Goal: Transaction & Acquisition: Purchase product/service

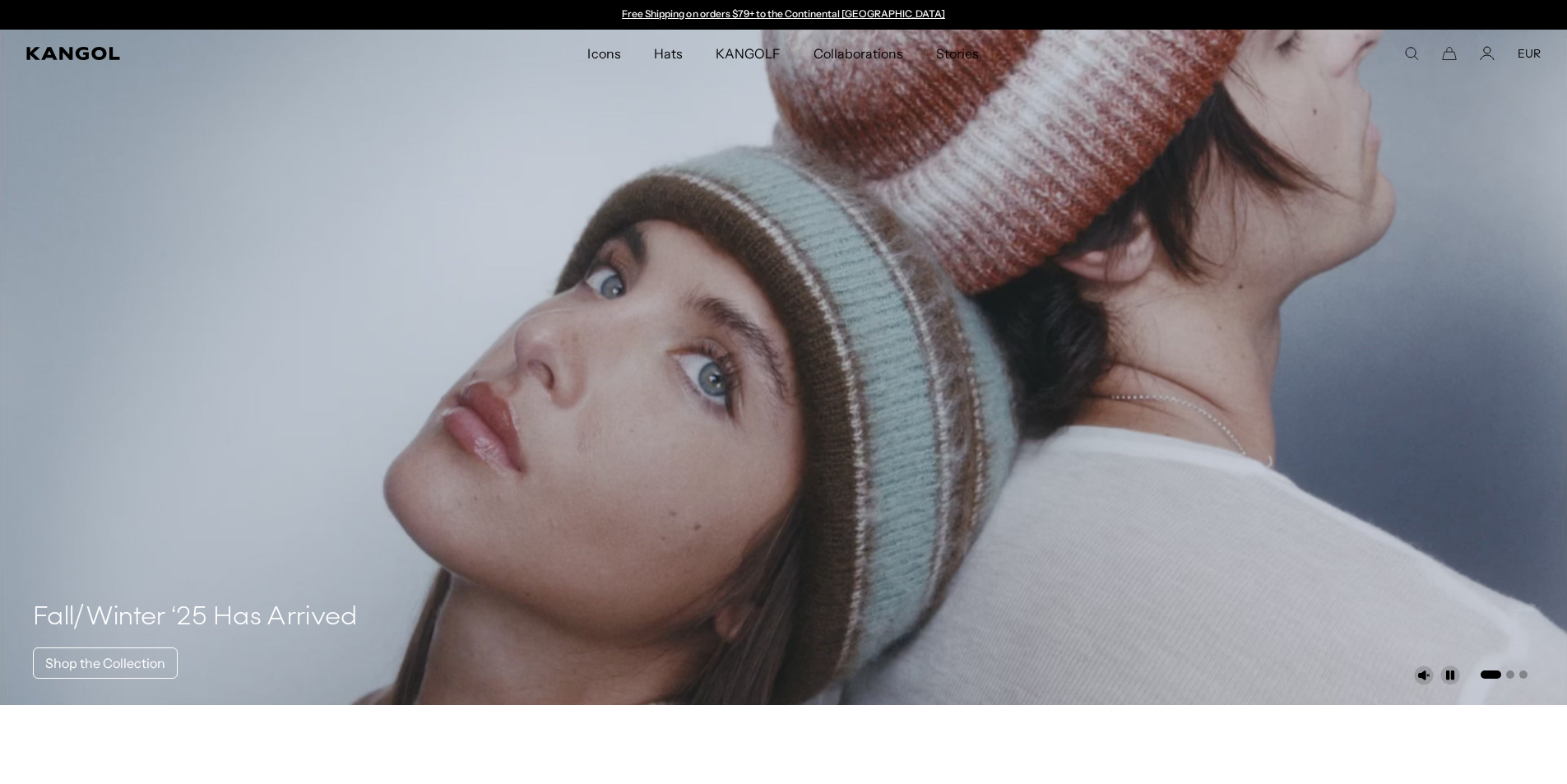
click at [1402, 56] on div "Search here EUR USD EUR" at bounding box center [1359, 53] width 363 height 14
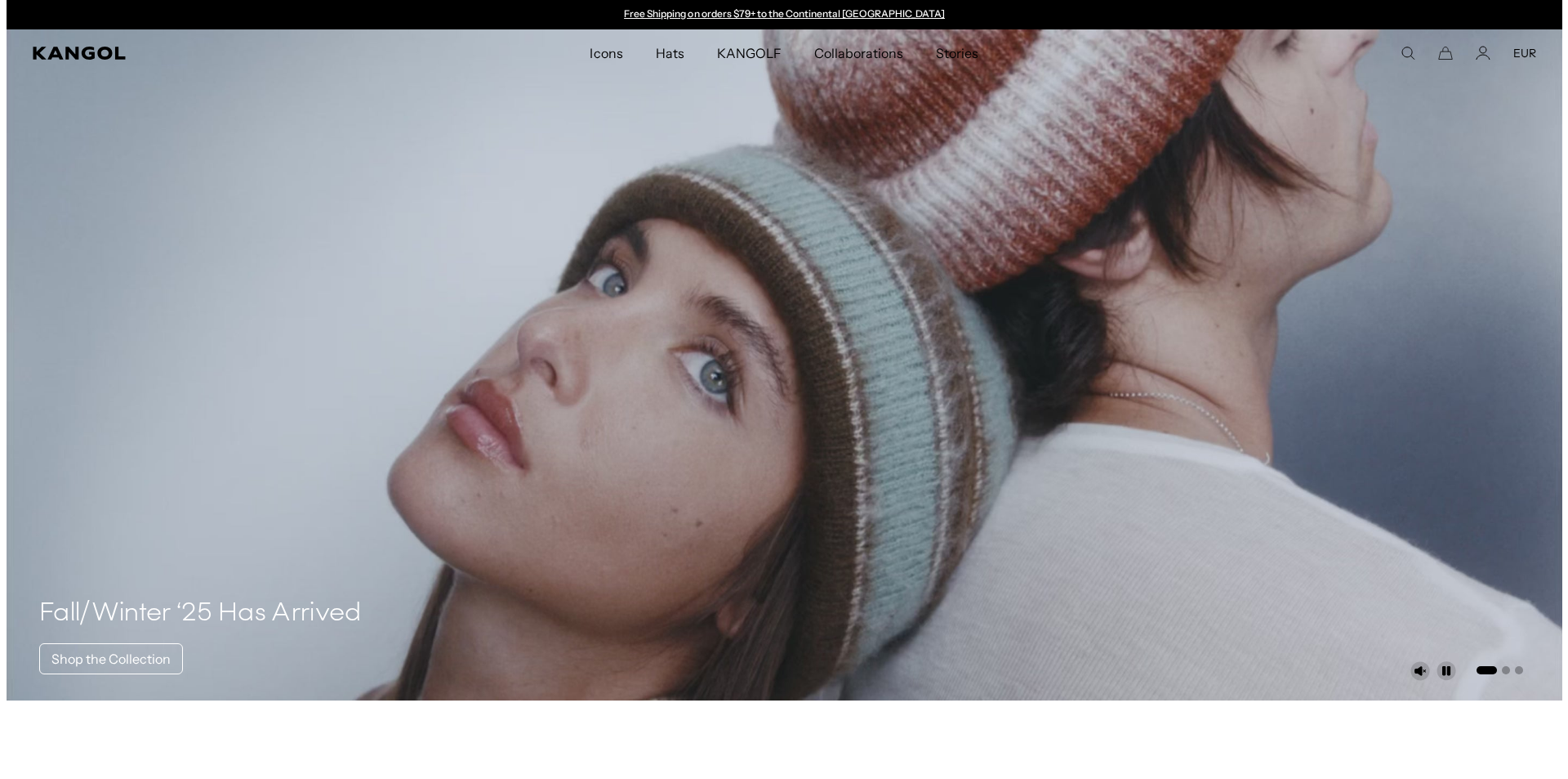
scroll to position [0, 337]
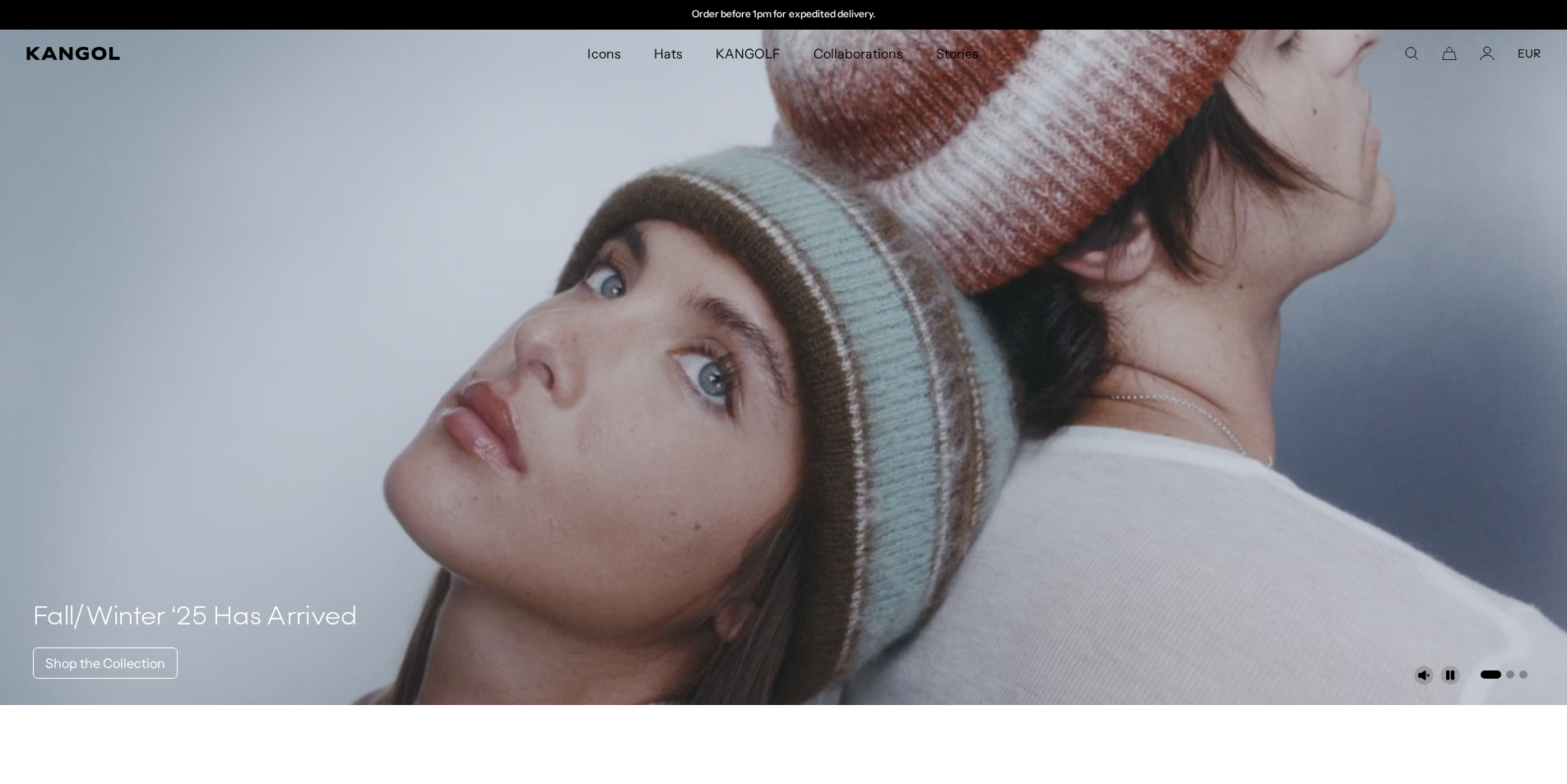
click at [1412, 53] on icon "Search here" at bounding box center [1411, 53] width 14 height 14
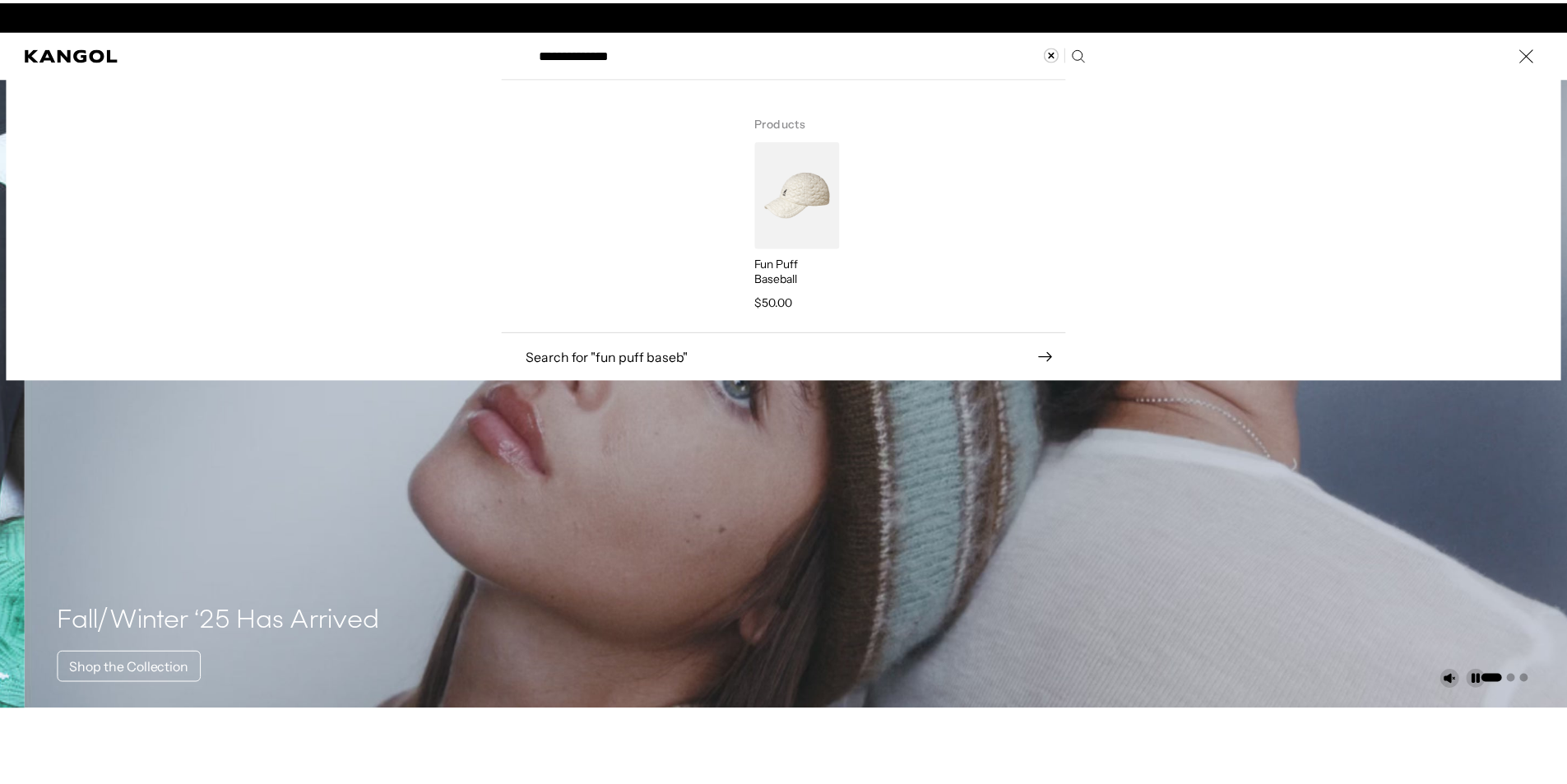
scroll to position [0, 0]
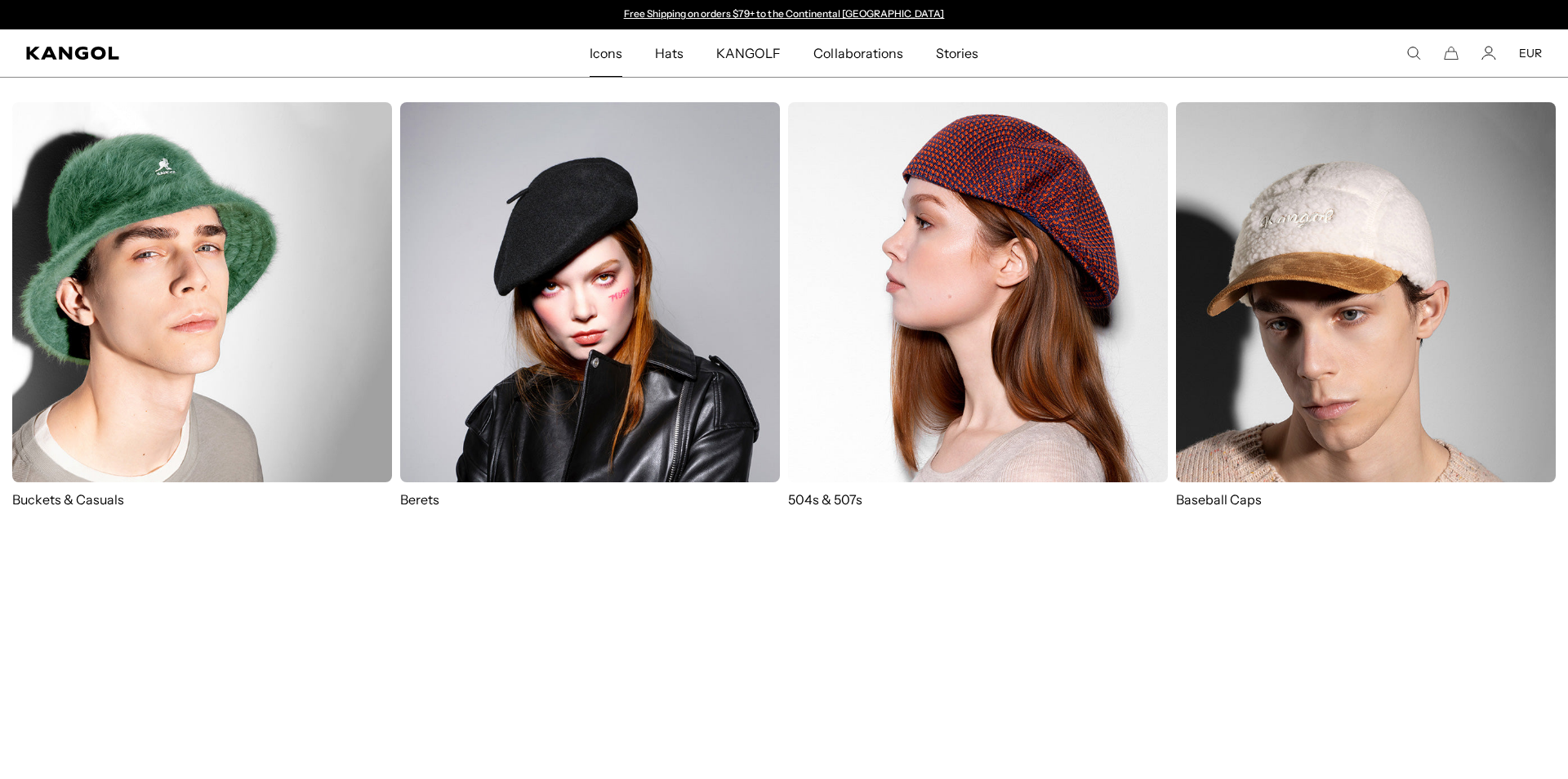
type input "**********"
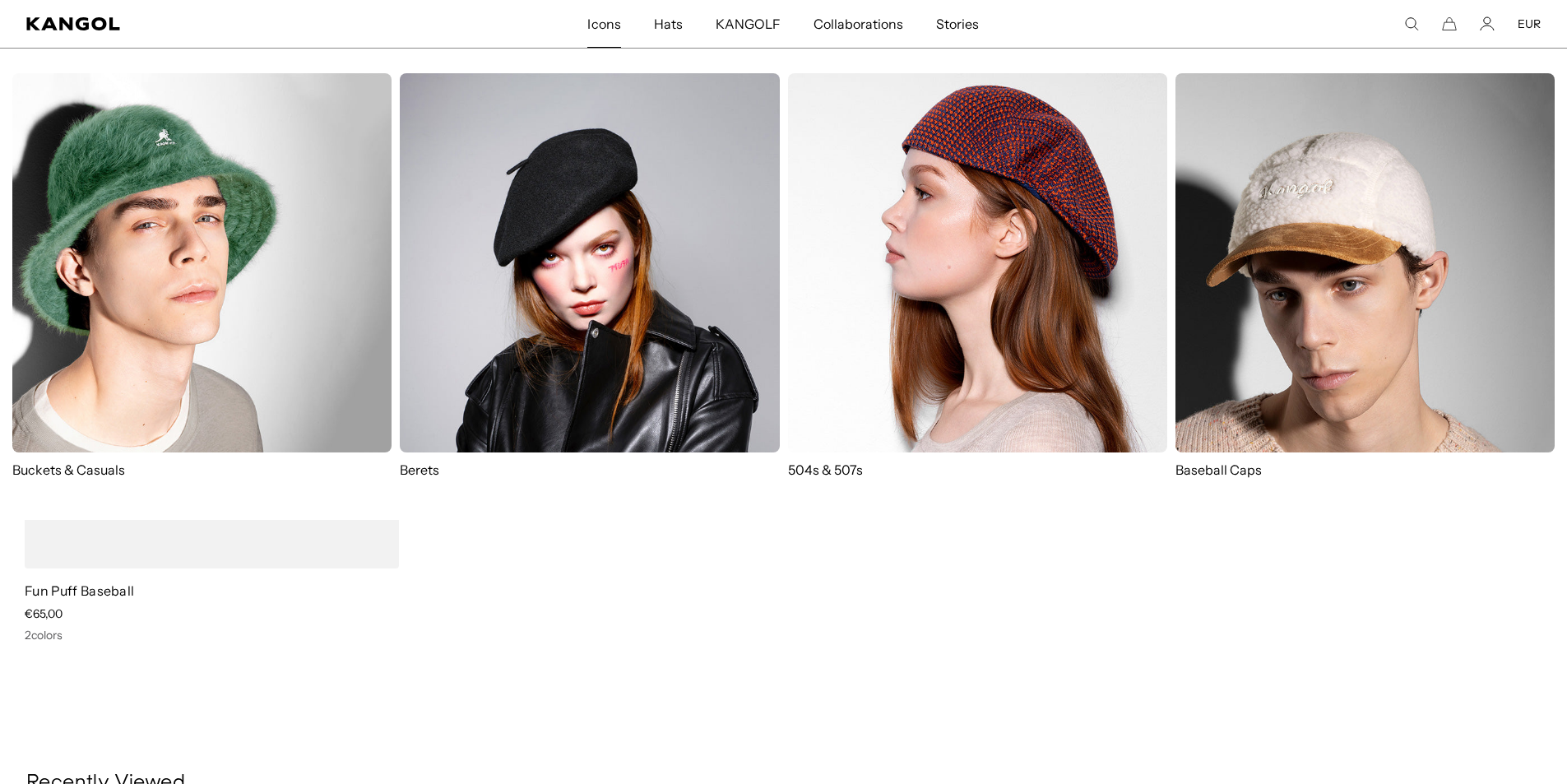
scroll to position [164, 0]
click at [1328, 268] on img at bounding box center [1365, 263] width 380 height 379
click at [1395, 208] on img at bounding box center [1365, 263] width 380 height 379
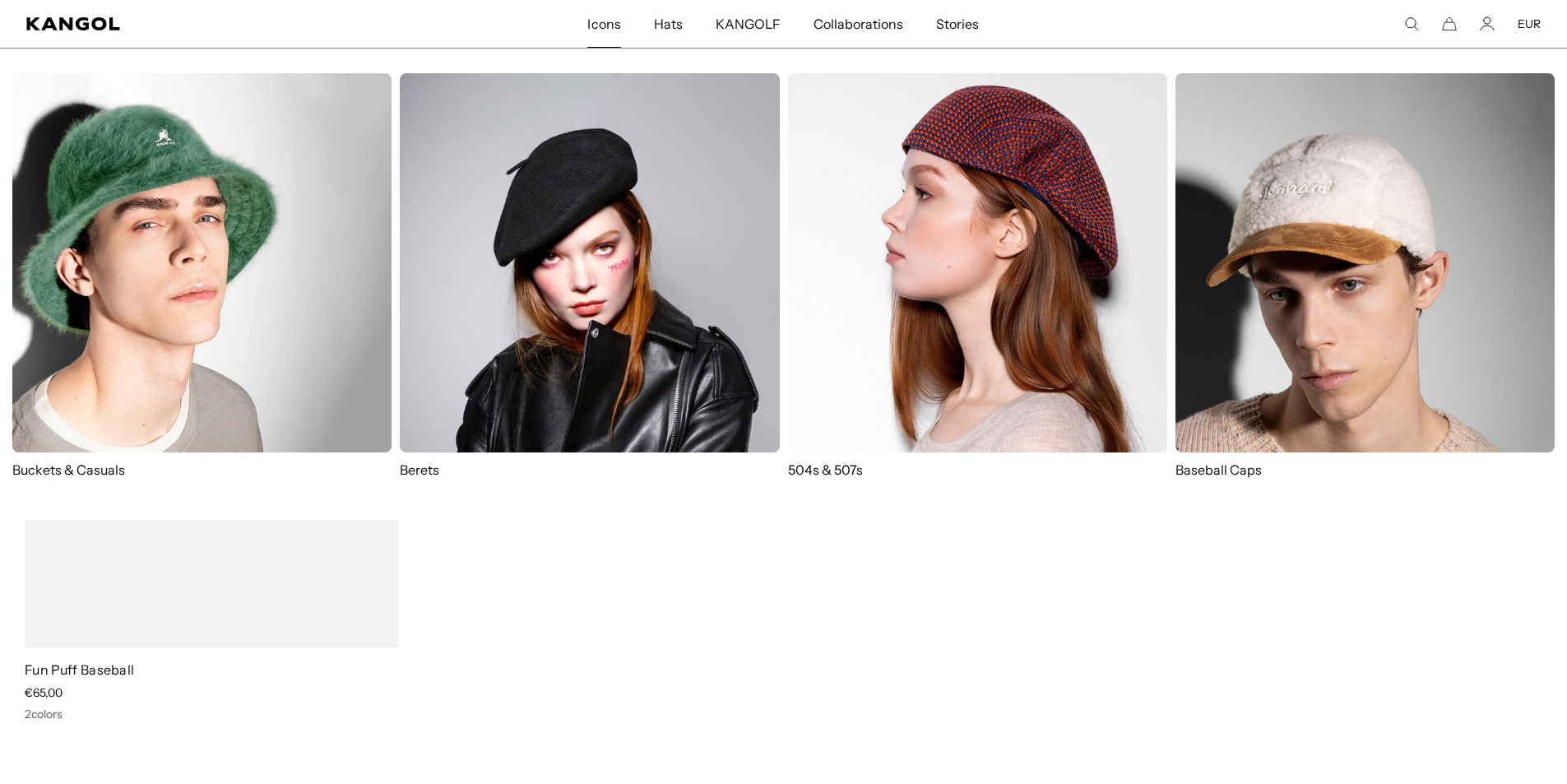
click at [1352, 279] on img at bounding box center [1365, 263] width 380 height 379
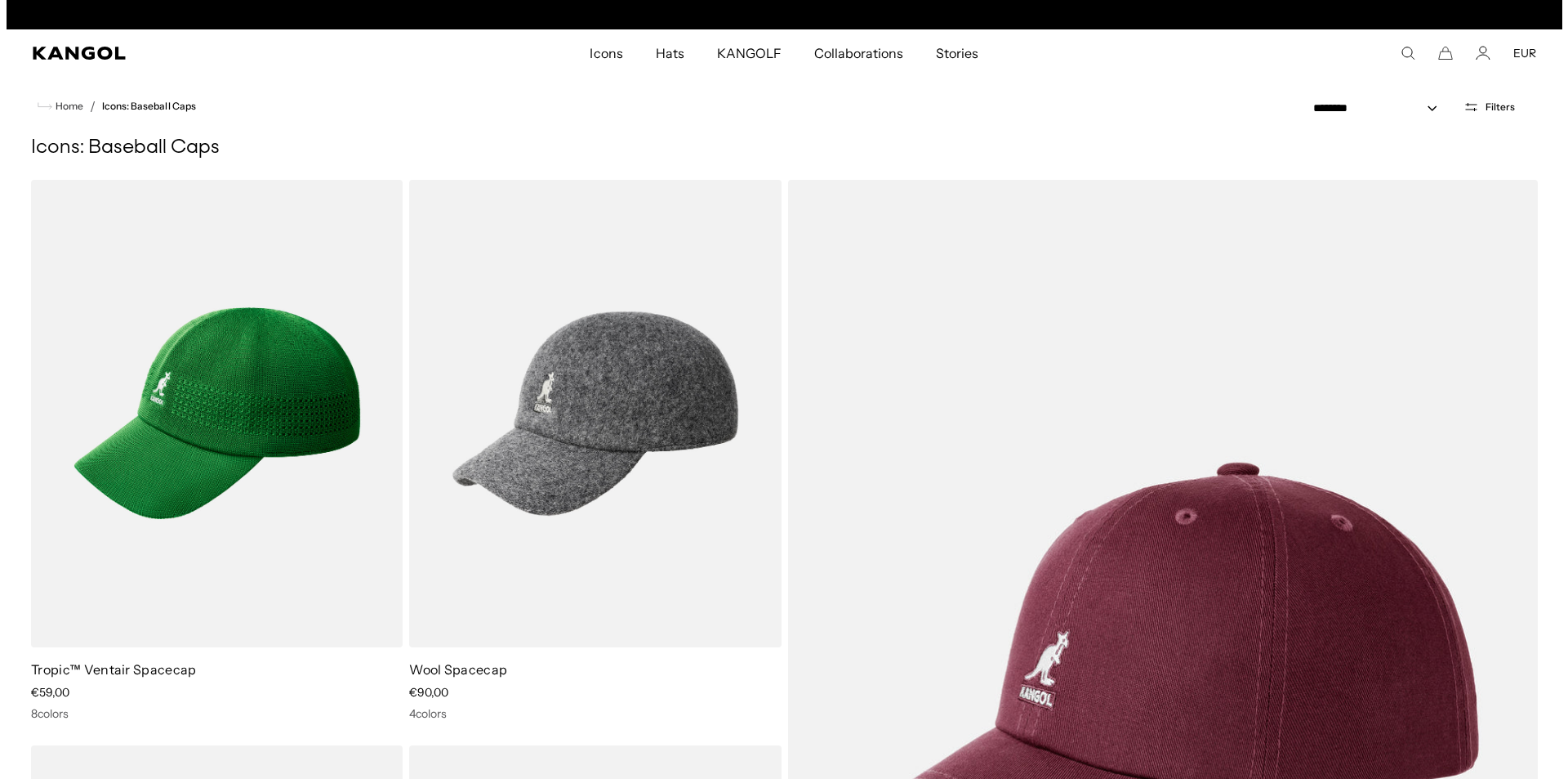
scroll to position [0, 337]
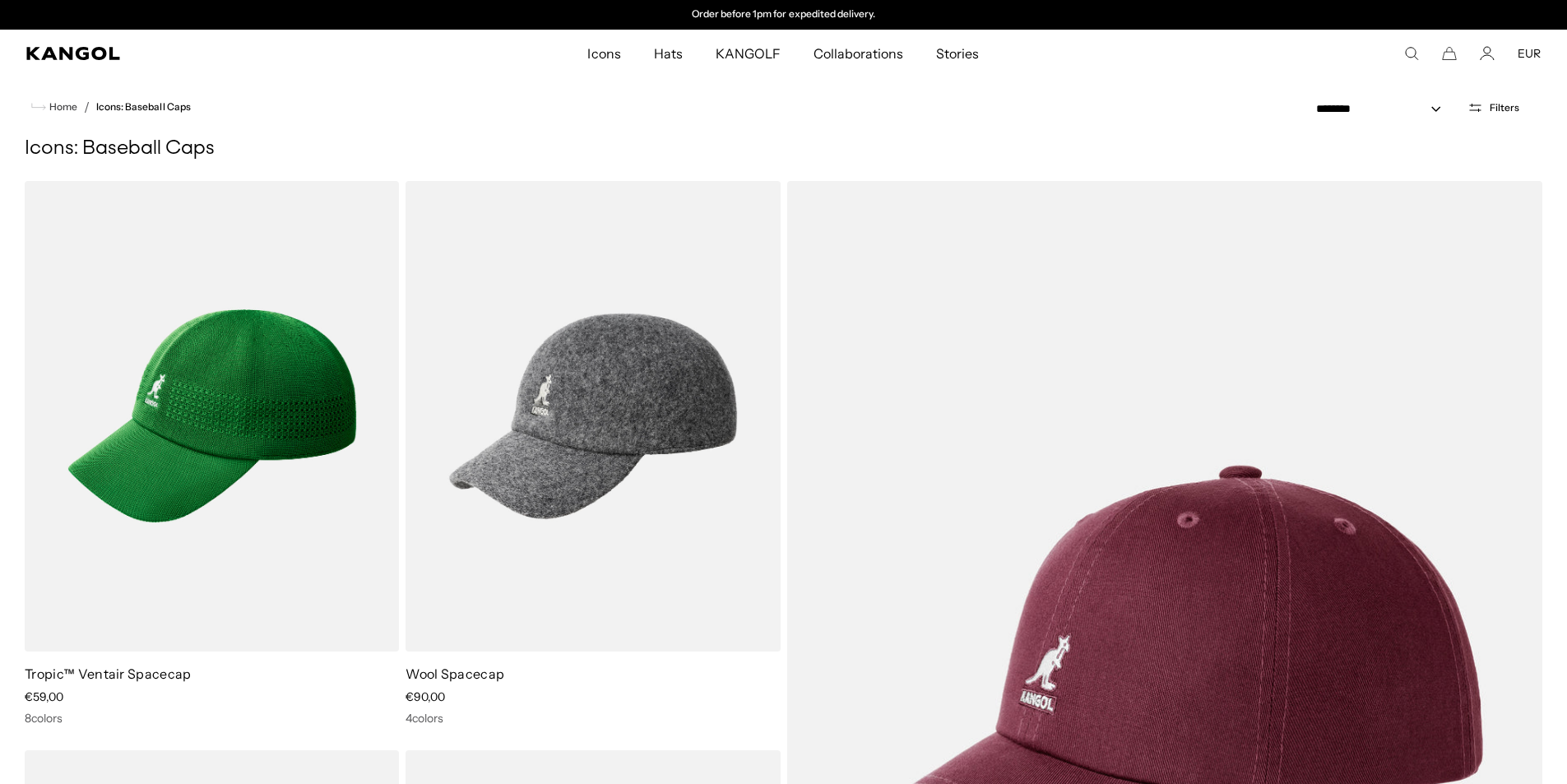
click at [1410, 53] on icon "Search here" at bounding box center [1411, 53] width 14 height 14
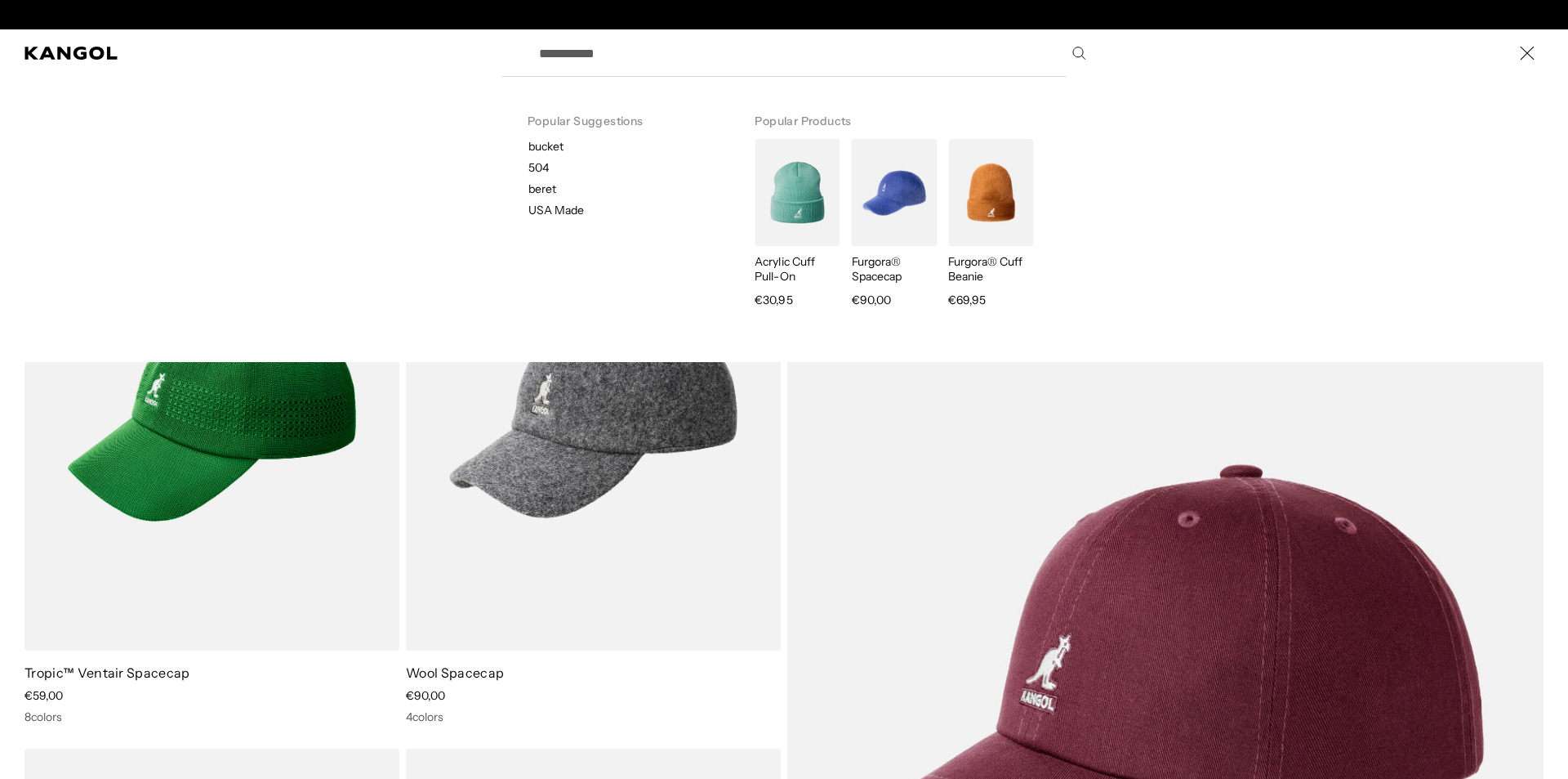
scroll to position [0, 0]
type input "*"
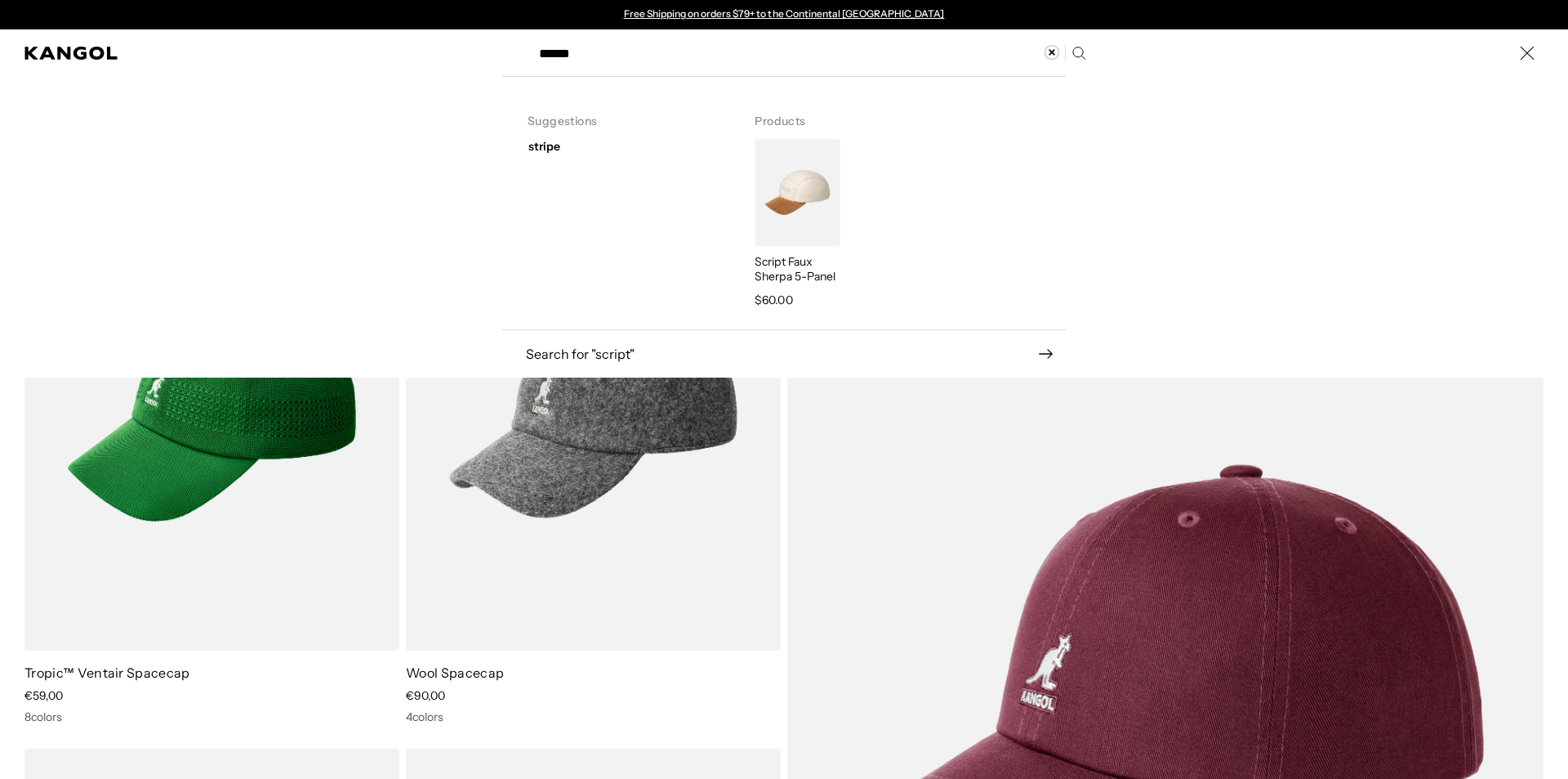
type input "******"
click at [788, 207] on img "Search here" at bounding box center [797, 193] width 85 height 107
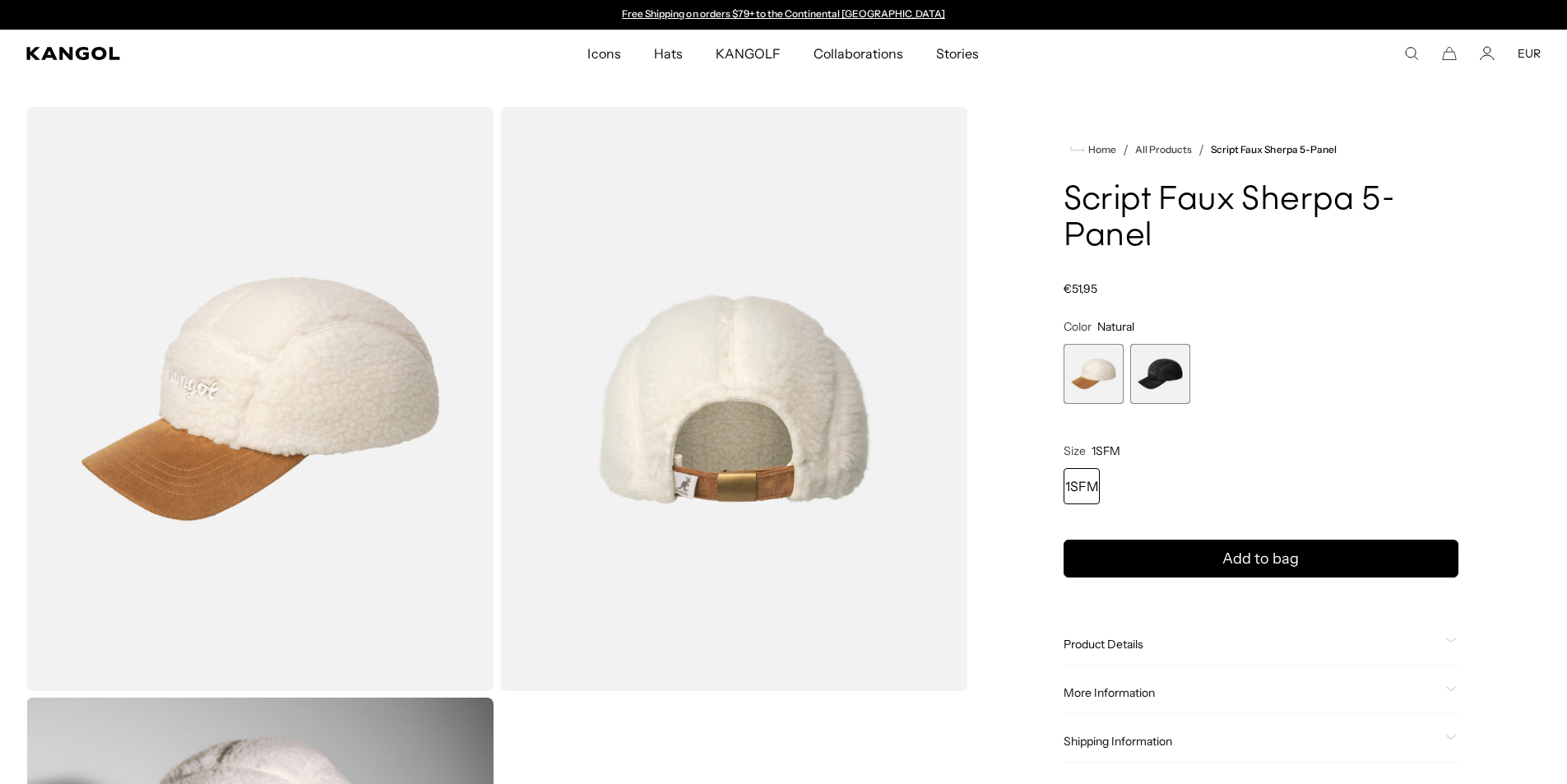
click at [1211, 289] on div "Regular price €51,95 Regular price Sale price €51,95" at bounding box center [1261, 288] width 395 height 14
click at [1151, 389] on span "2 of 2" at bounding box center [1160, 374] width 60 height 60
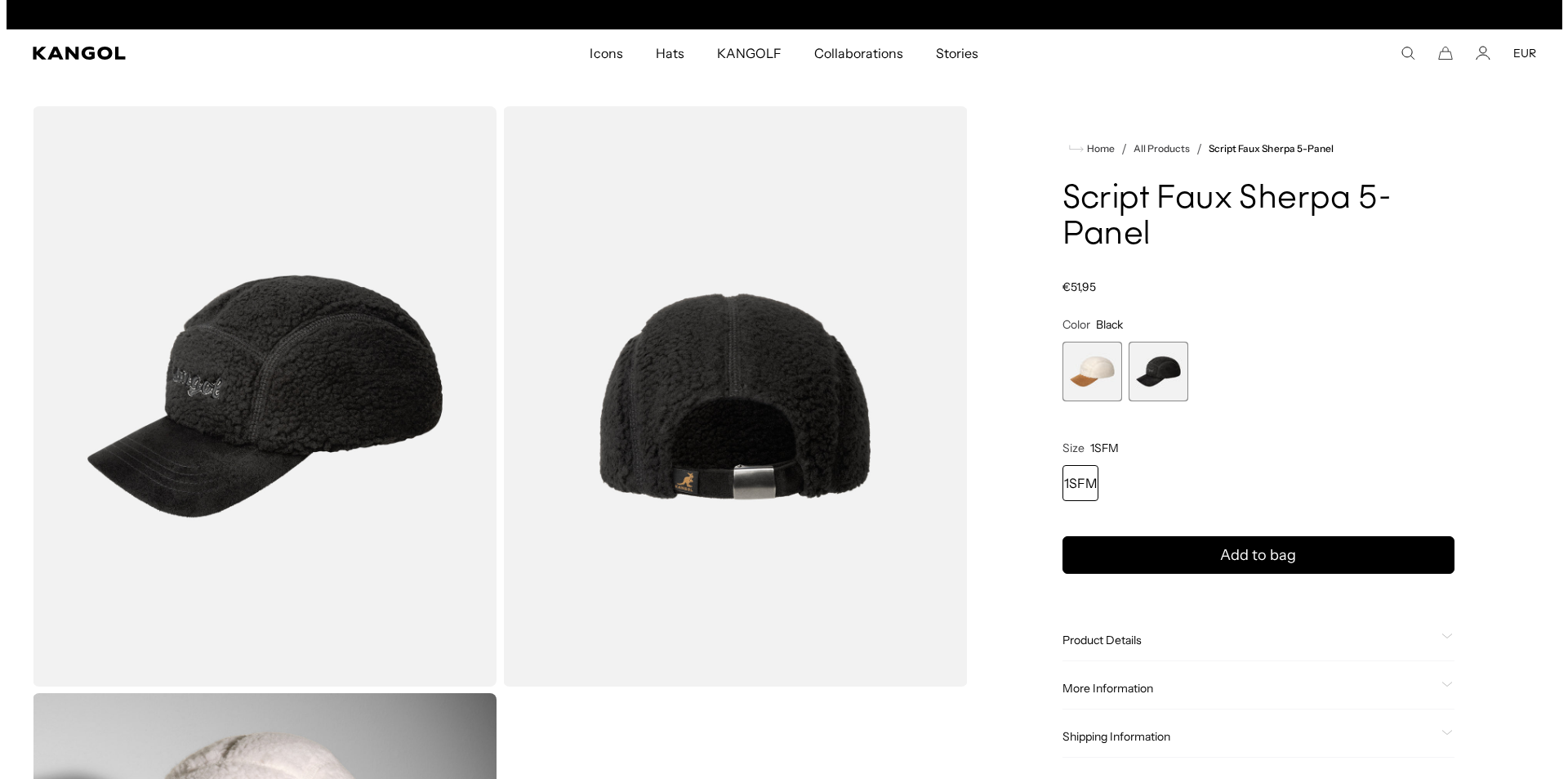
scroll to position [0, 337]
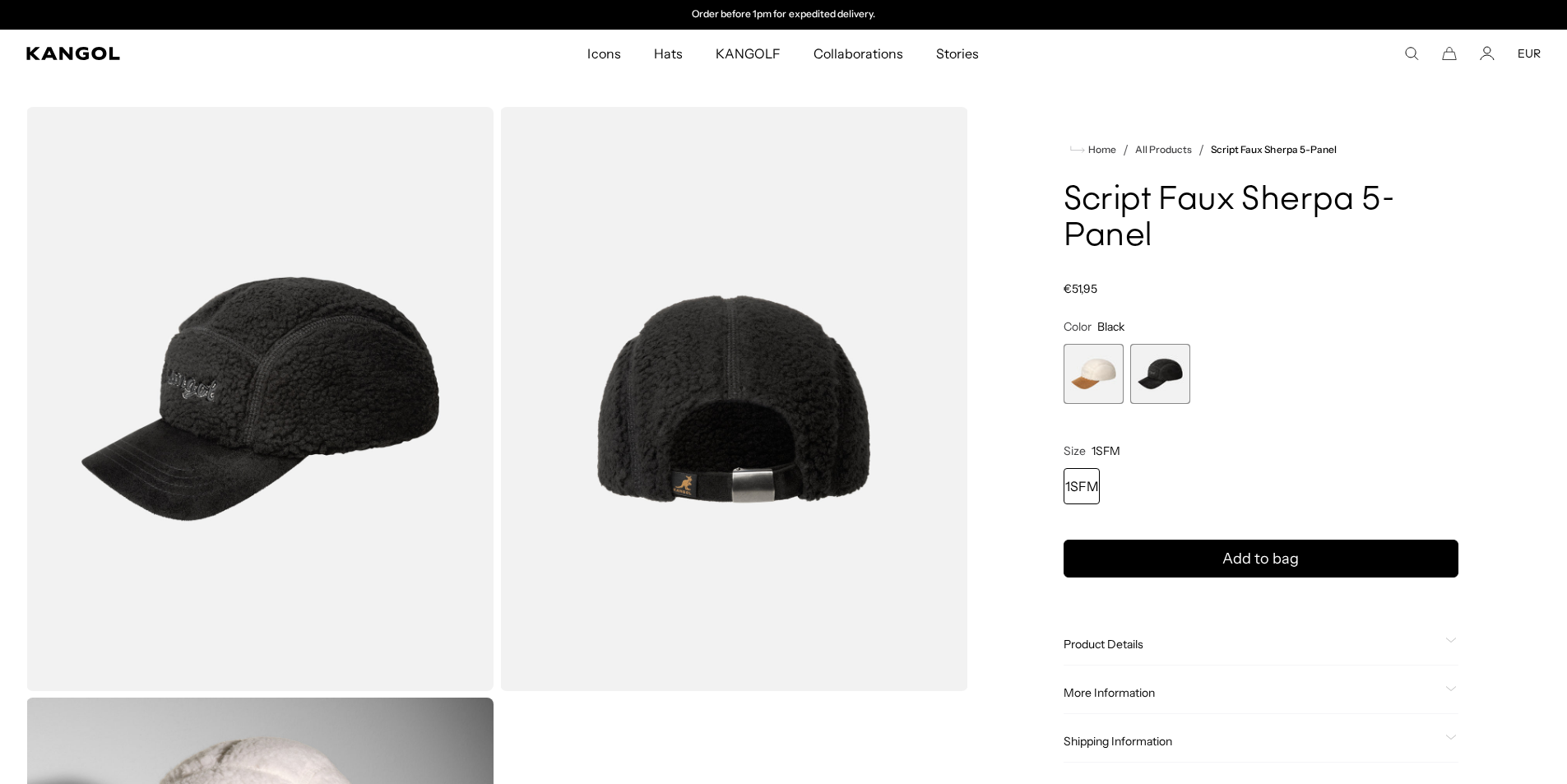
click at [1417, 58] on icon "Search here" at bounding box center [1411, 53] width 14 height 14
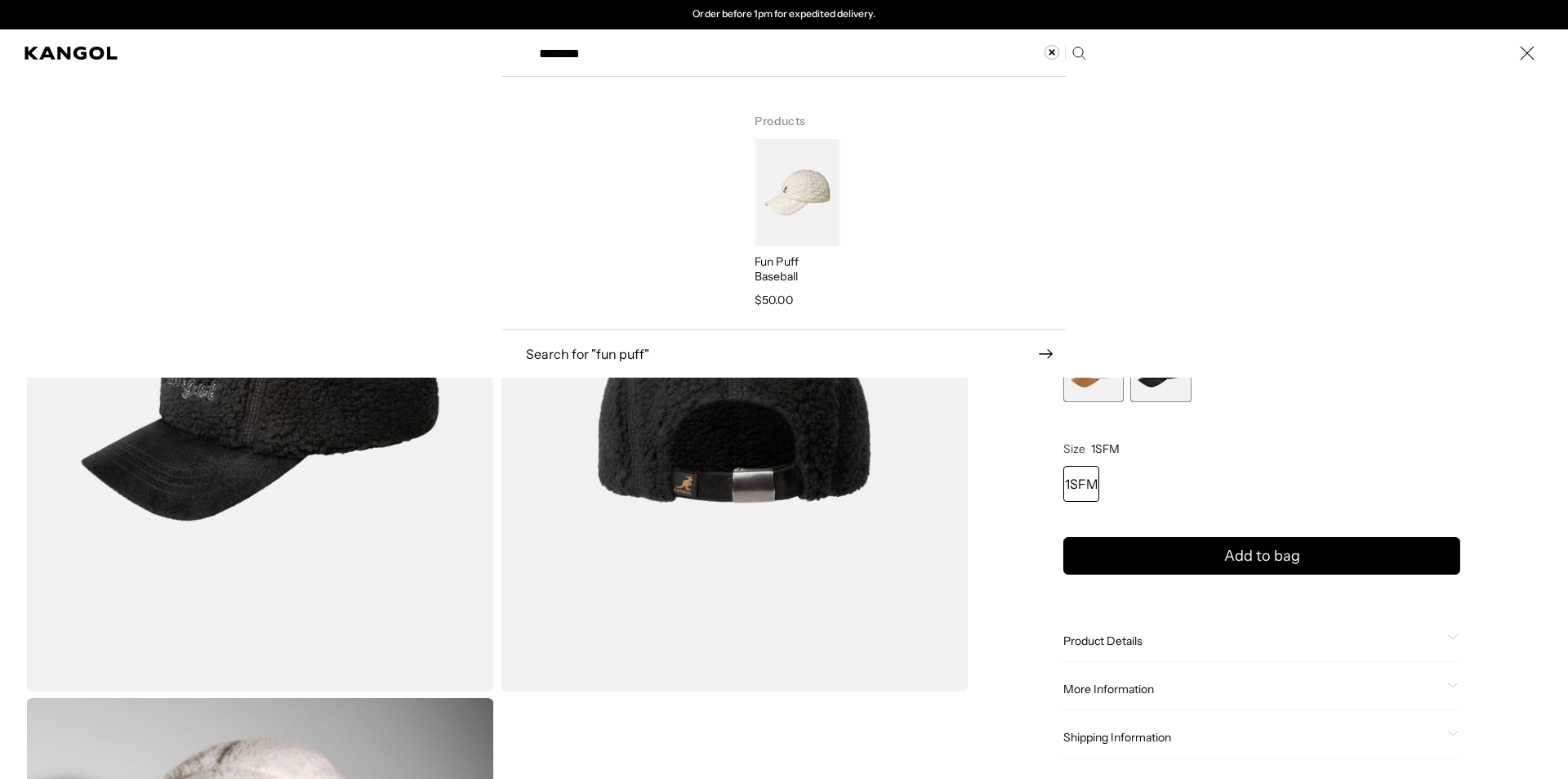
type input "********"
click at [796, 194] on img "Search here" at bounding box center [797, 193] width 85 height 107
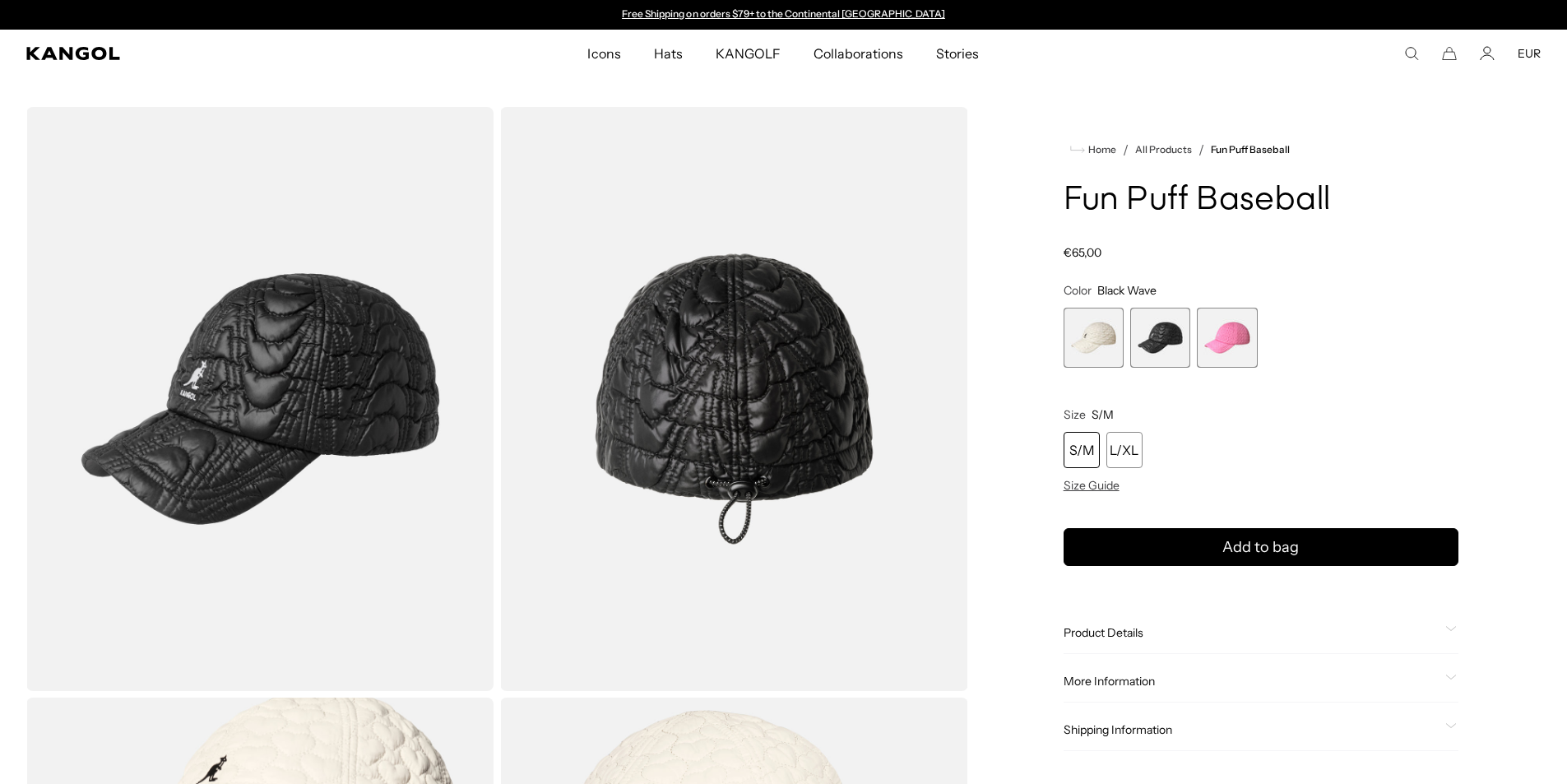
click at [1410, 56] on icon "Search here" at bounding box center [1411, 53] width 14 height 14
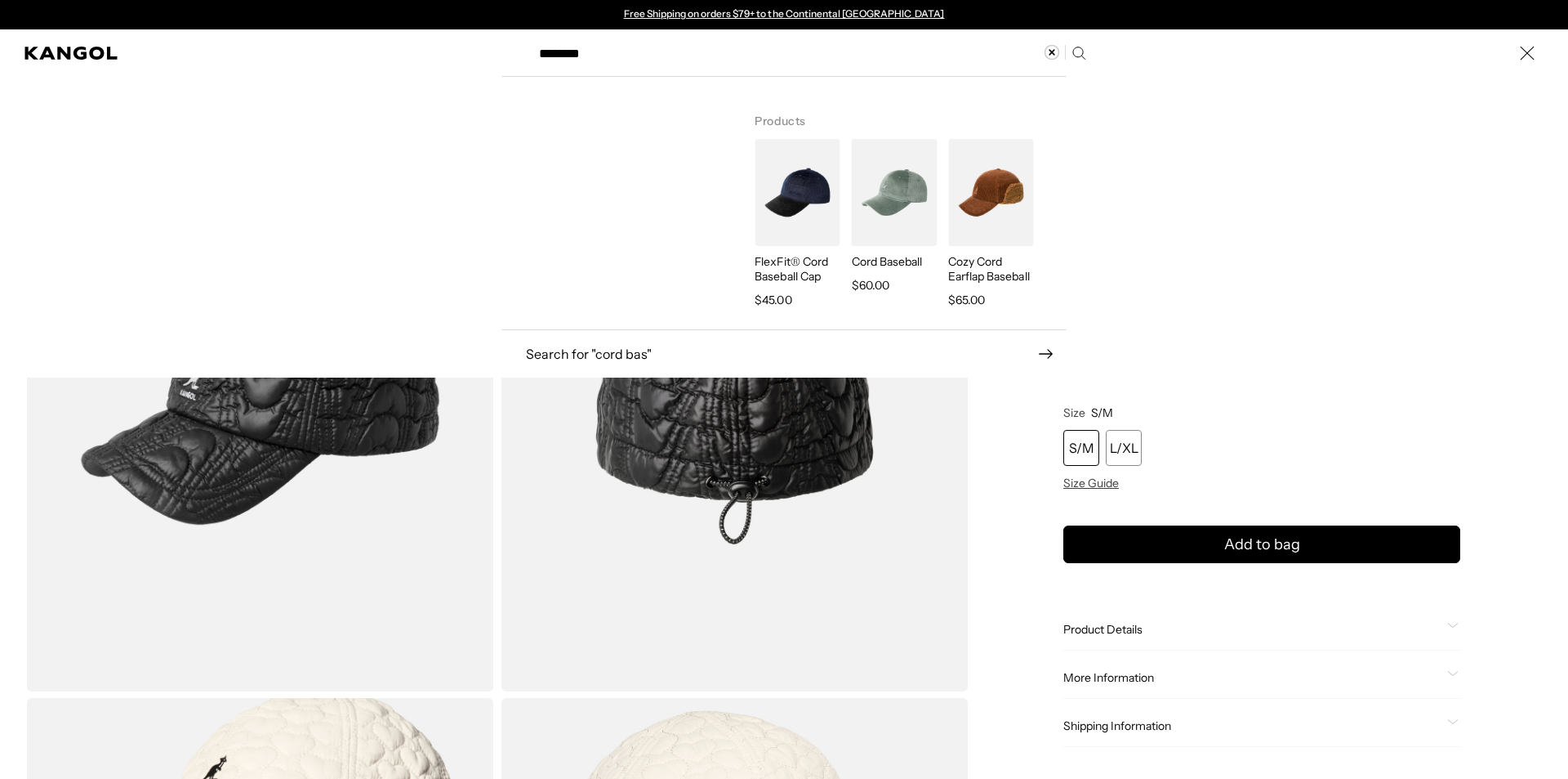
type input "********"
click at [776, 205] on img "Search here" at bounding box center [797, 193] width 85 height 107
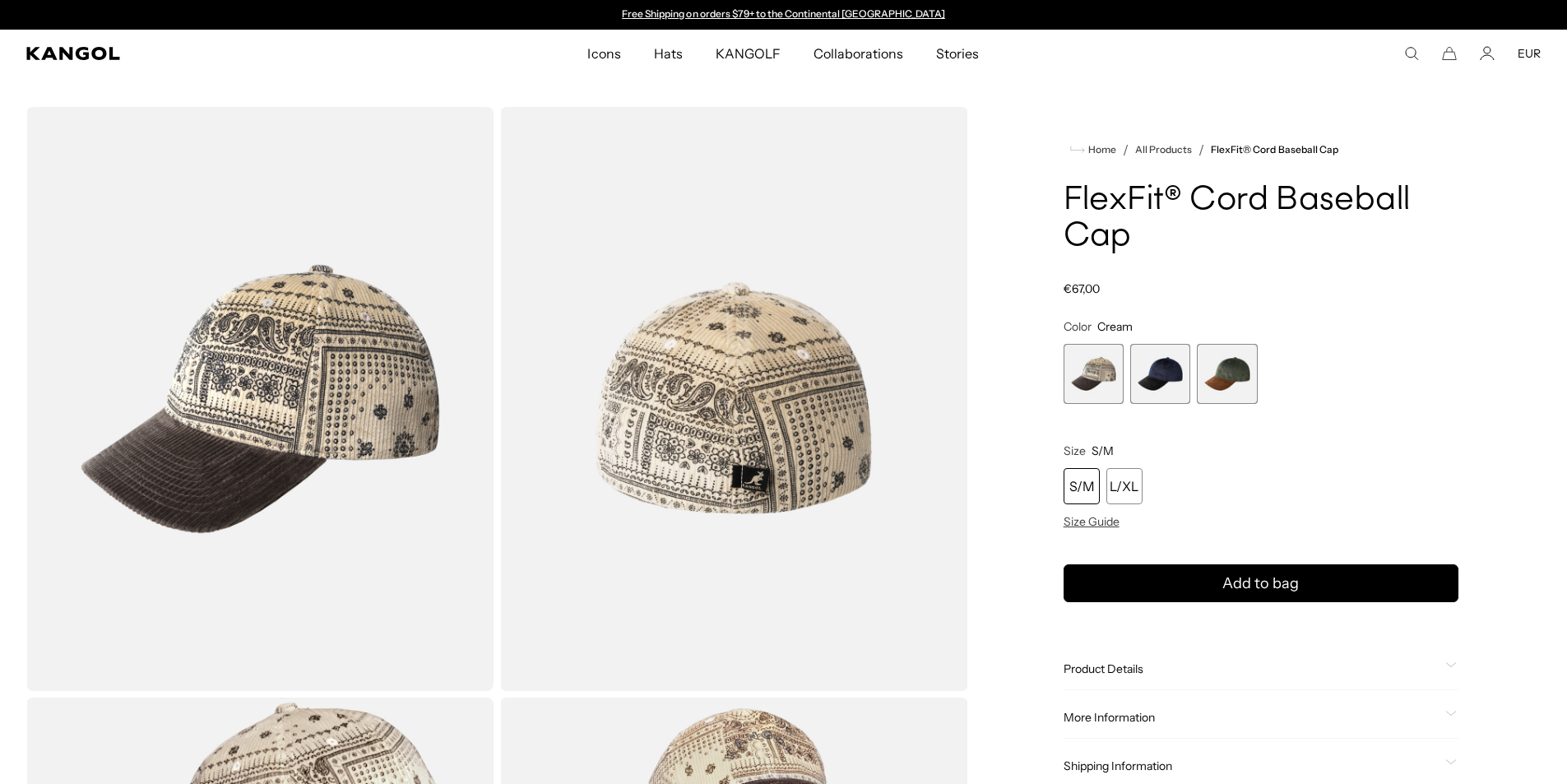
scroll to position [0, 339]
click at [1181, 363] on span "2 of 3" at bounding box center [1160, 374] width 60 height 60
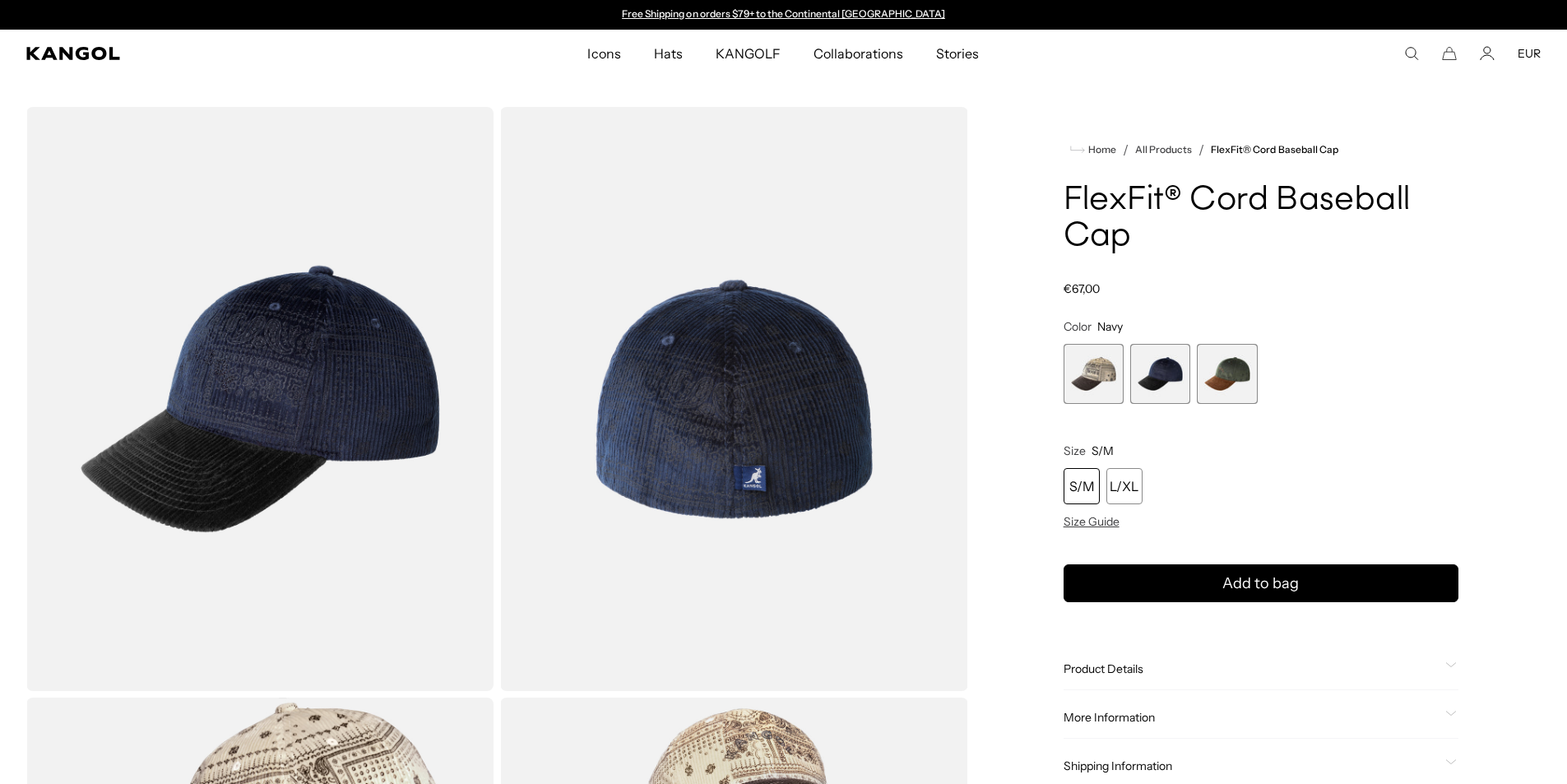
click at [1409, 56] on use "Search here" at bounding box center [1411, 53] width 13 height 13
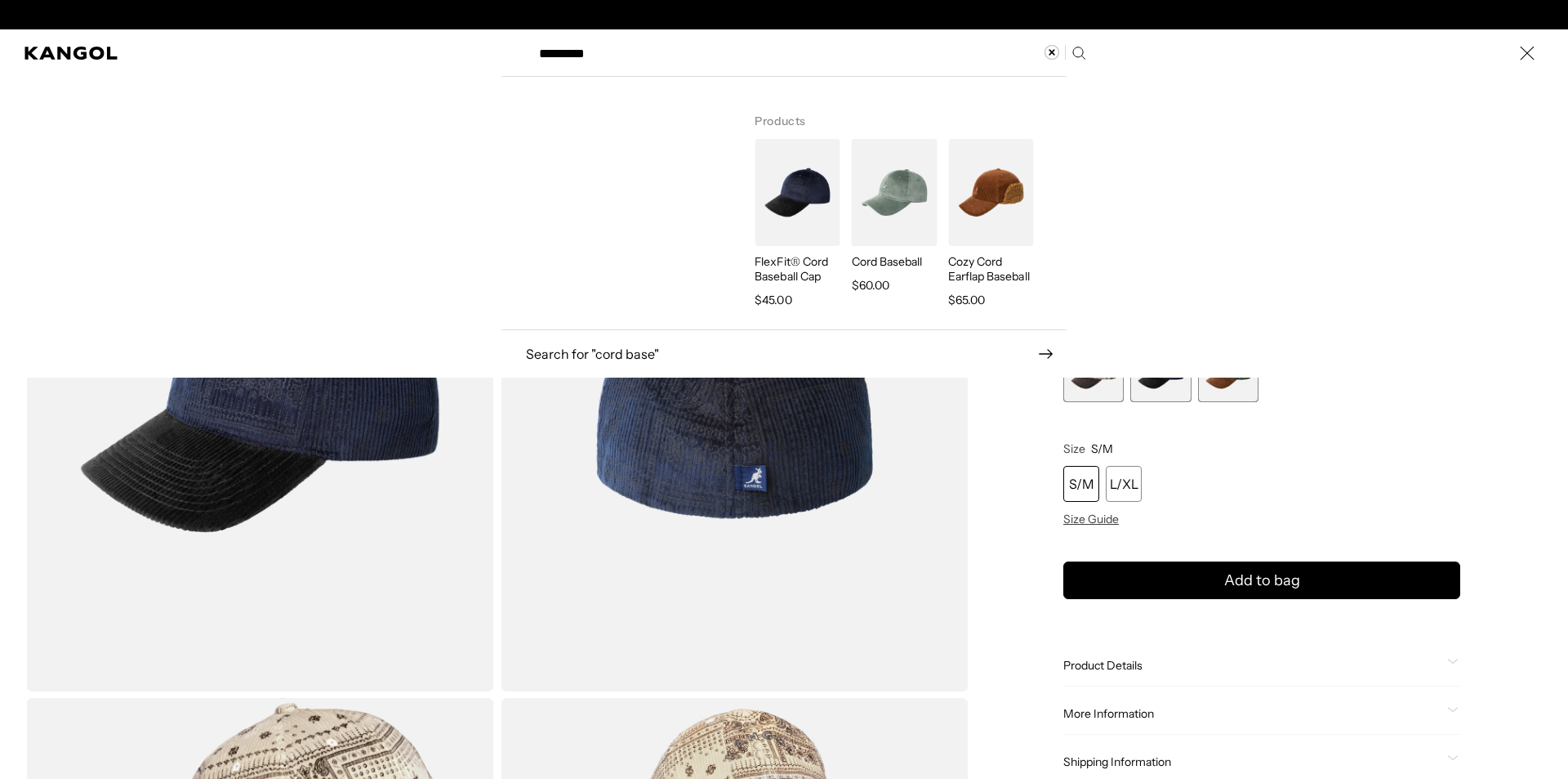
scroll to position [0, 337]
type input "*********"
click at [876, 196] on img "Search here" at bounding box center [894, 193] width 85 height 107
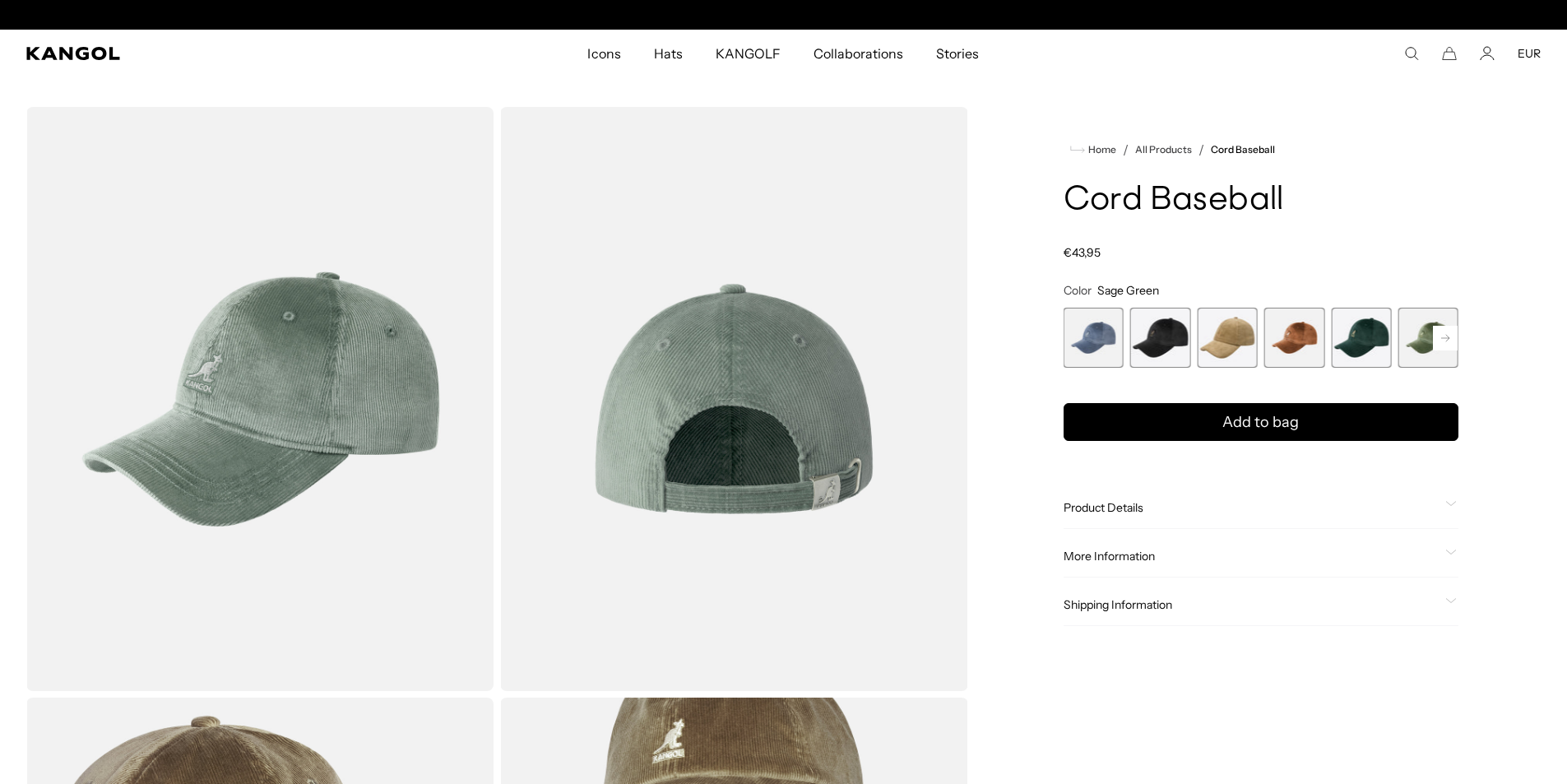
click at [1450, 341] on rect at bounding box center [1446, 338] width 25 height 25
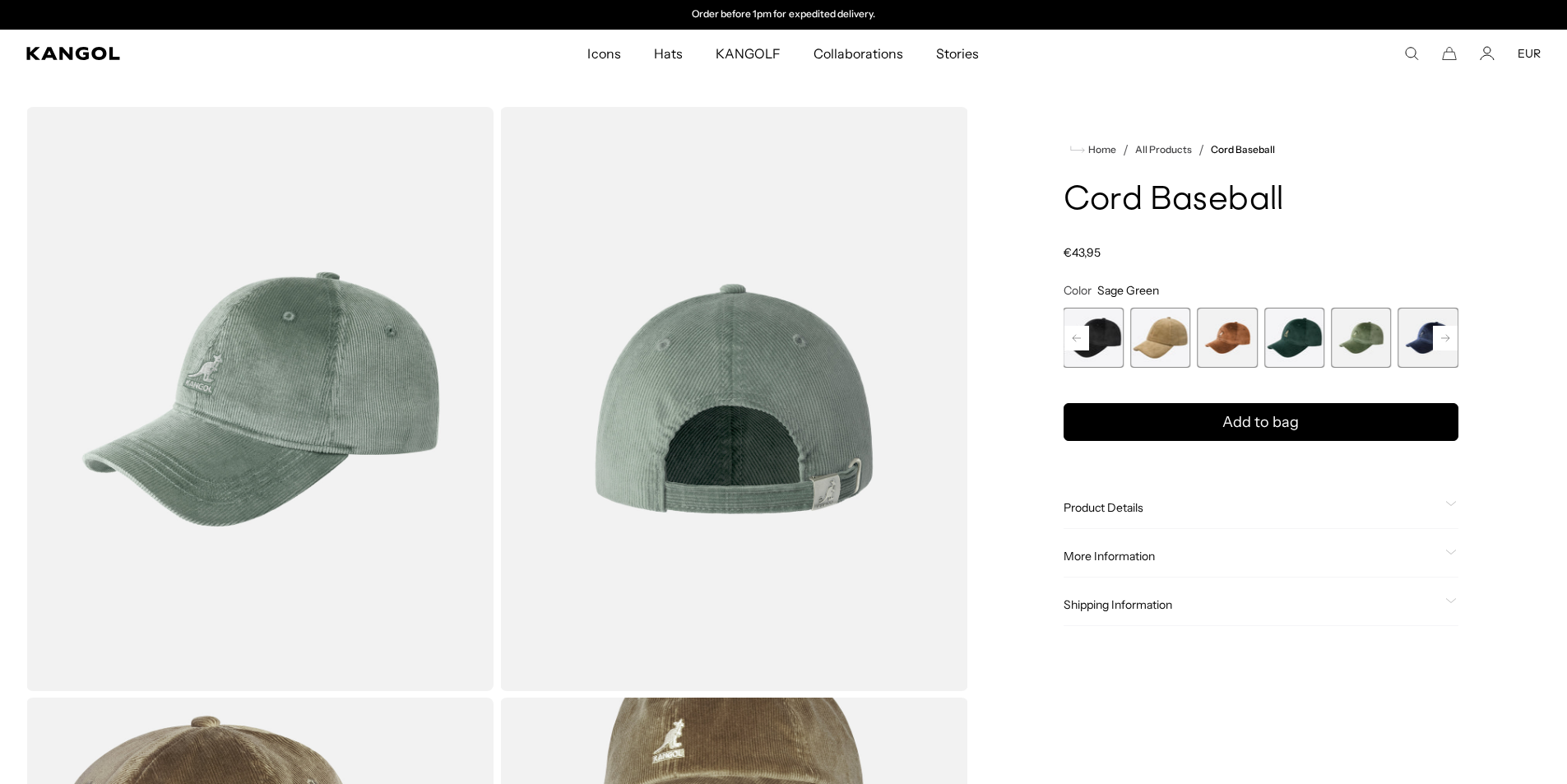
click at [1448, 338] on icon at bounding box center [1445, 337] width 9 height 7
click at [1380, 334] on span "8 of 9" at bounding box center [1361, 338] width 60 height 60
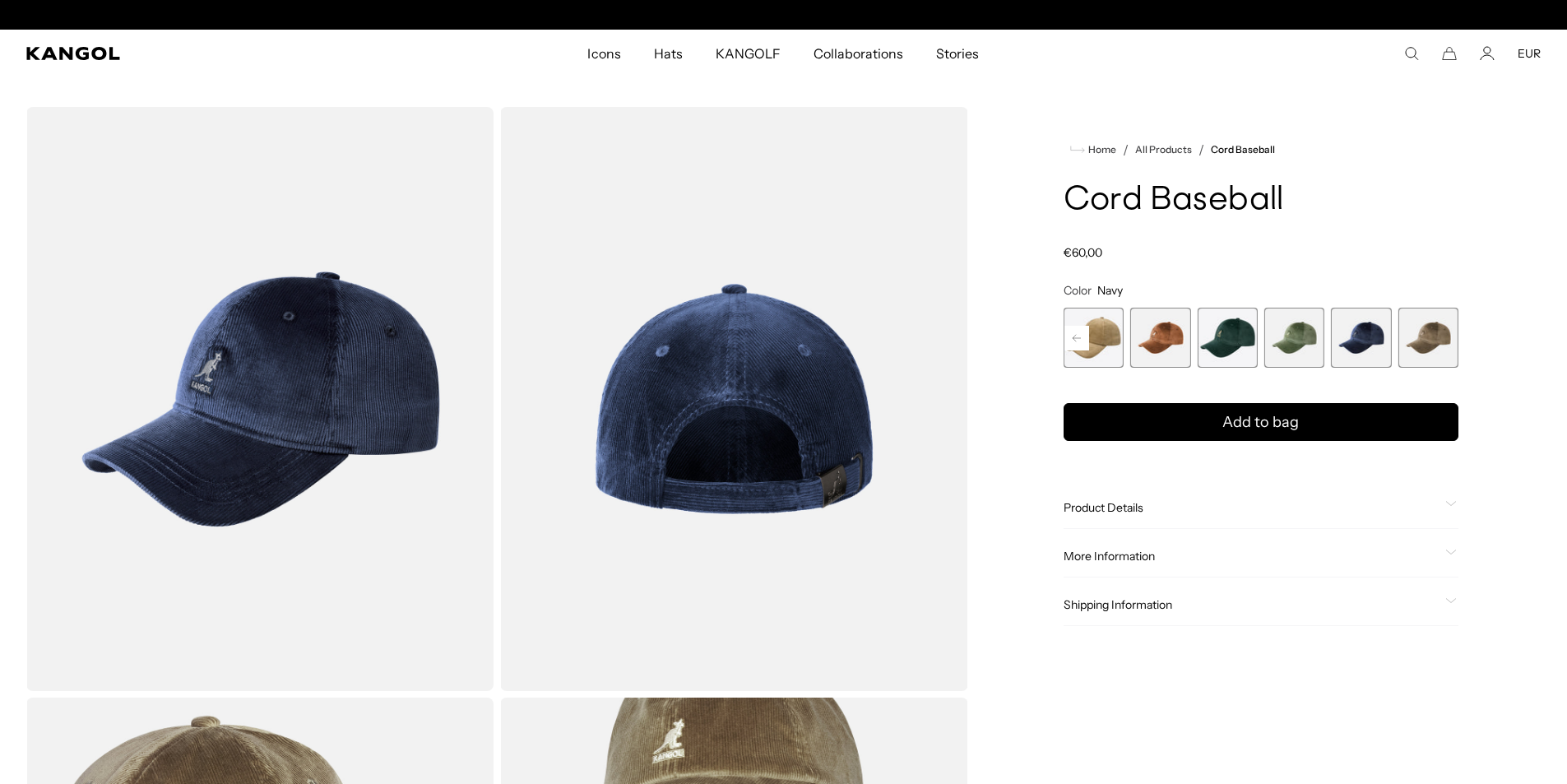
click at [1064, 403] on button "Add to bag" at bounding box center [1261, 421] width 395 height 38
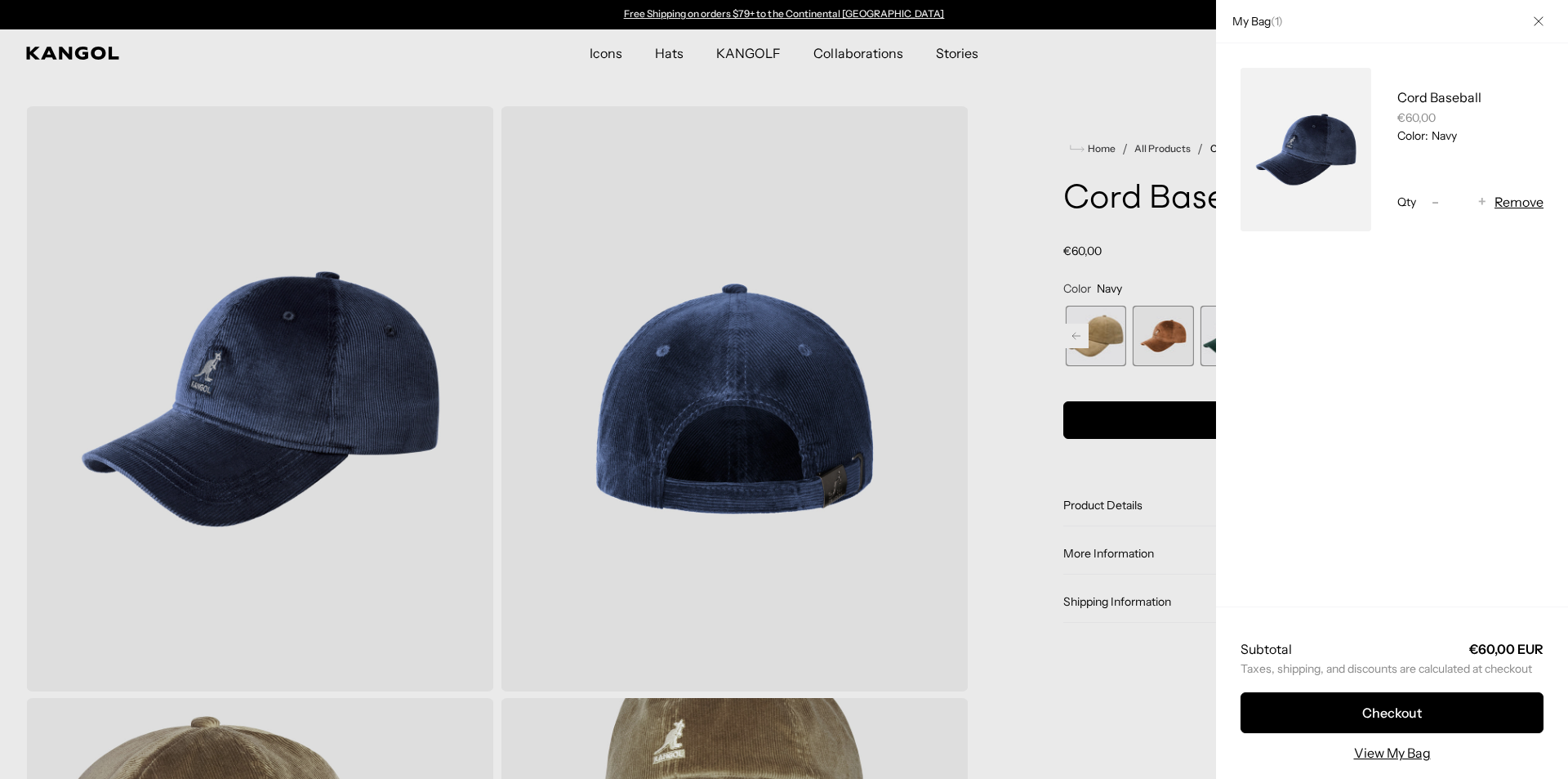
click at [1043, 172] on div at bounding box center [784, 390] width 1568 height 779
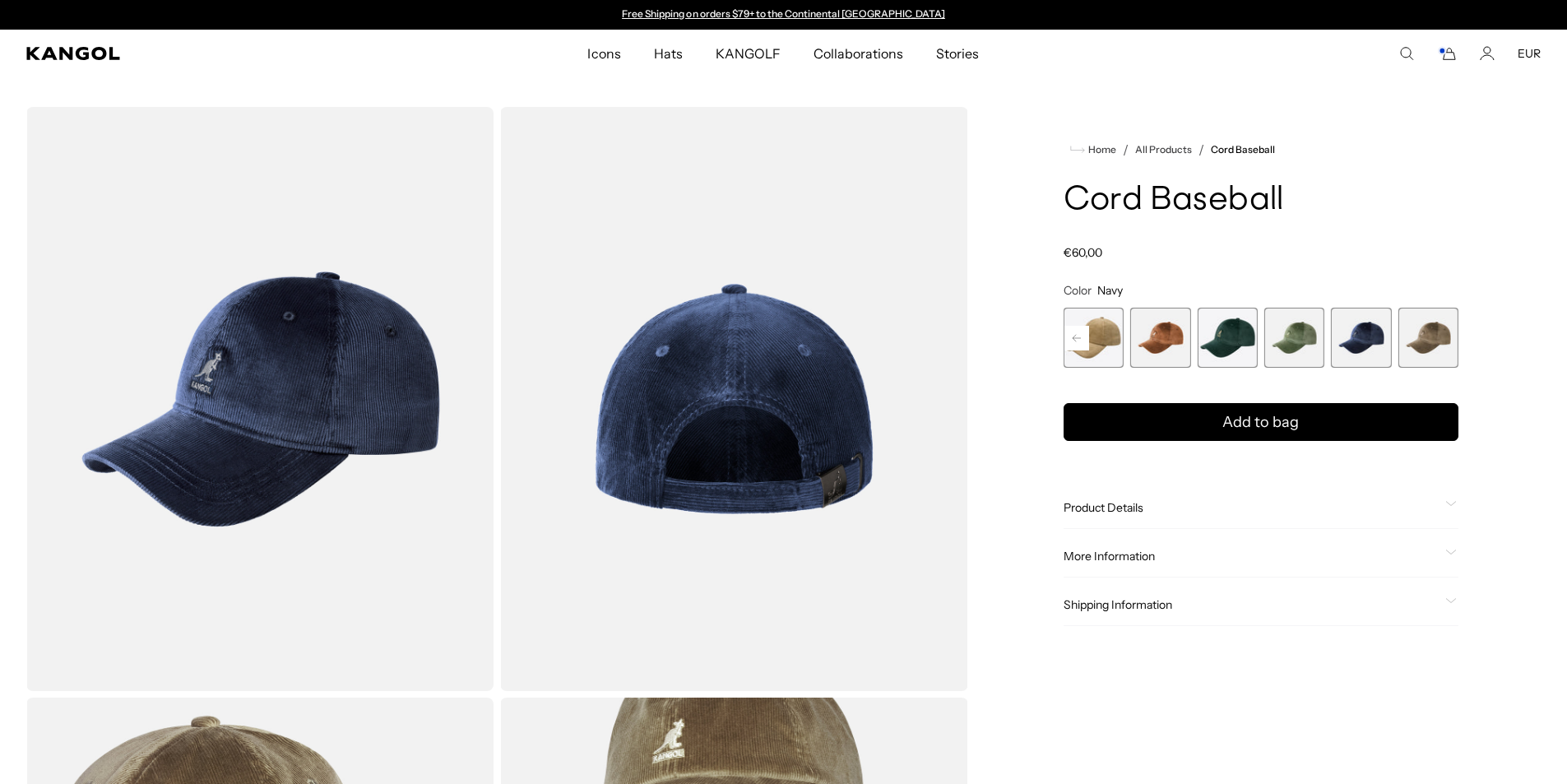
click at [1223, 331] on span "6 of 9" at bounding box center [1227, 338] width 60 height 60
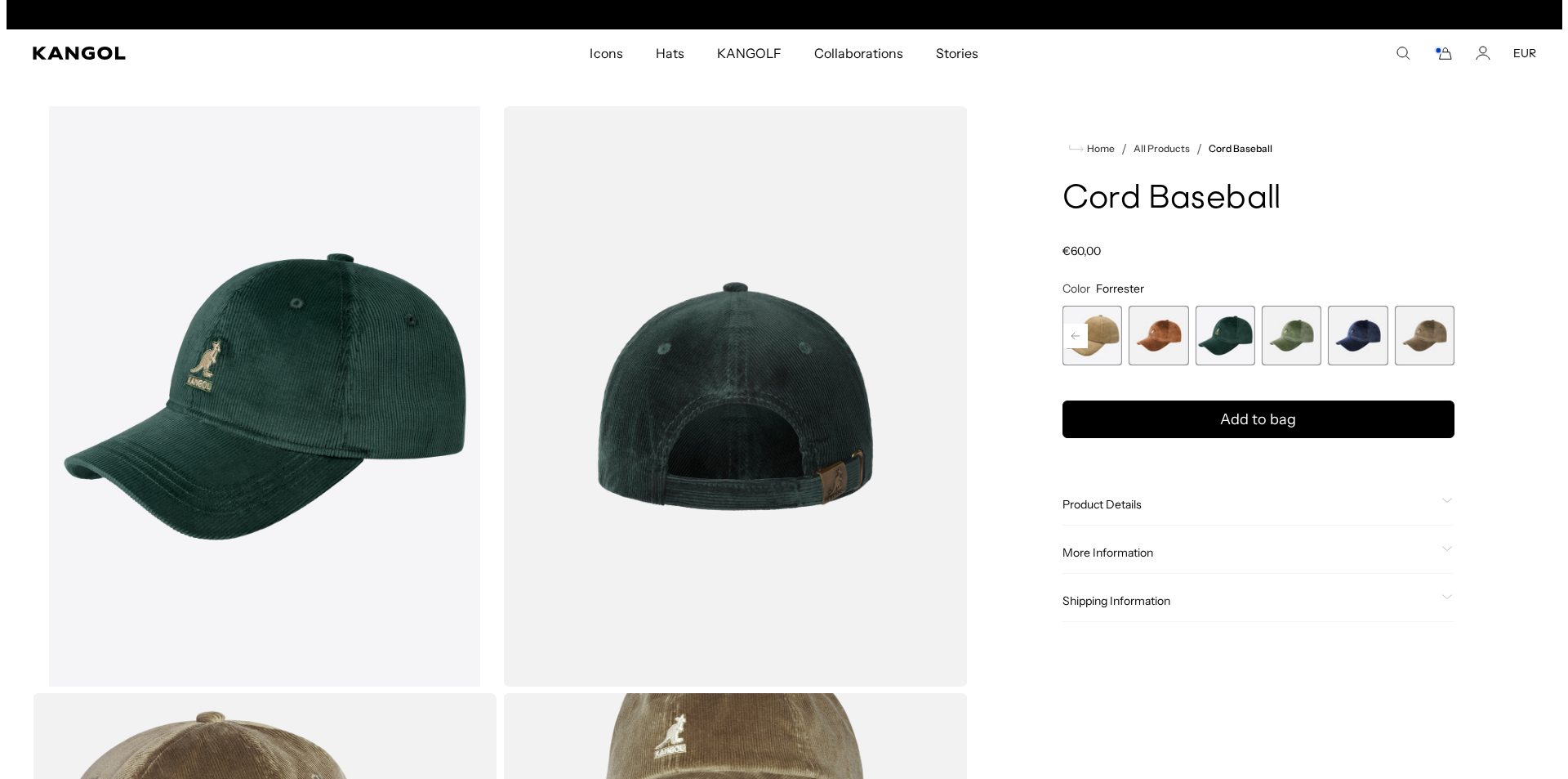
scroll to position [0, 337]
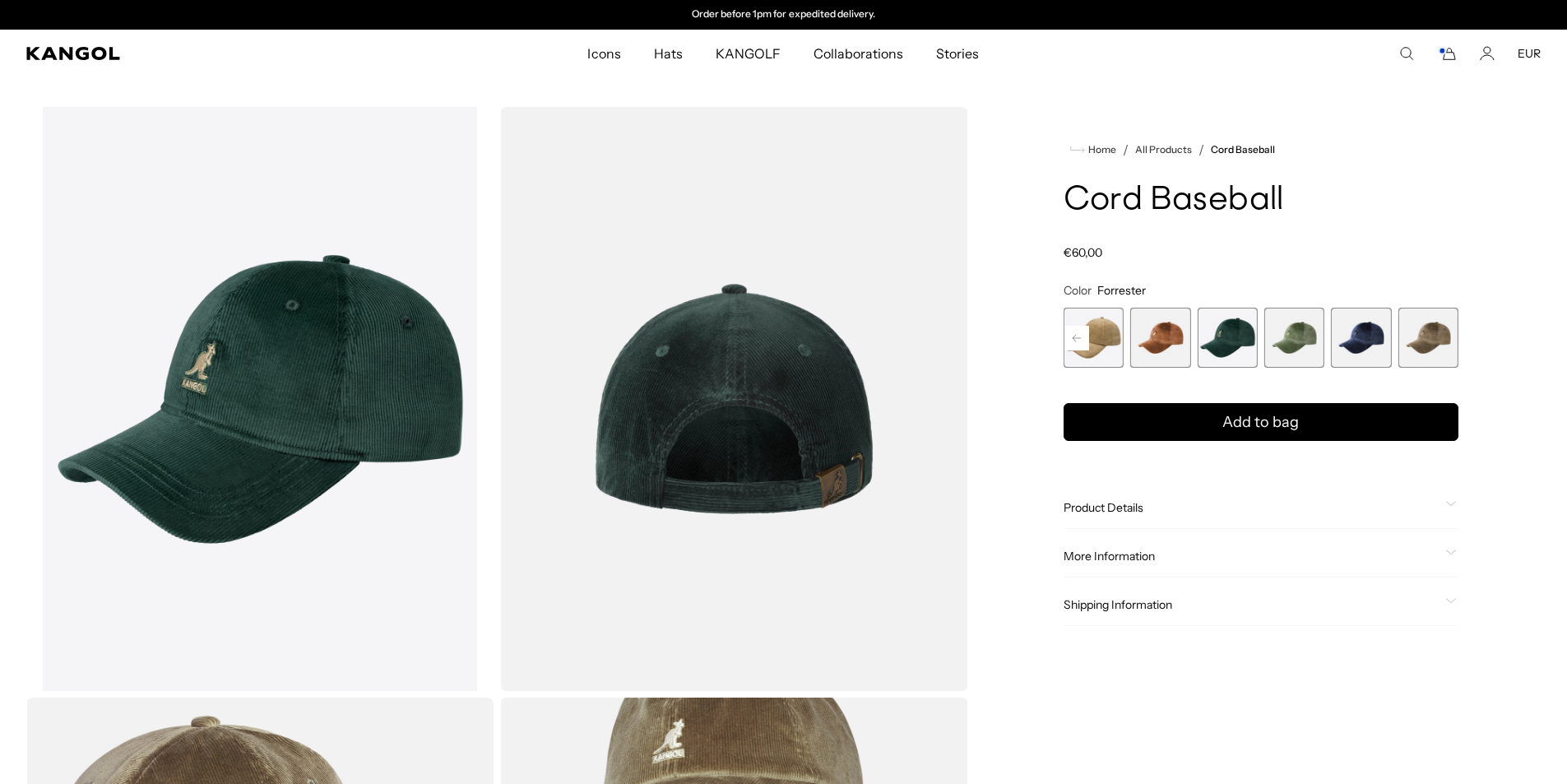
click at [1410, 51] on icon "Search here" at bounding box center [1407, 53] width 14 height 14
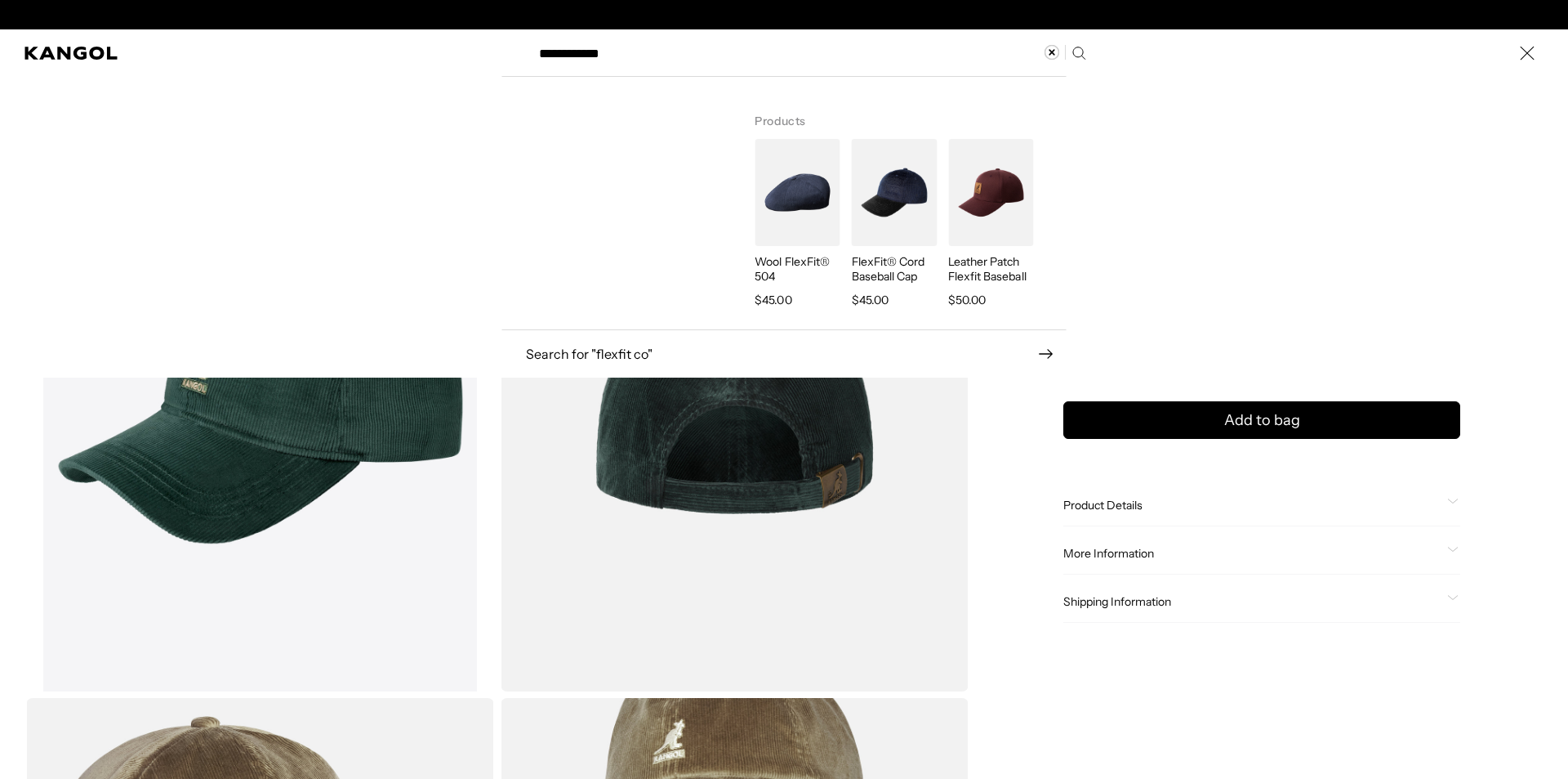
scroll to position [0, 0]
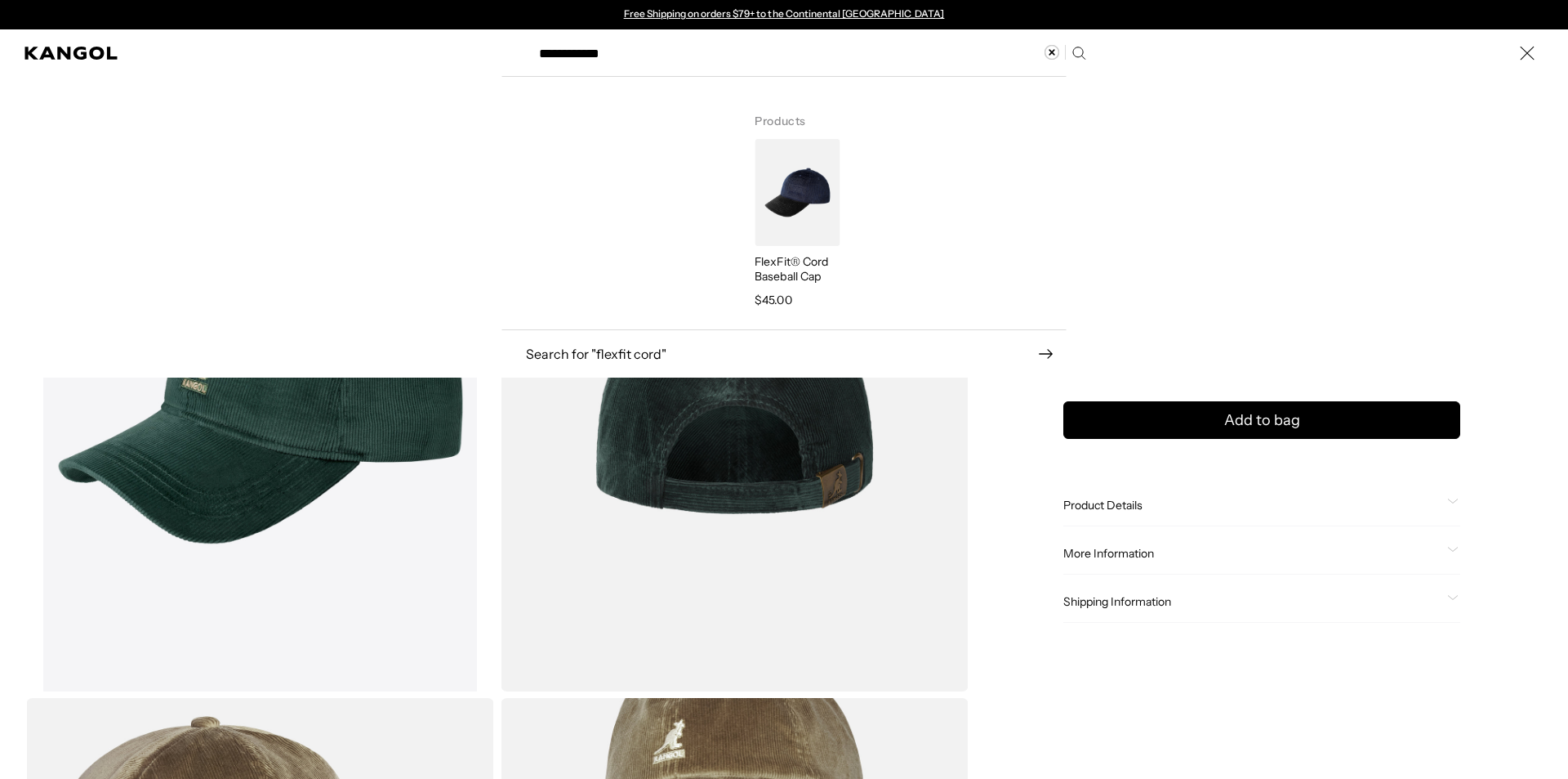
type input "**********"
click at [804, 179] on img "Search here" at bounding box center [797, 193] width 85 height 107
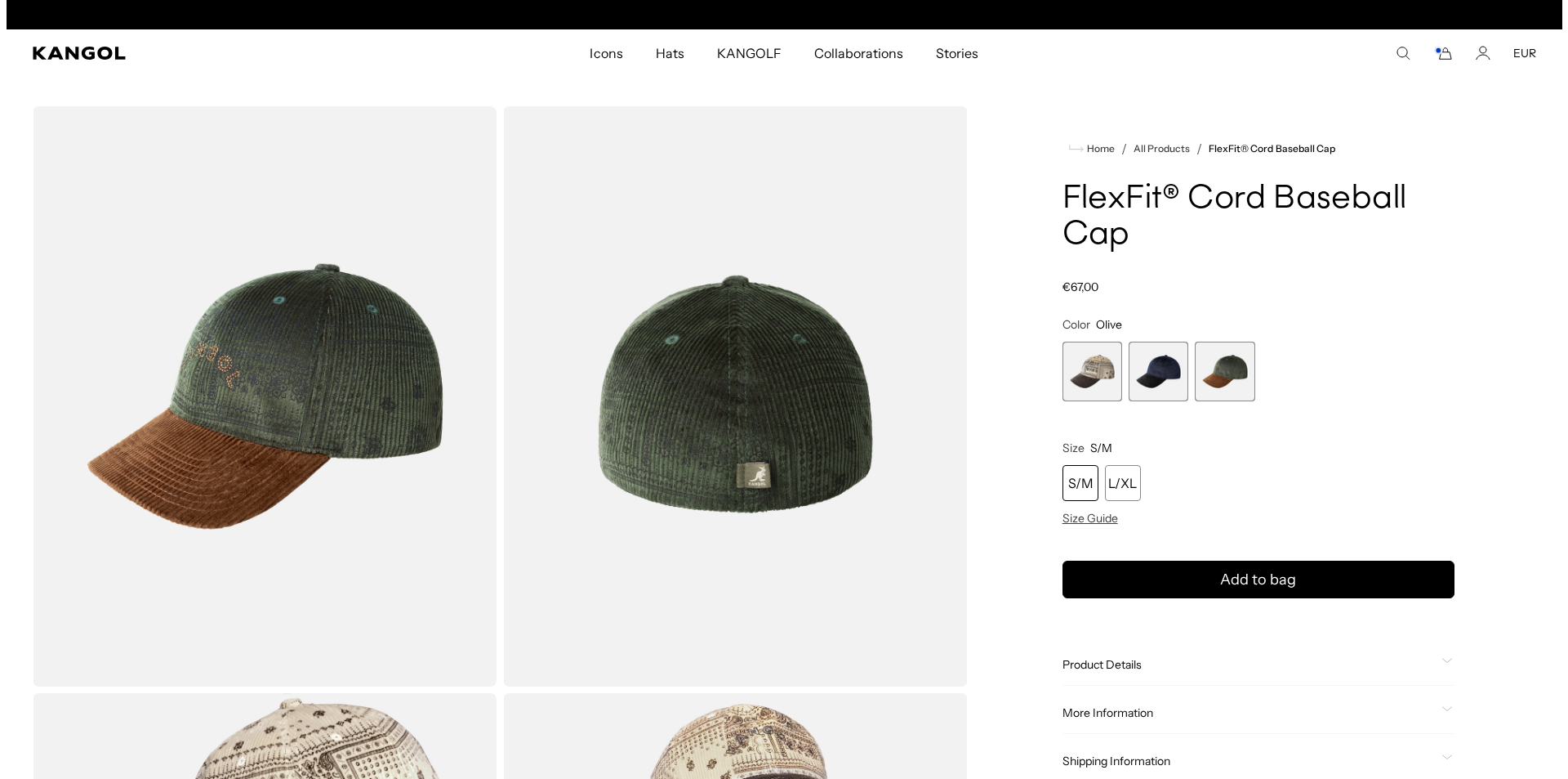
scroll to position [0, 337]
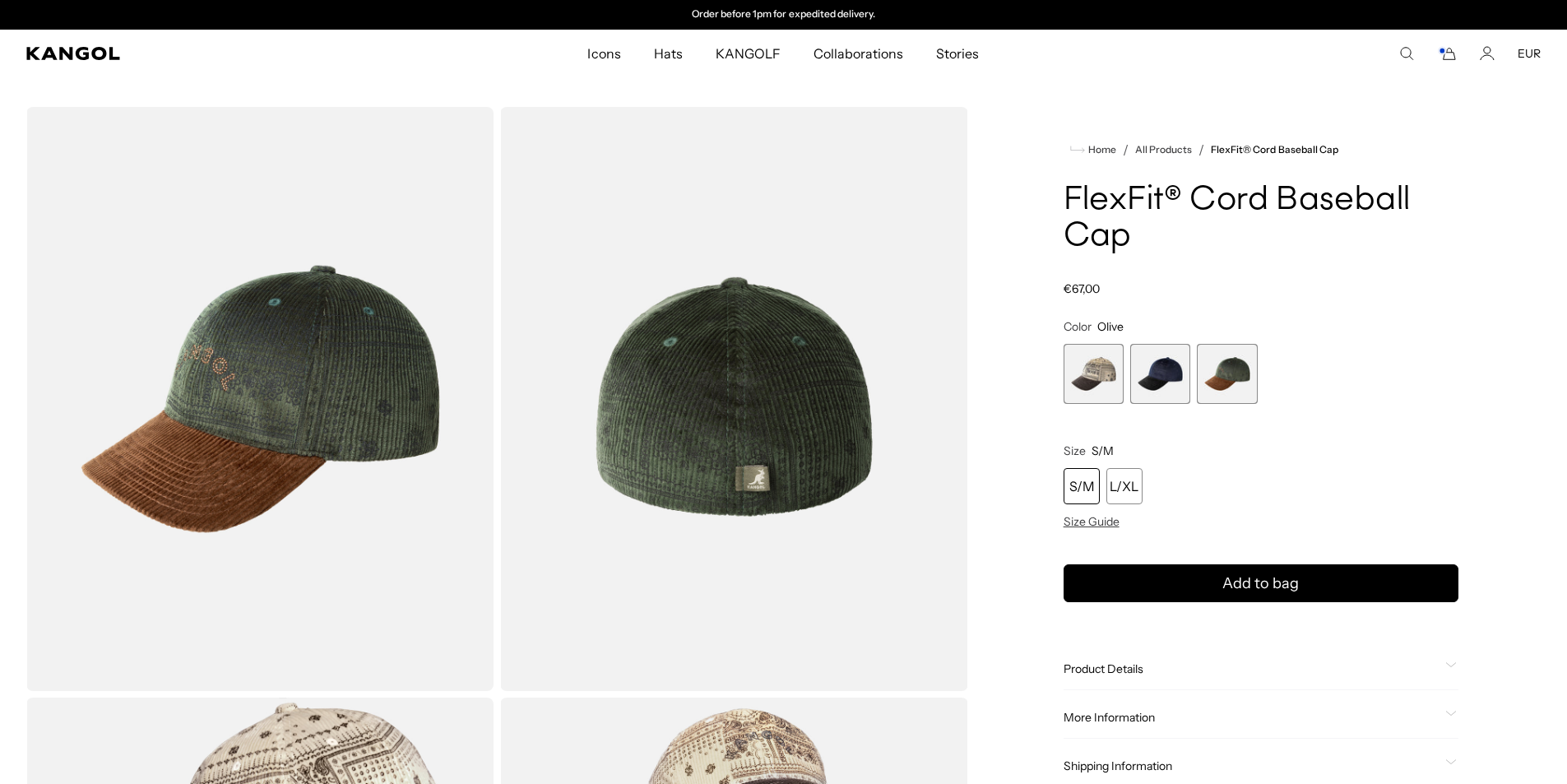
click at [1403, 54] on icon "Search here" at bounding box center [1407, 53] width 14 height 14
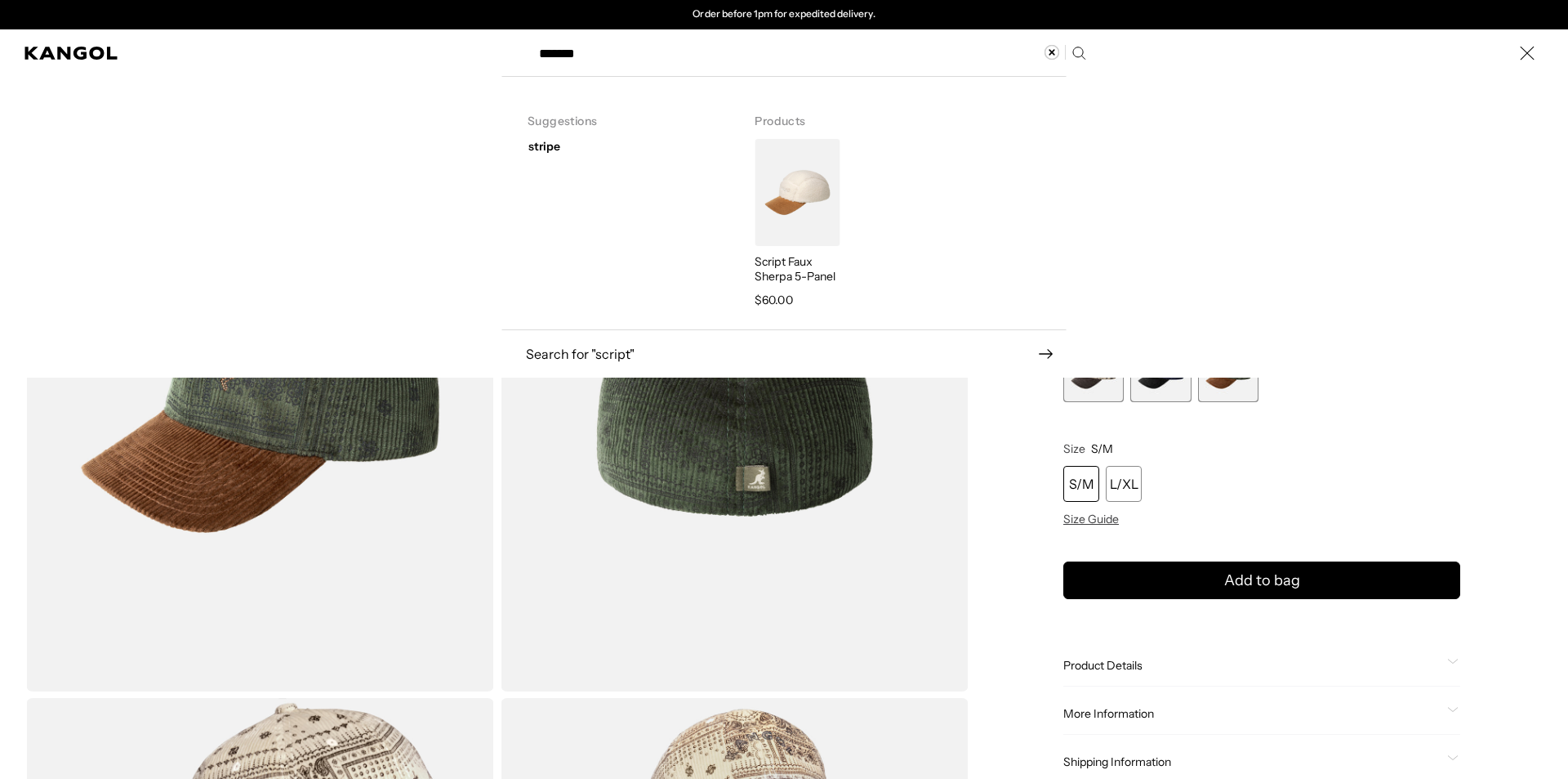
type input "******"
click at [793, 180] on img "Search here" at bounding box center [797, 193] width 85 height 107
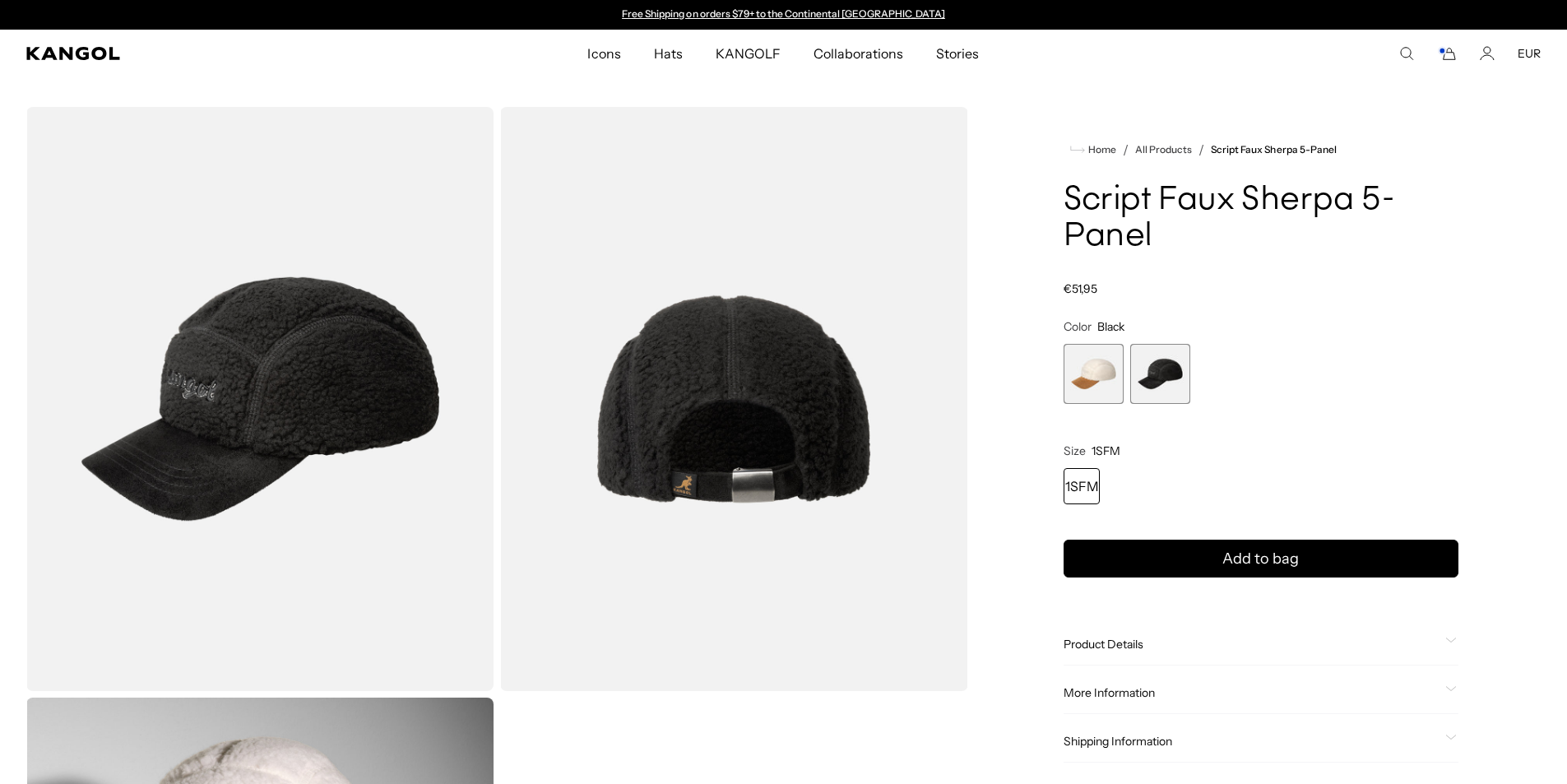
click at [1407, 49] on icon "Search here" at bounding box center [1407, 53] width 14 height 14
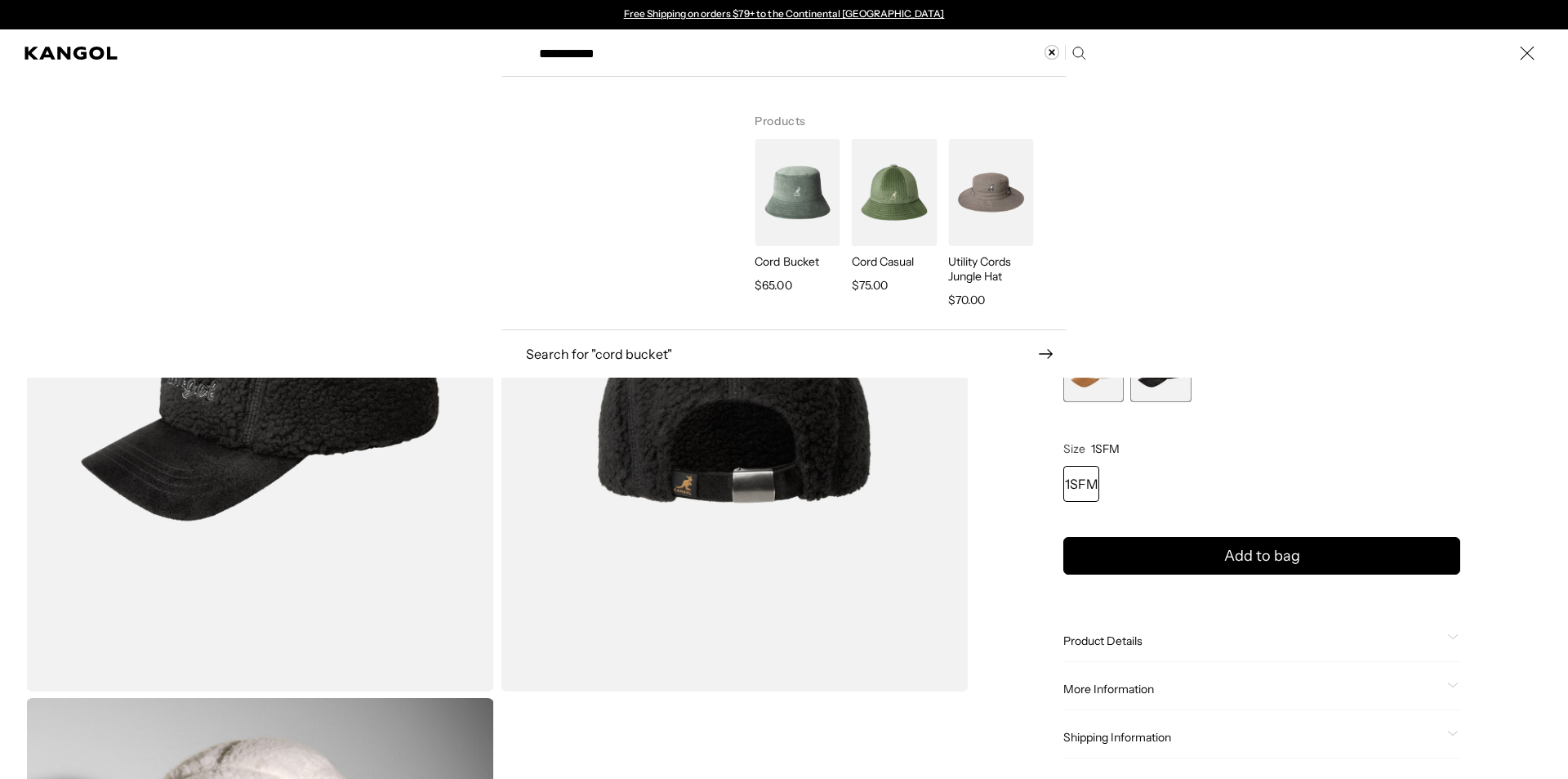
type input "**********"
click at [782, 197] on img "Search here" at bounding box center [797, 193] width 85 height 107
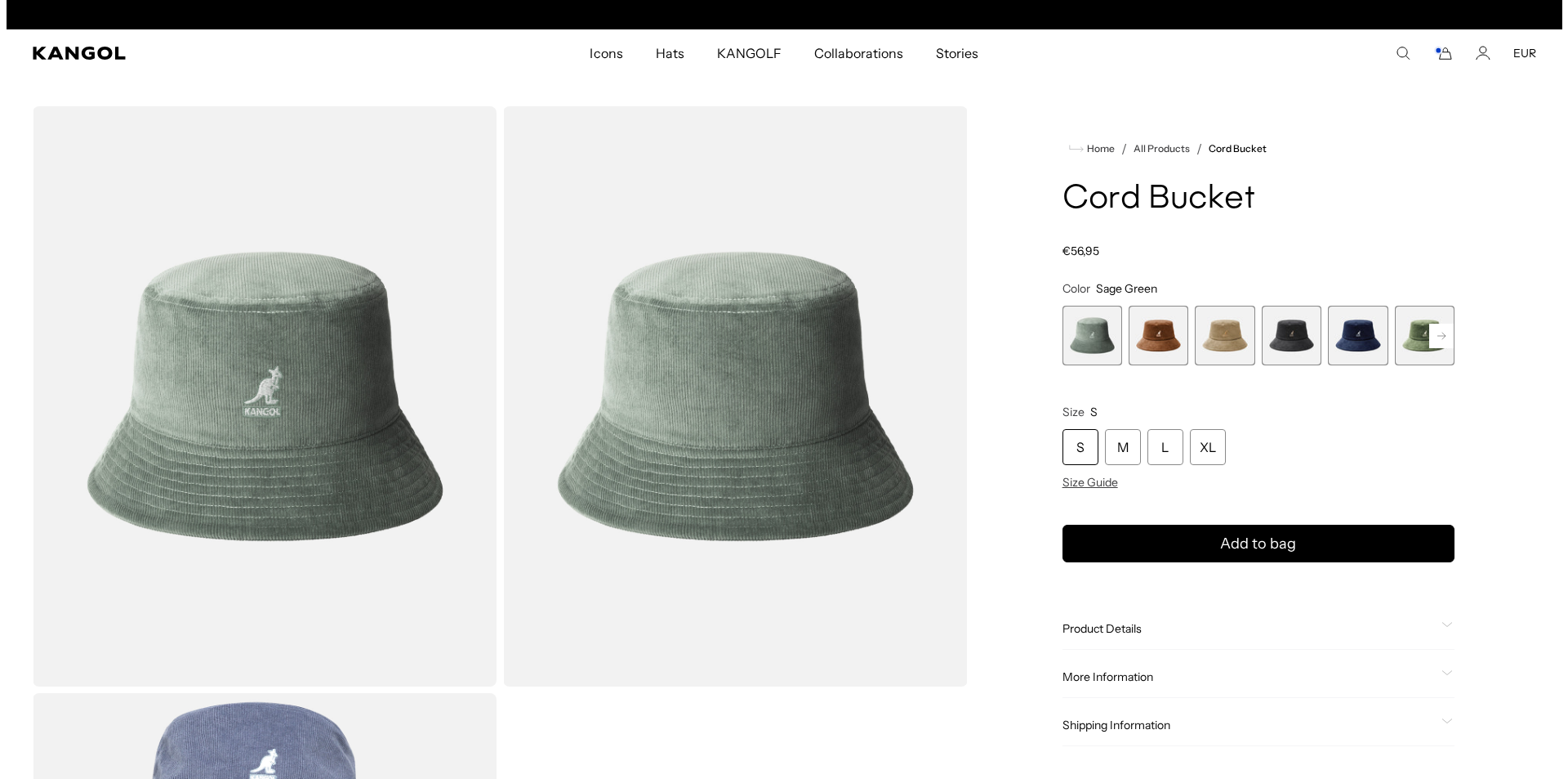
scroll to position [0, 337]
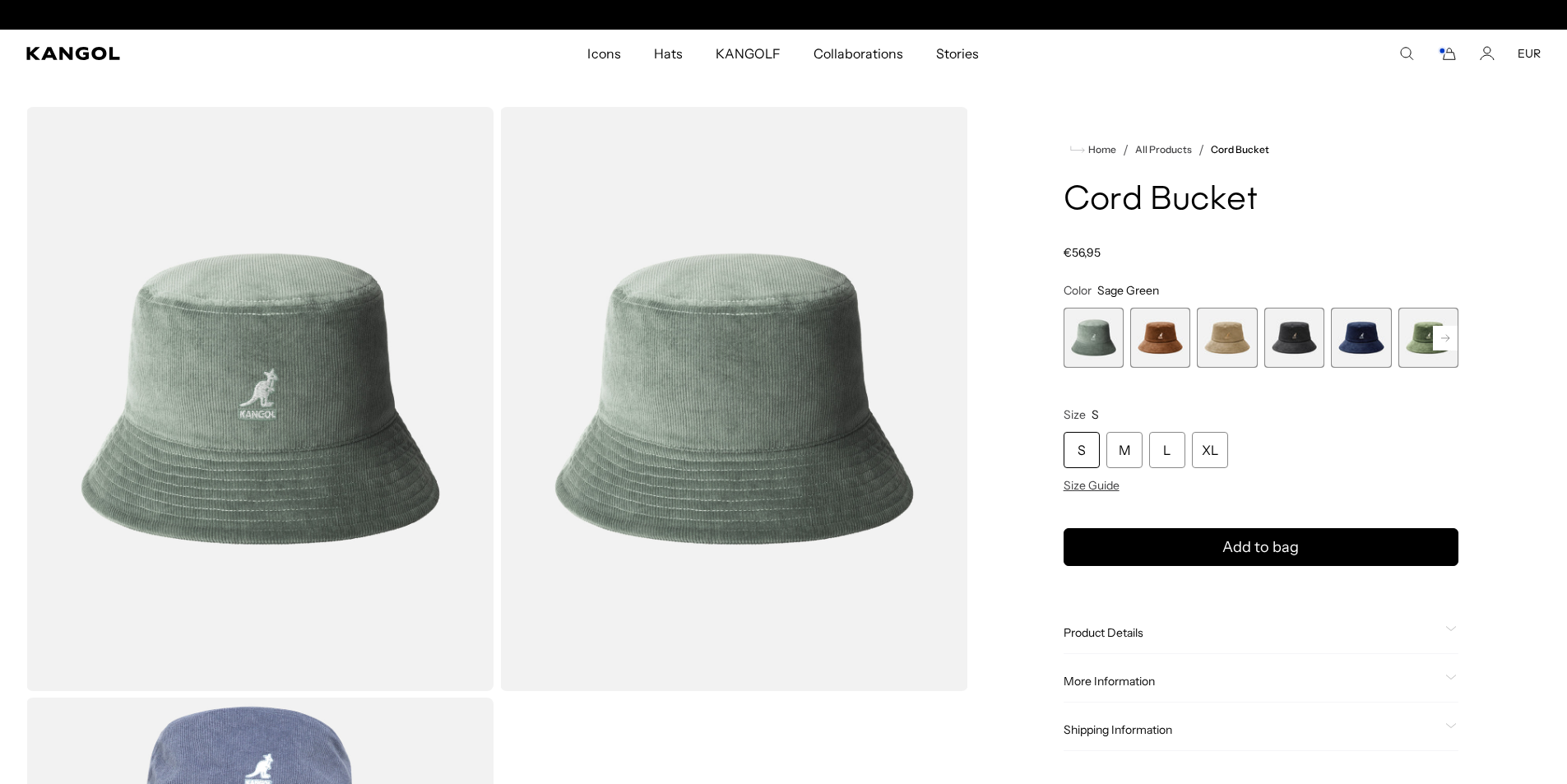
click at [1410, 53] on icon "Search here" at bounding box center [1407, 53] width 14 height 14
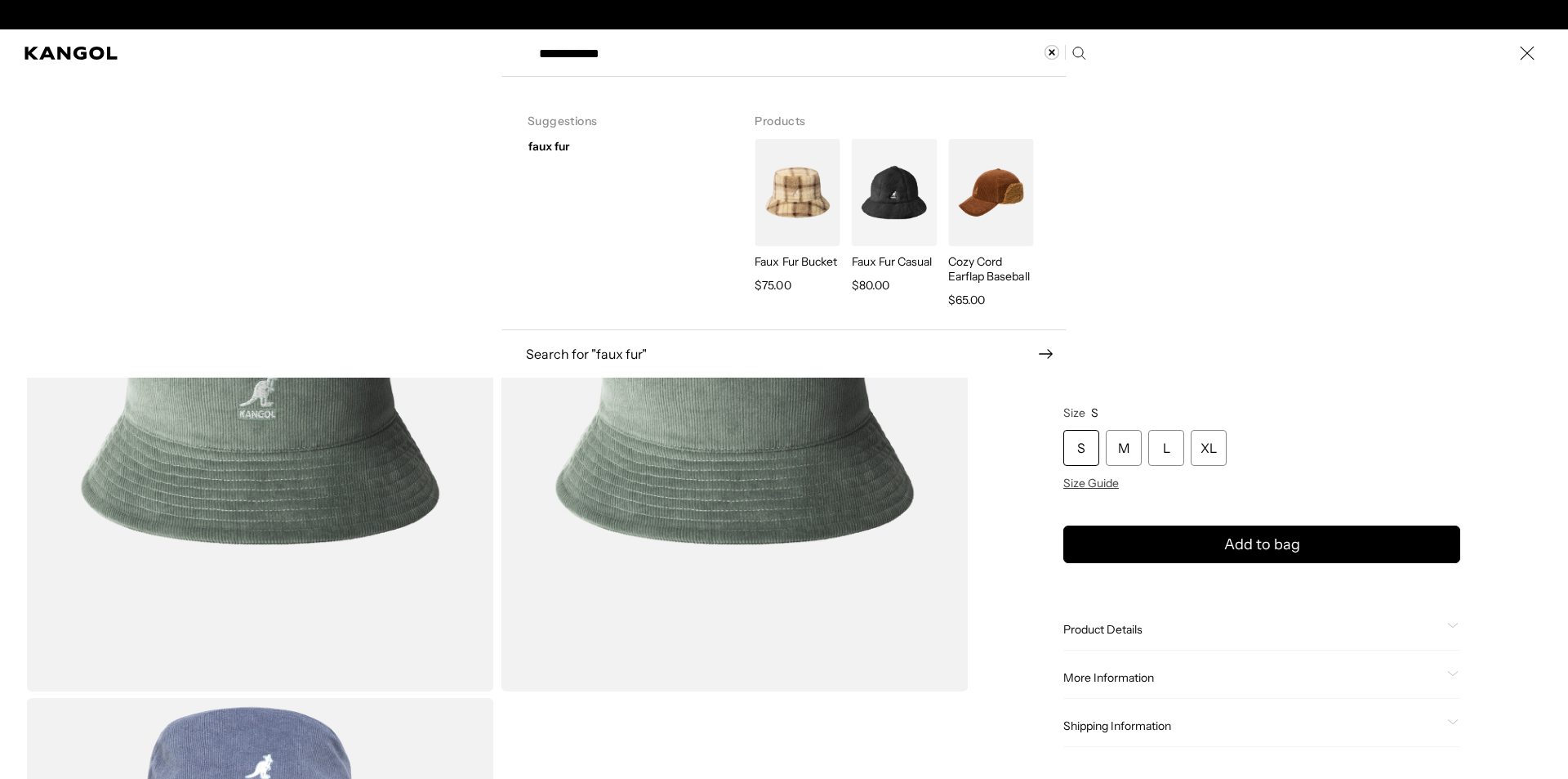
scroll to position [0, 0]
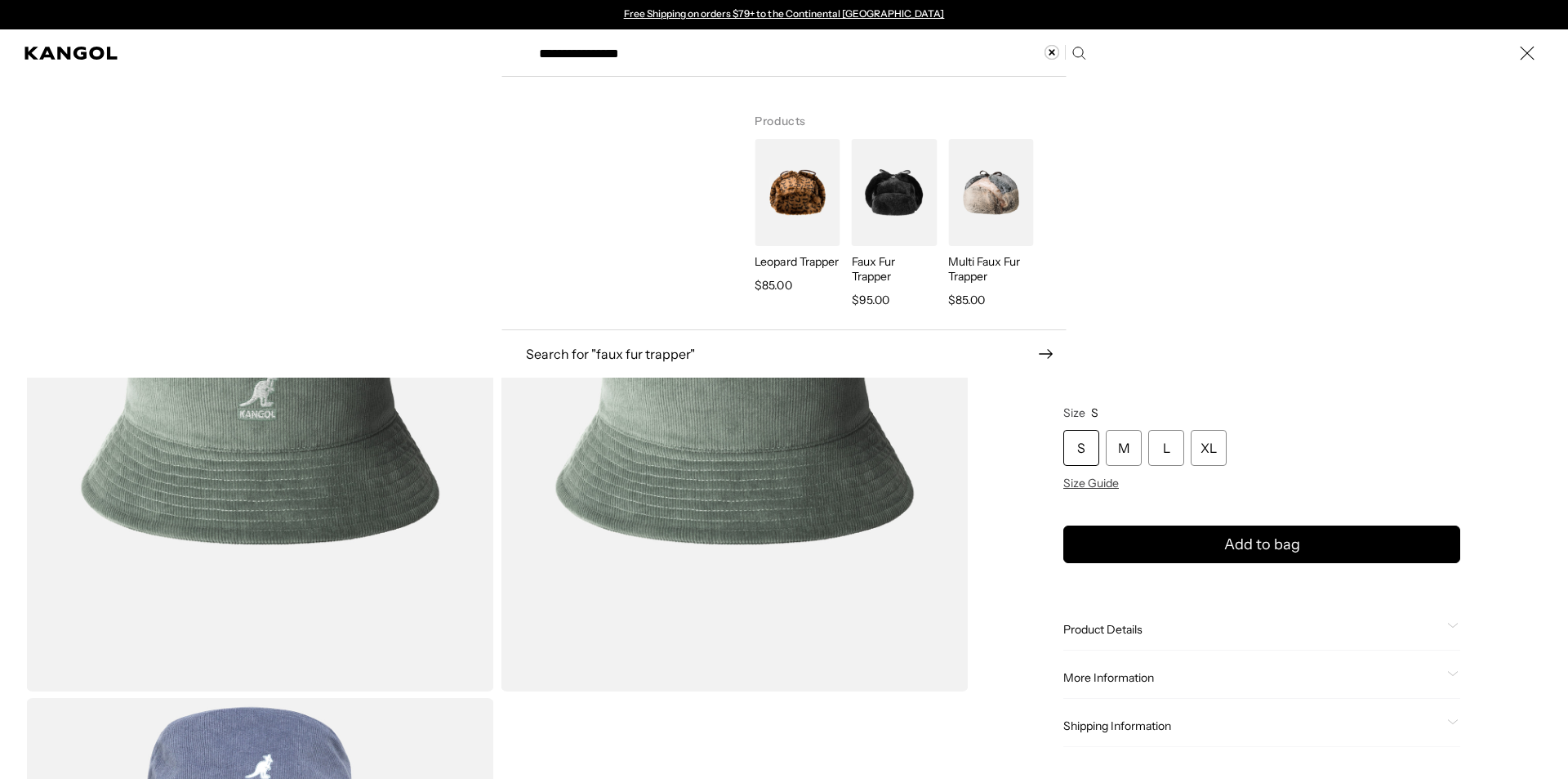
type input "**********"
click at [889, 196] on img "Search here" at bounding box center [894, 193] width 85 height 107
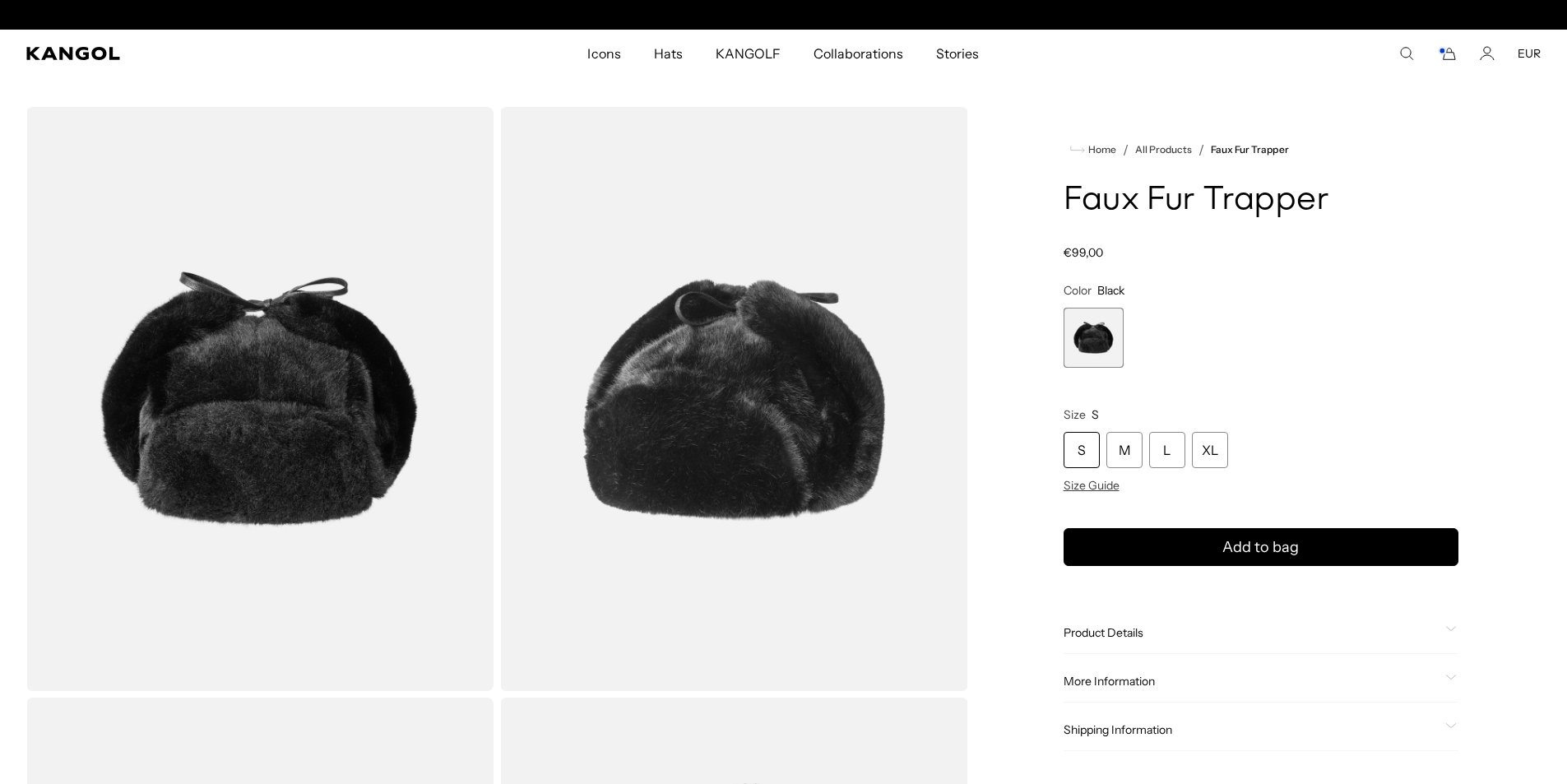
scroll to position [0, 339]
click at [1418, 51] on div "Search here EUR USD EUR" at bounding box center [1359, 53] width 363 height 14
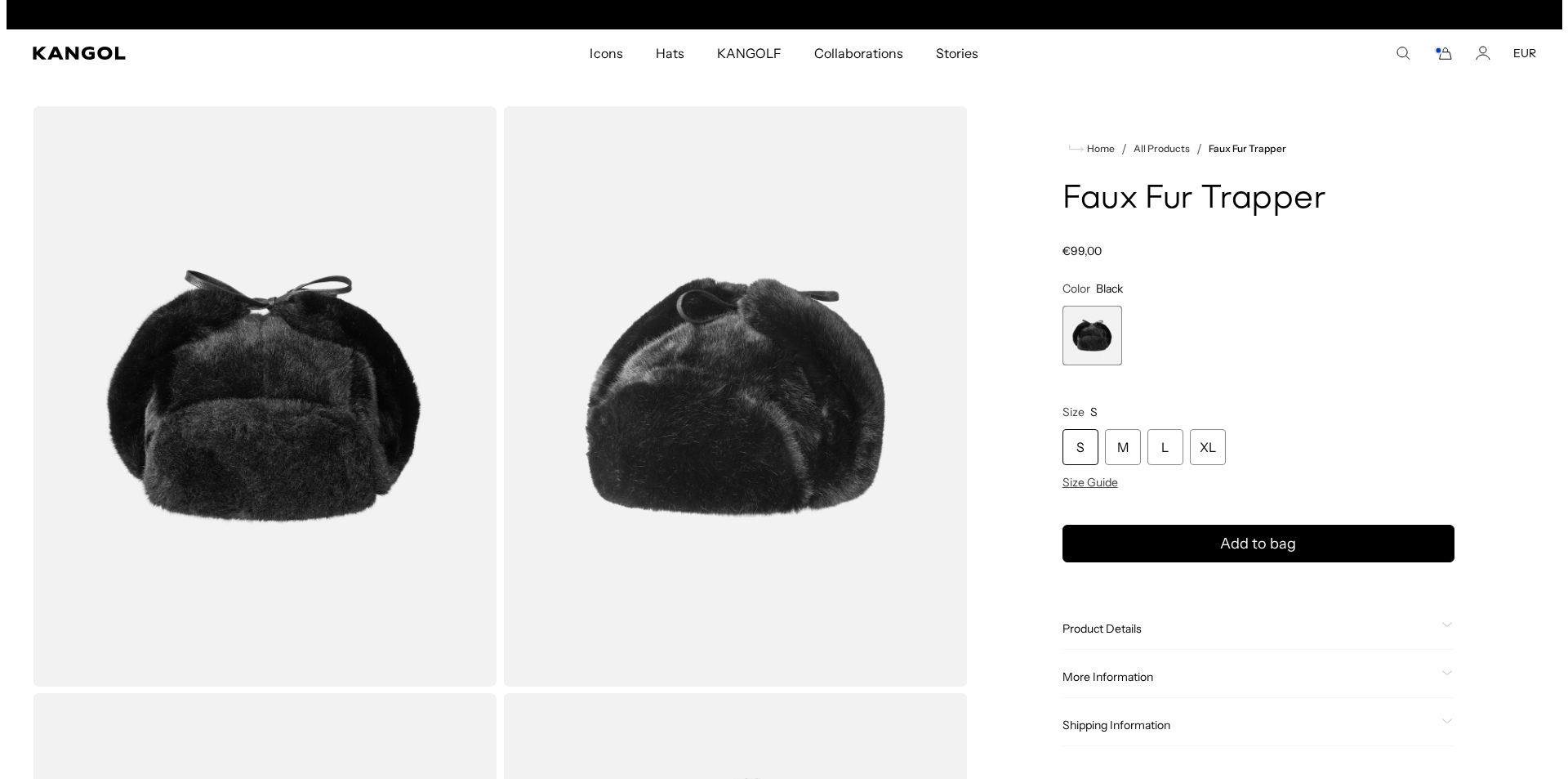
scroll to position [0, 0]
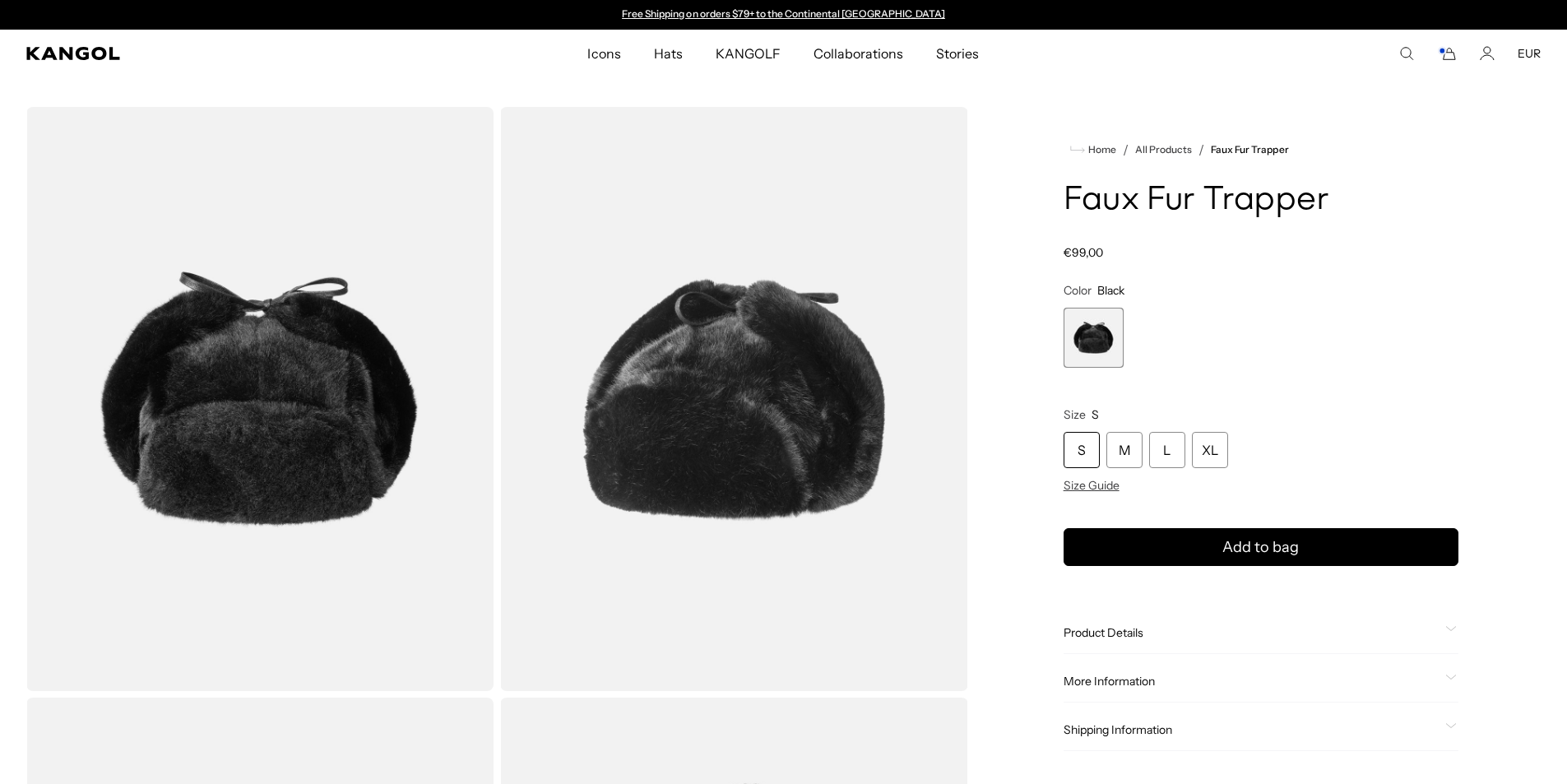
click at [1411, 50] on icon "Search here" at bounding box center [1407, 53] width 14 height 14
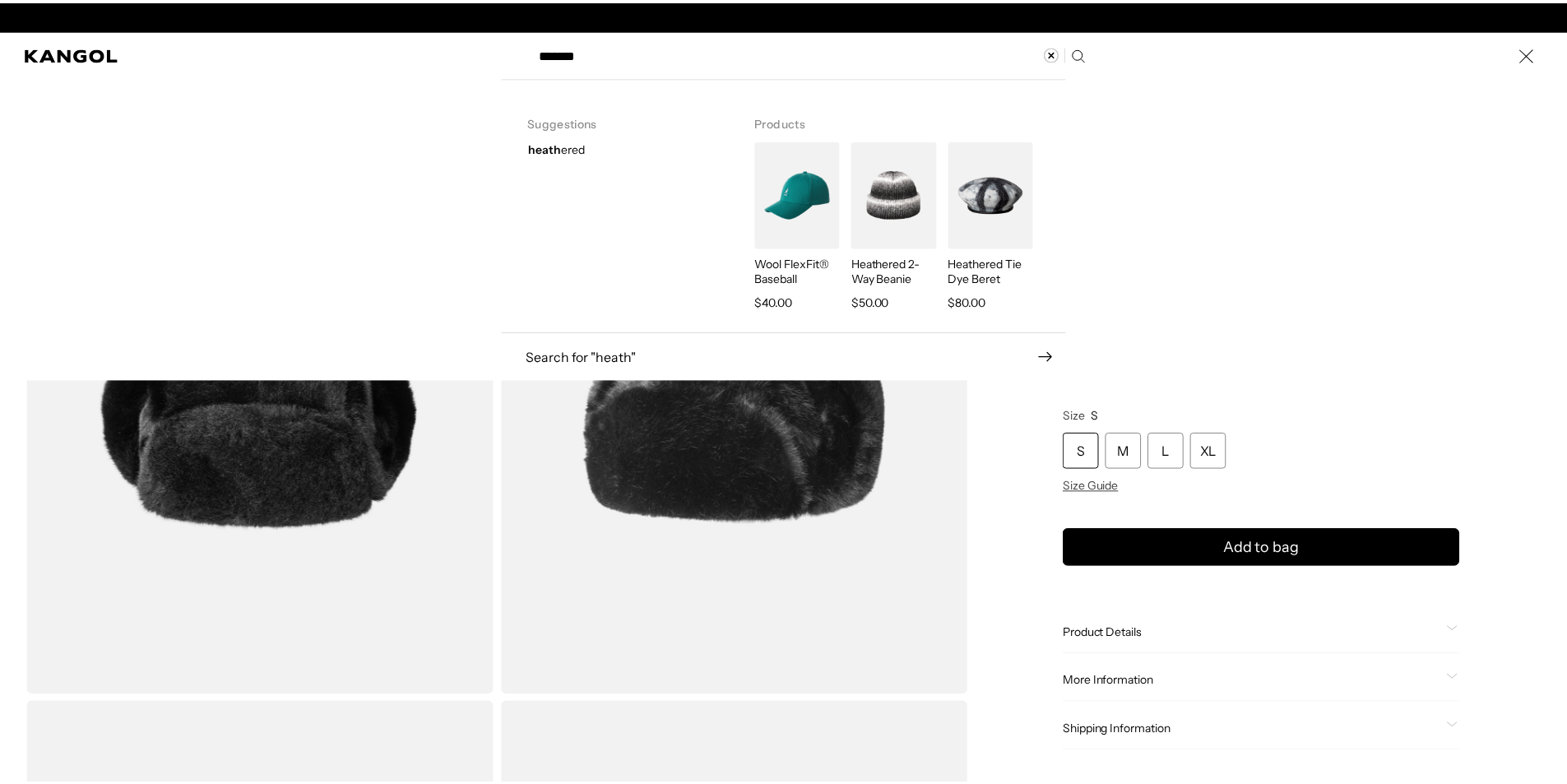
scroll to position [0, 339]
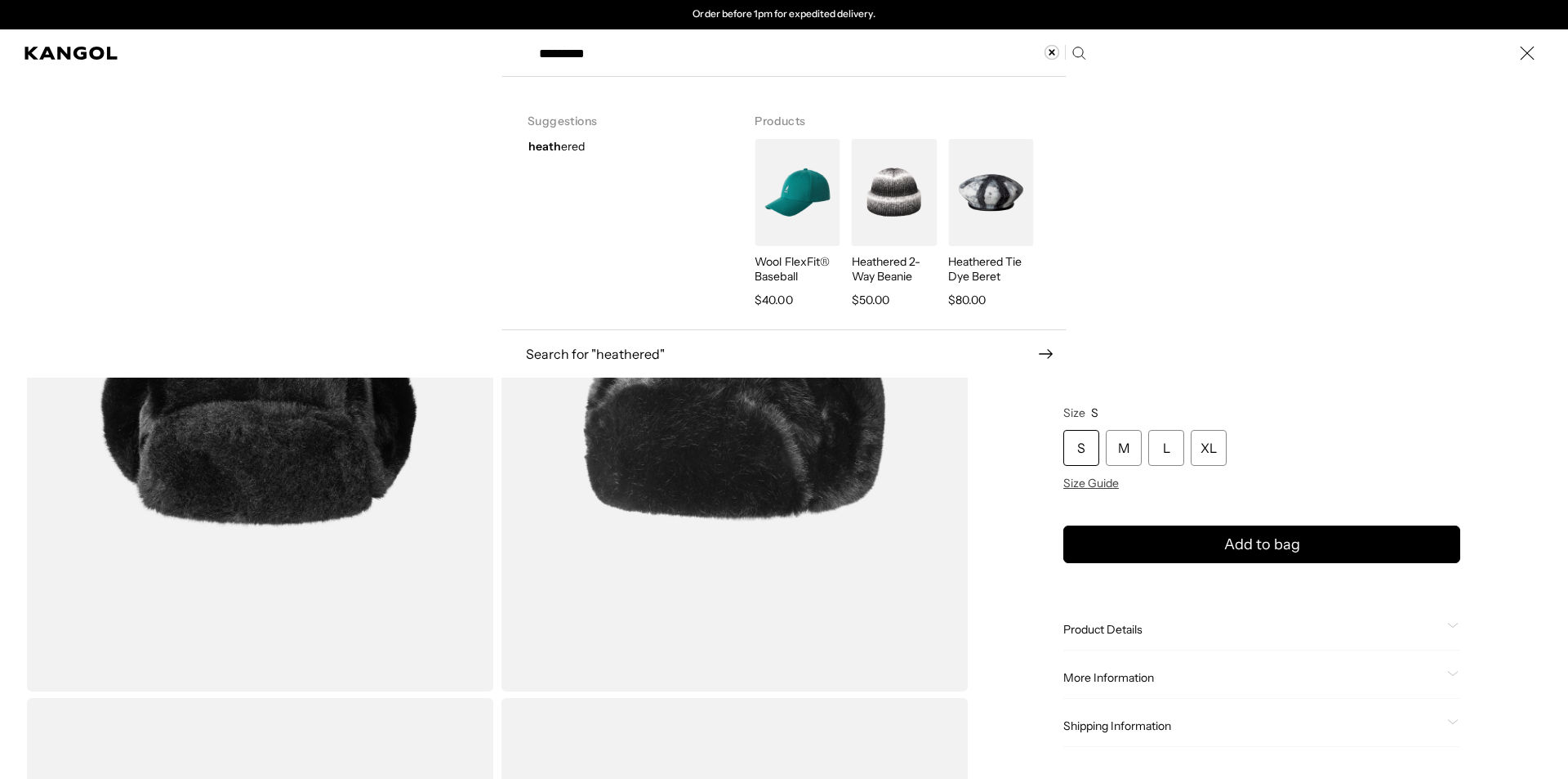
type input "*********"
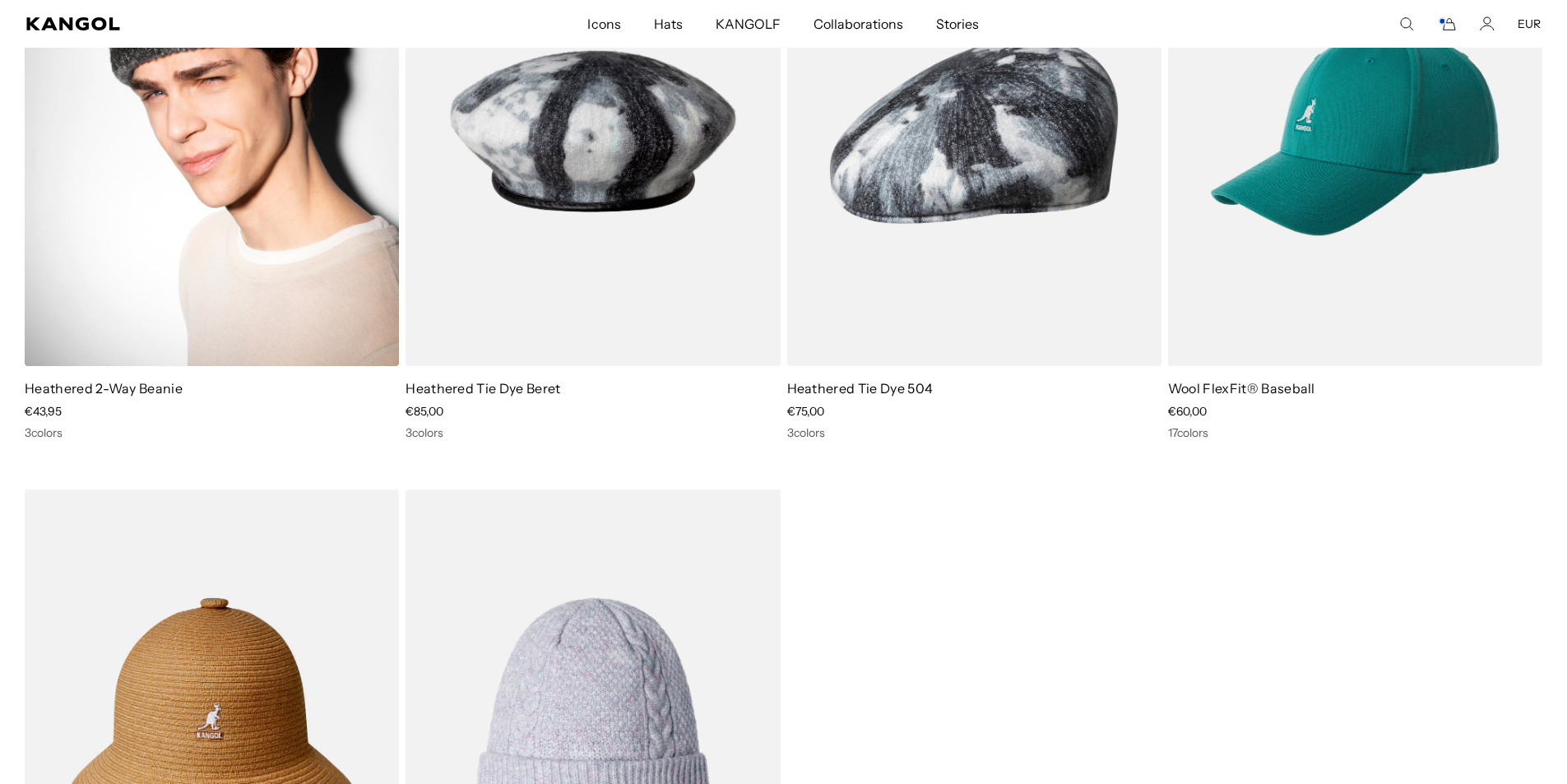
click at [263, 213] on img at bounding box center [212, 130] width 374 height 470
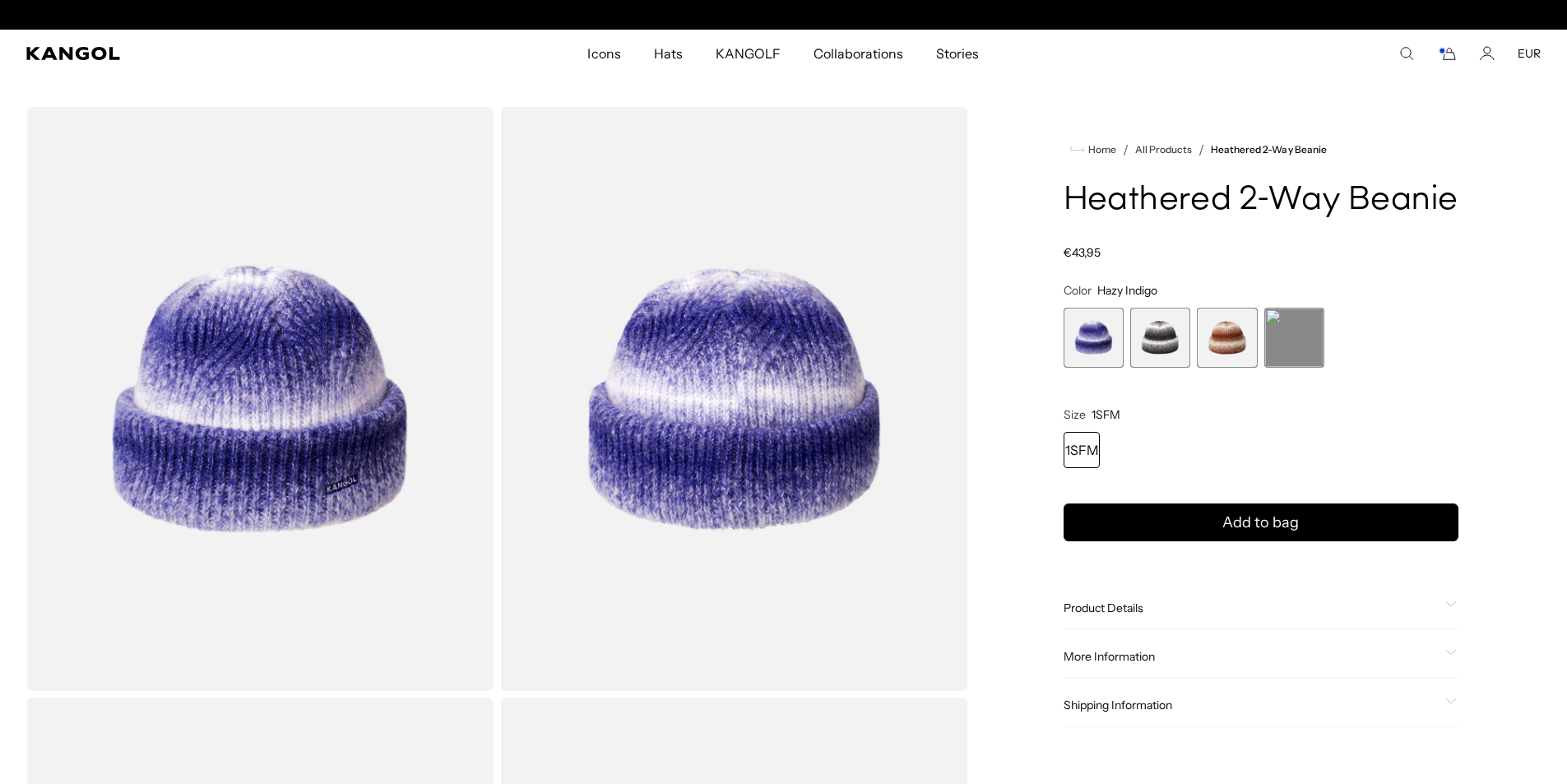
scroll to position [0, 339]
click at [1300, 335] on span "4 of 4" at bounding box center [1295, 338] width 60 height 60
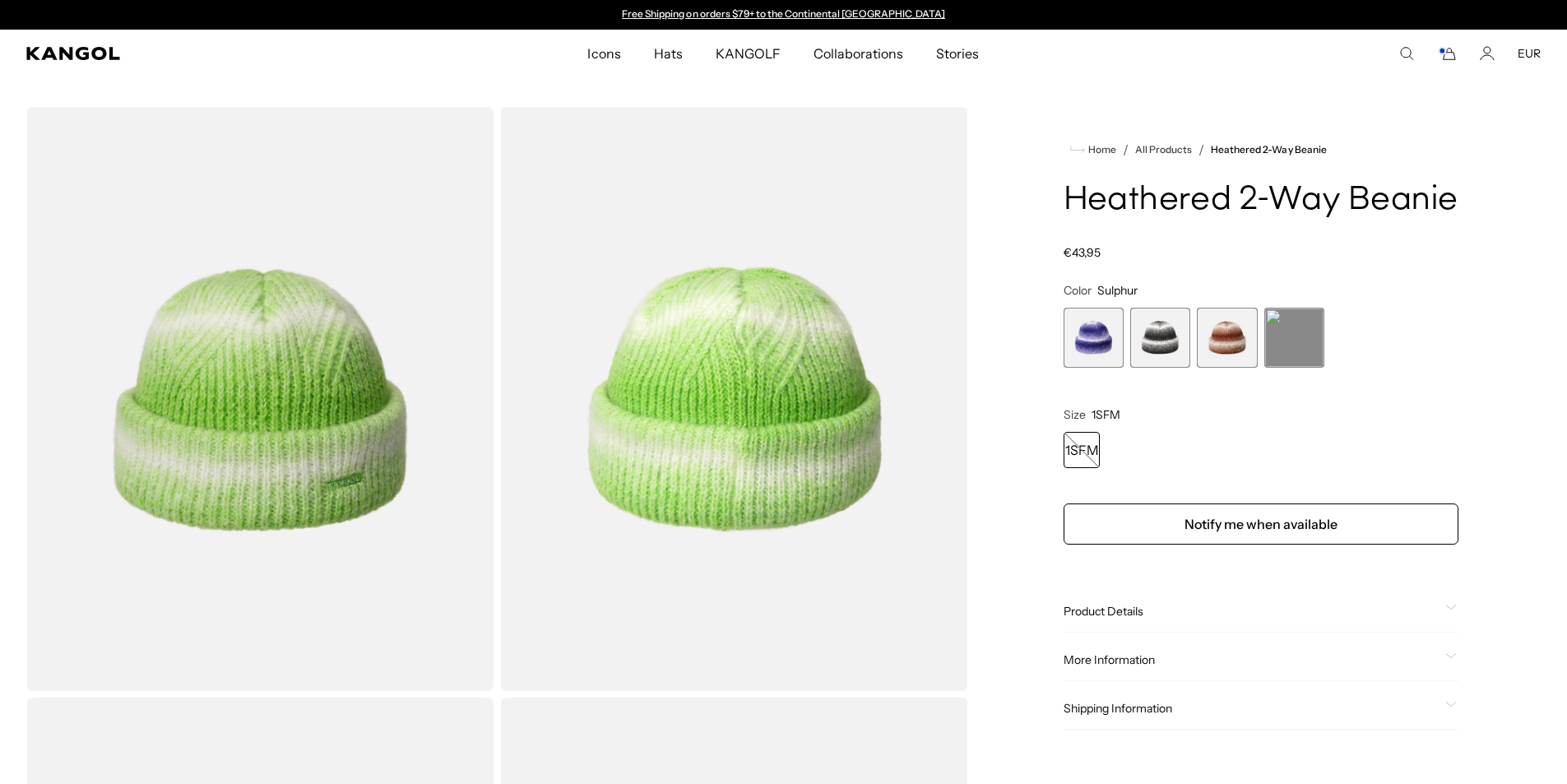
click at [1410, 62] on comp-header "Icons Icons Buckets & Casuals Berets 504s & 507s" at bounding box center [784, 53] width 1567 height 47
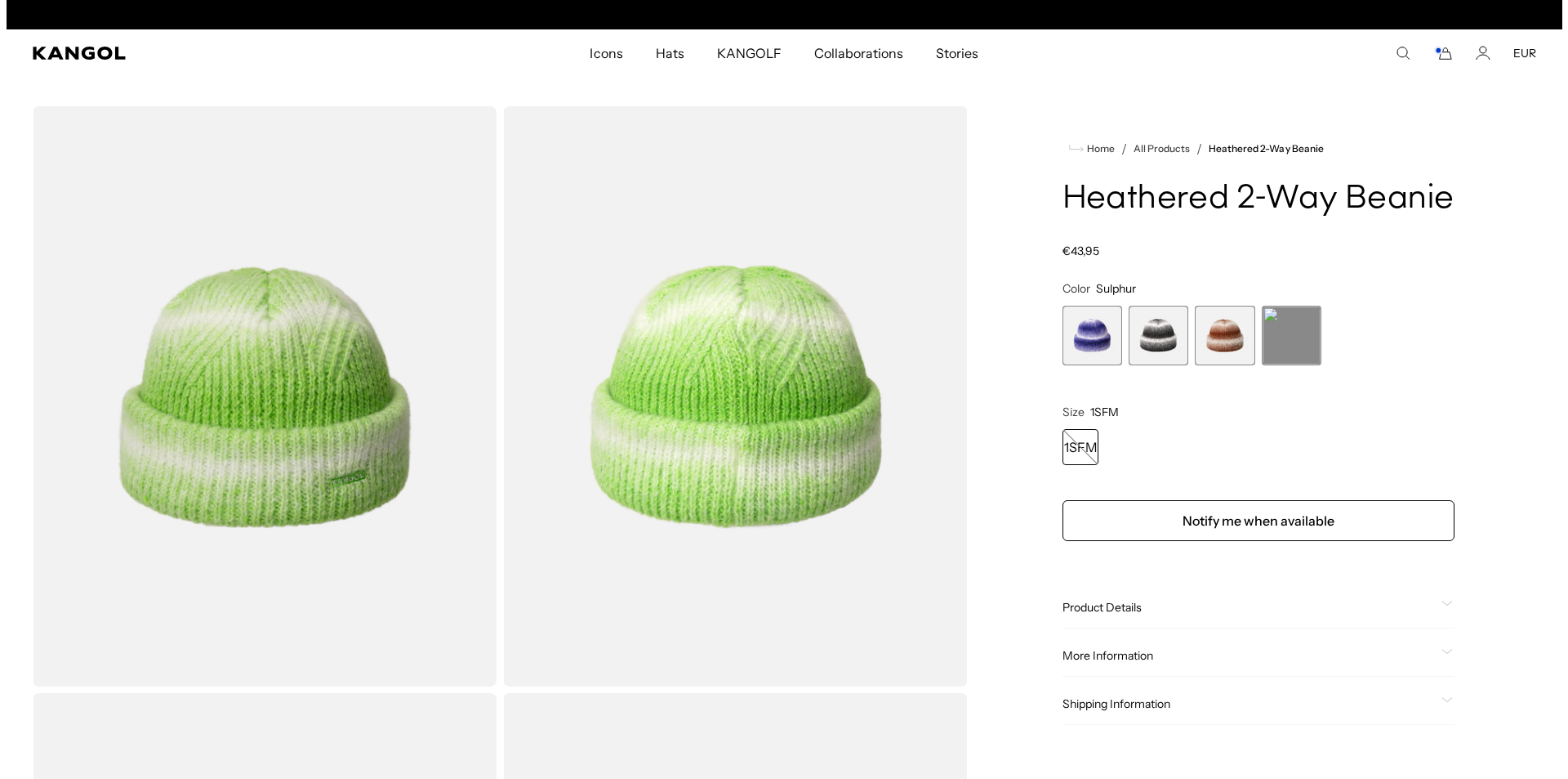
scroll to position [0, 337]
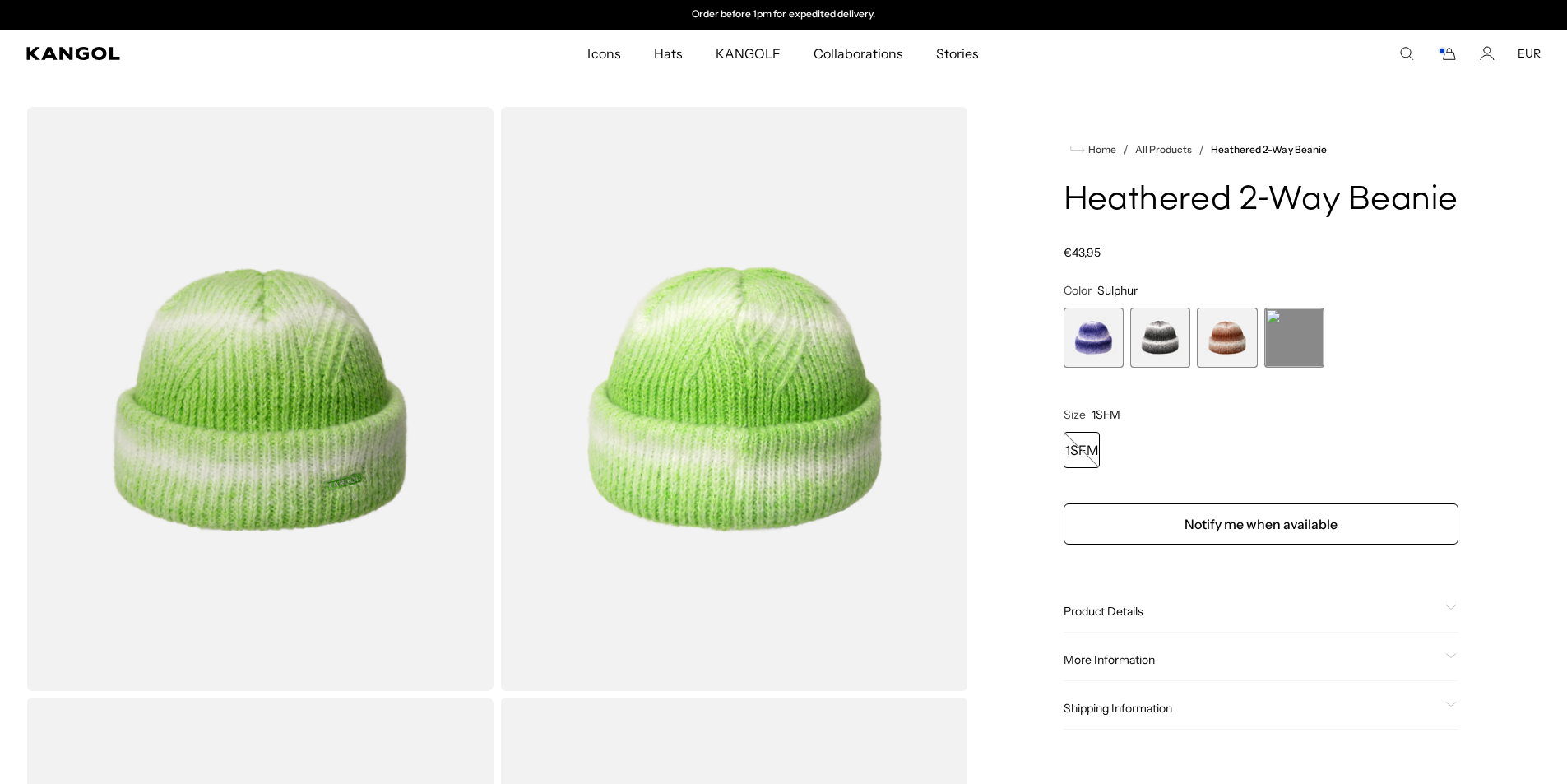
click at [1410, 47] on icon "Search here" at bounding box center [1407, 53] width 14 height 14
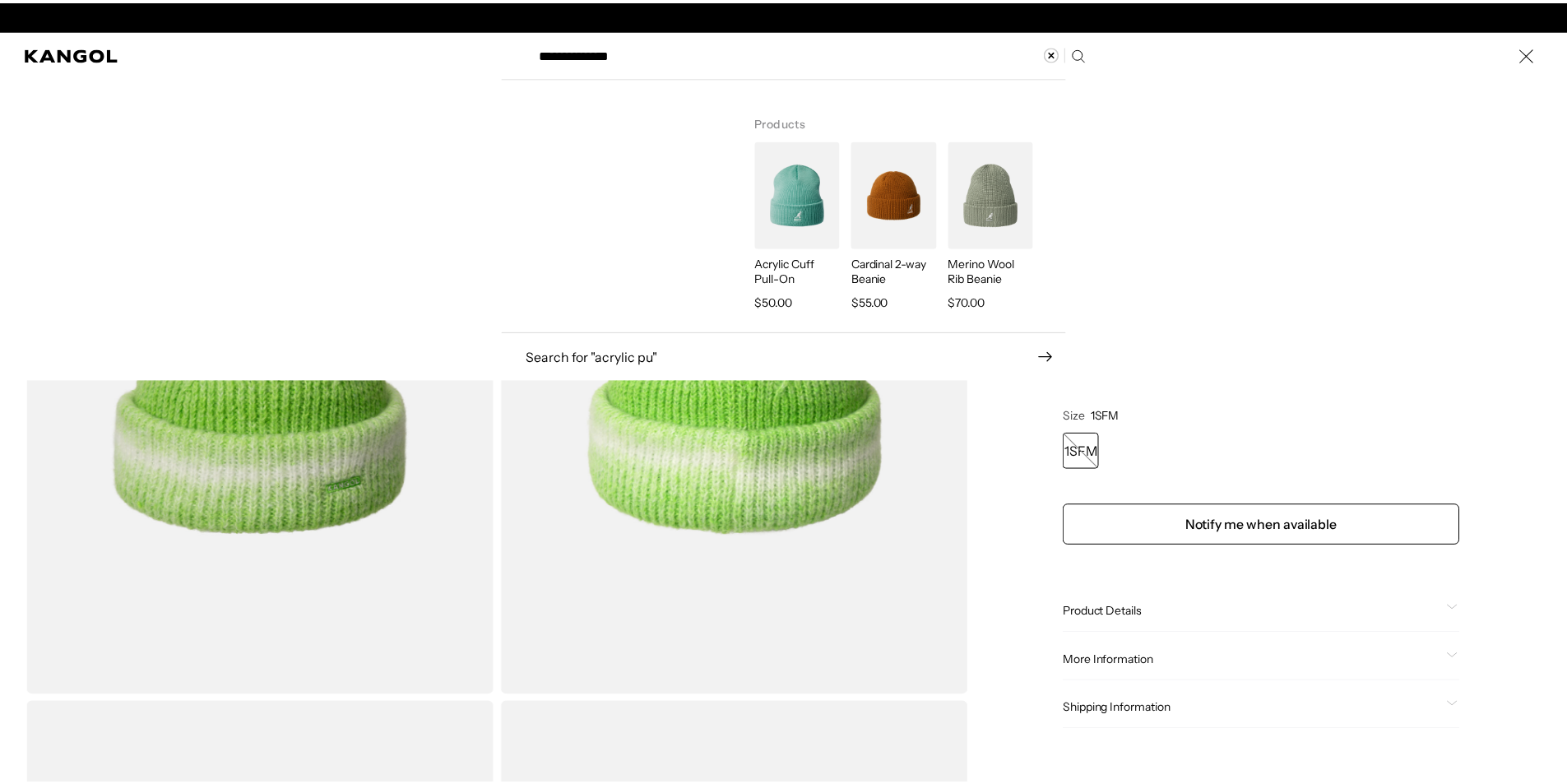
scroll to position [0, 0]
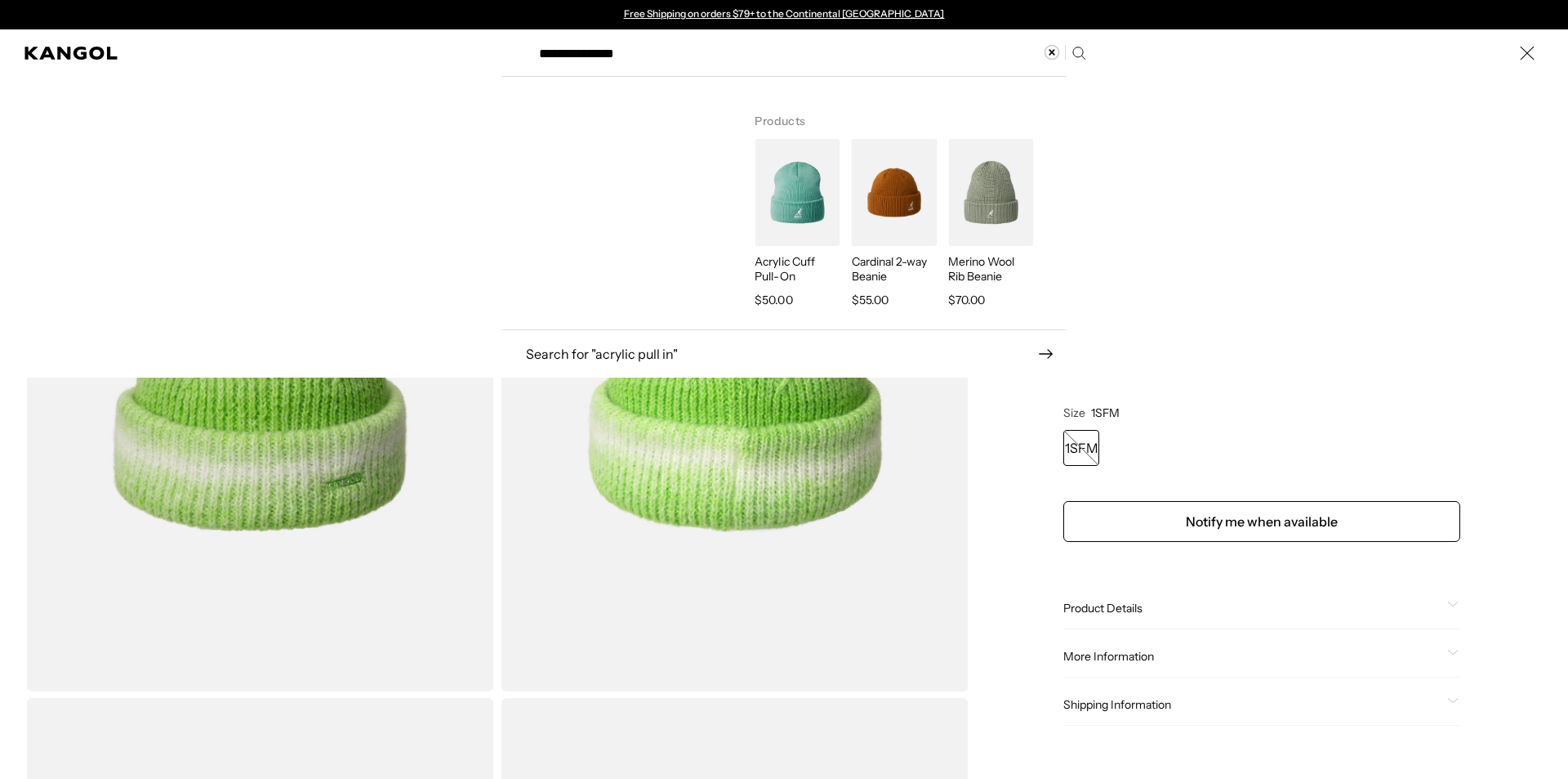
type input "**********"
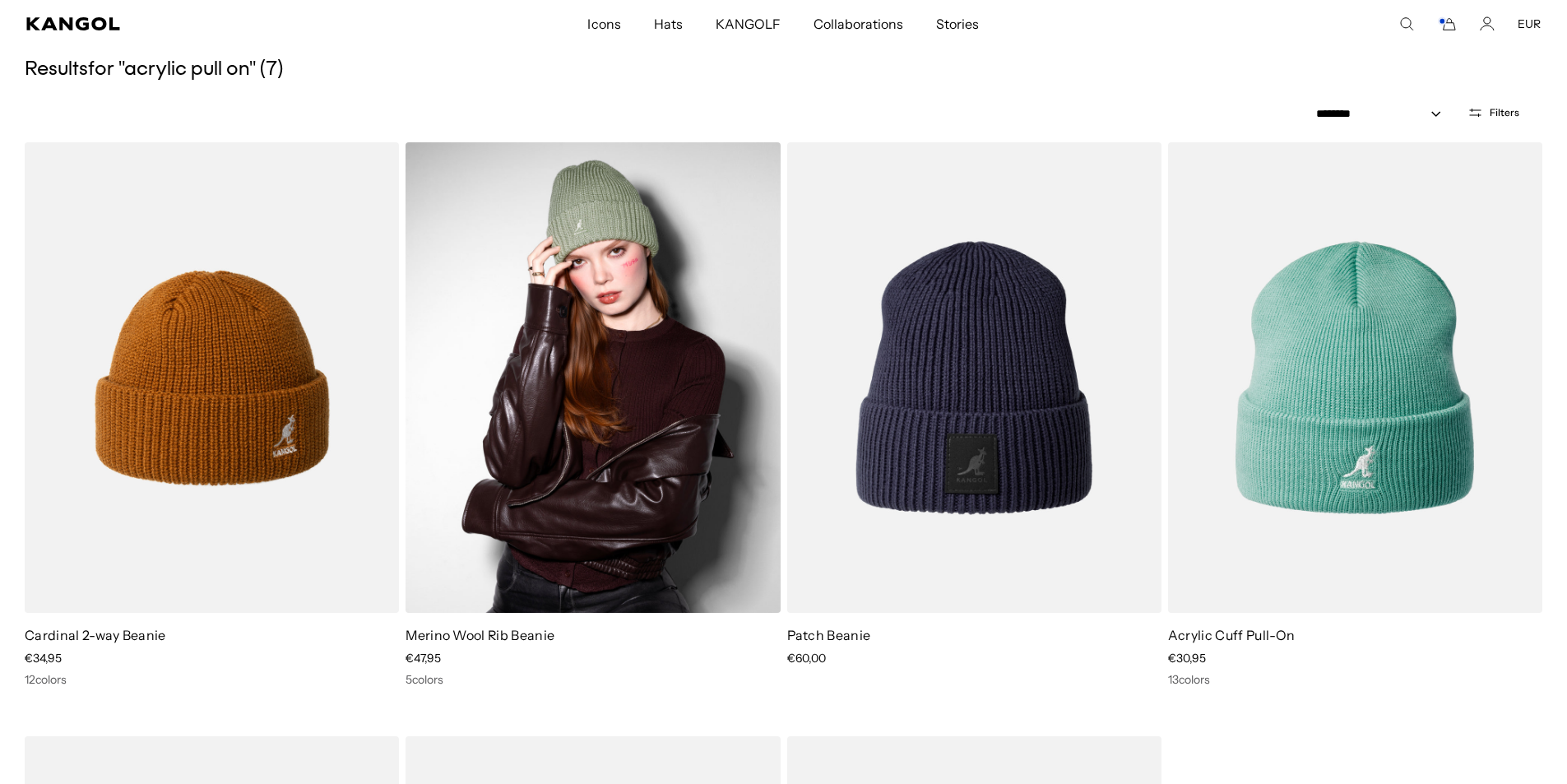
click at [523, 427] on img at bounding box center [592, 377] width 374 height 470
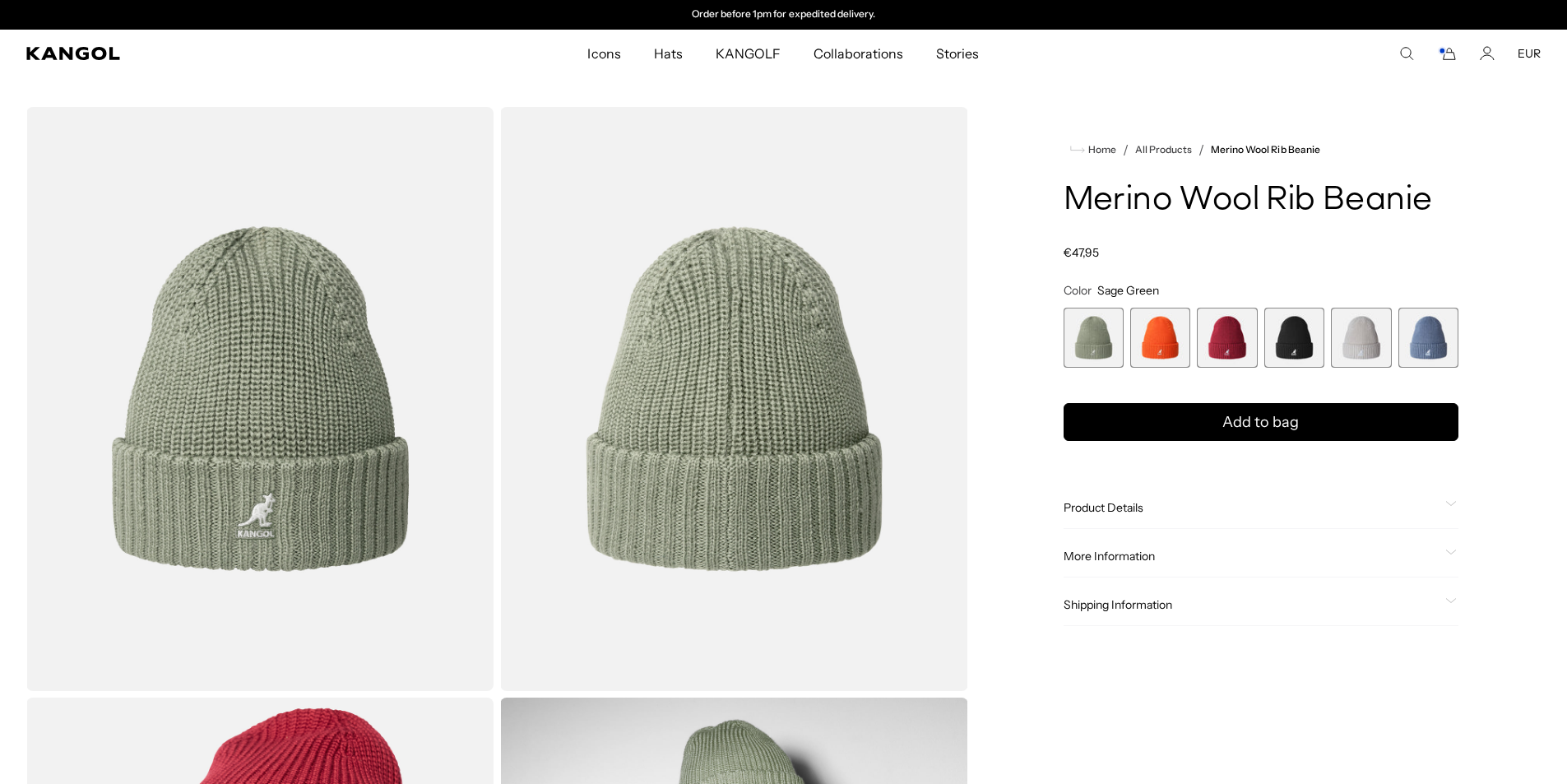
click at [1404, 47] on icon "Search here" at bounding box center [1407, 53] width 14 height 14
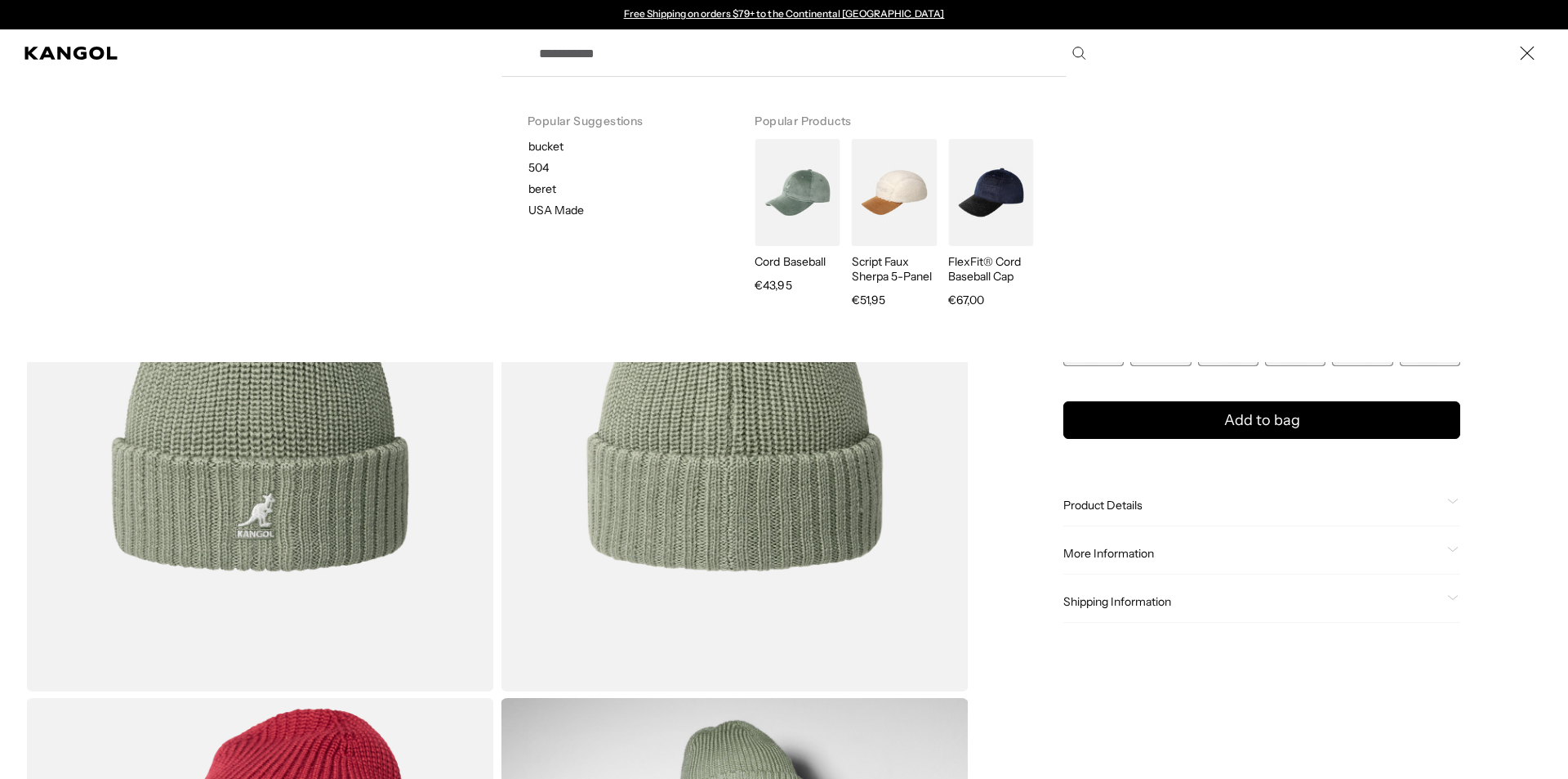
click at [612, 46] on label "Search here" at bounding box center [585, 46] width 74 height 0
click at [612, 48] on input "Search here" at bounding box center [811, 53] width 564 height 41
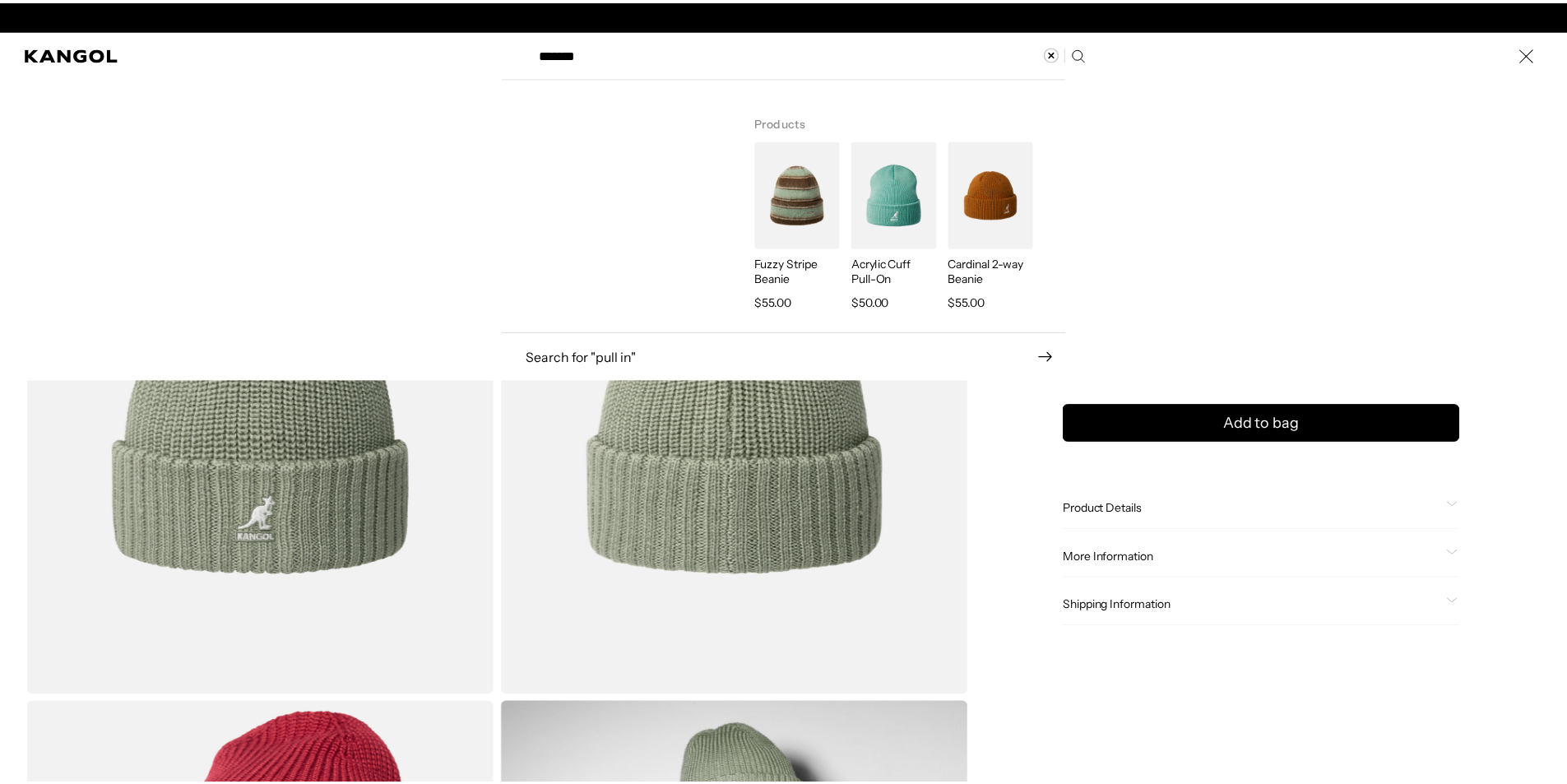
scroll to position [0, 339]
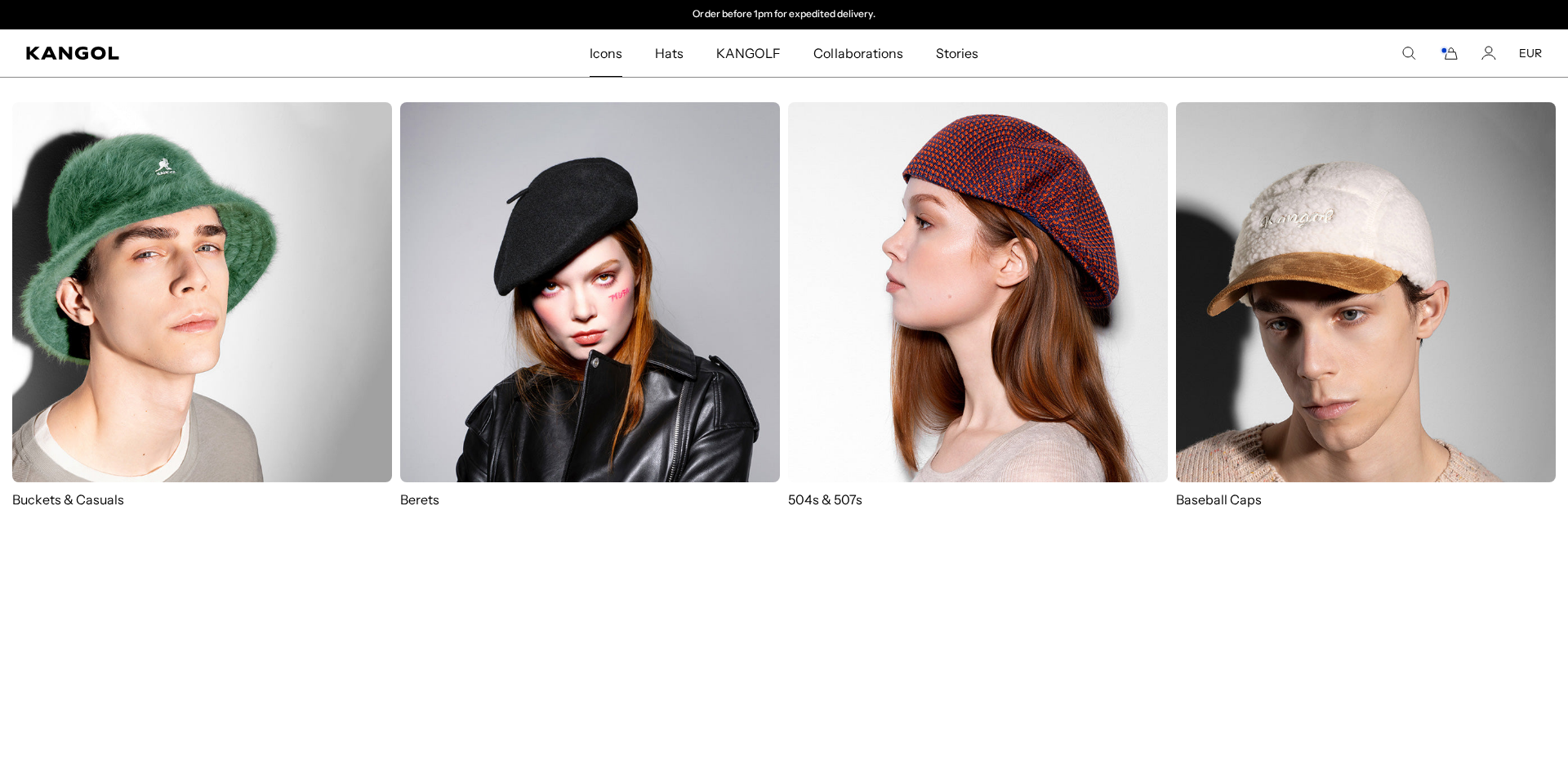
type input "*******"
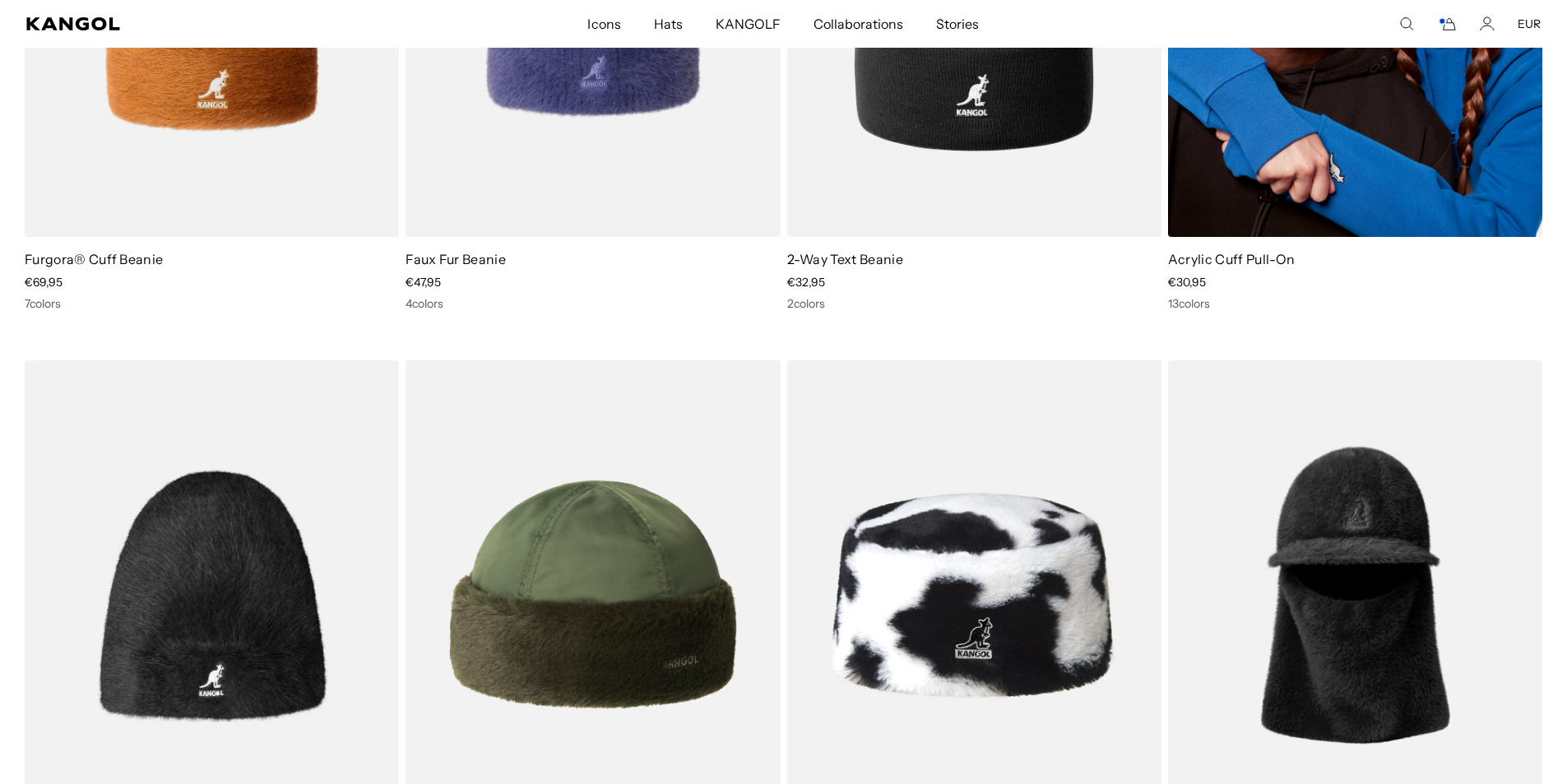
click at [1472, 154] on img at bounding box center [1354, 1] width 374 height 470
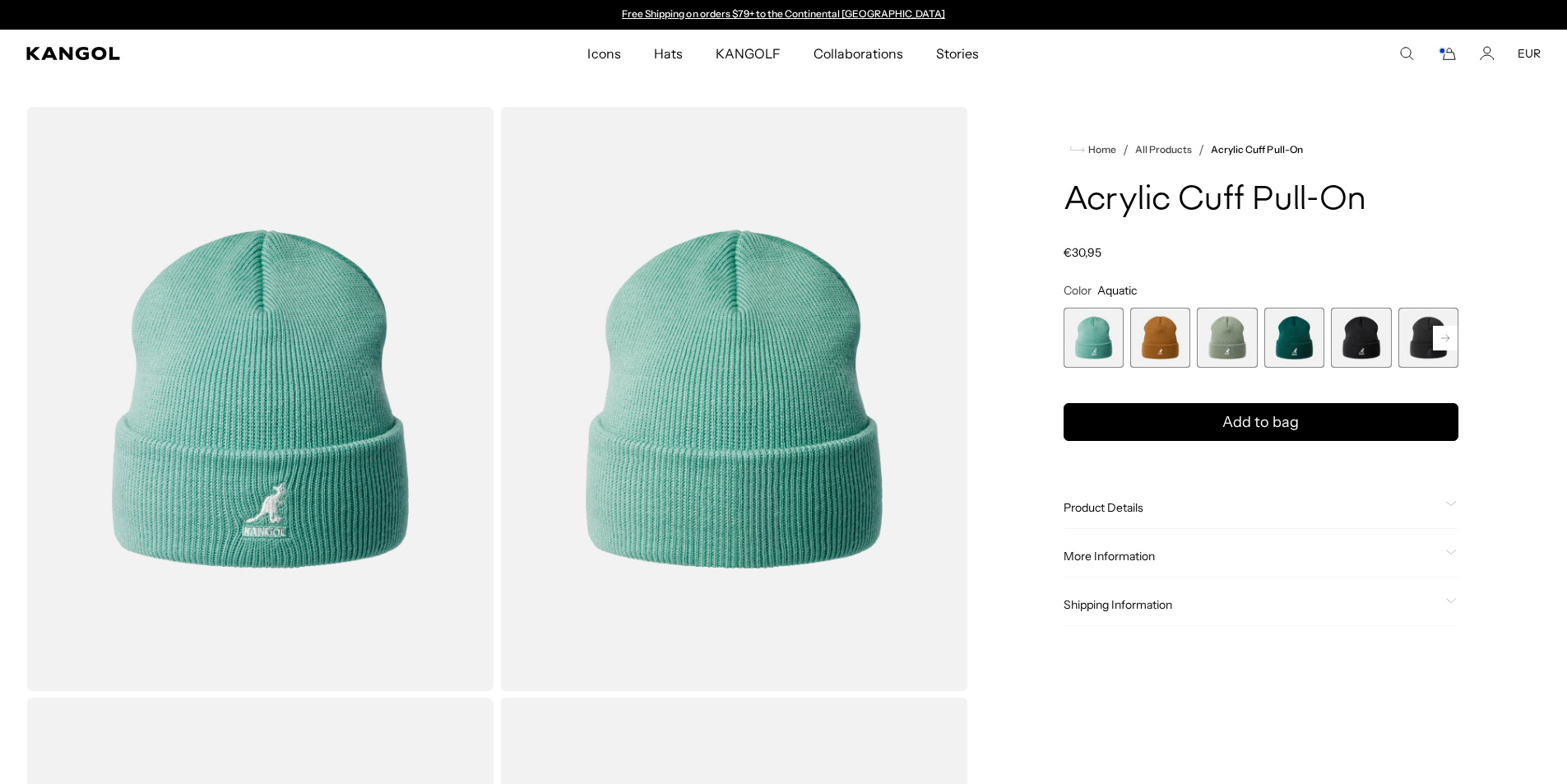
click at [1444, 335] on rect at bounding box center [1446, 338] width 25 height 25
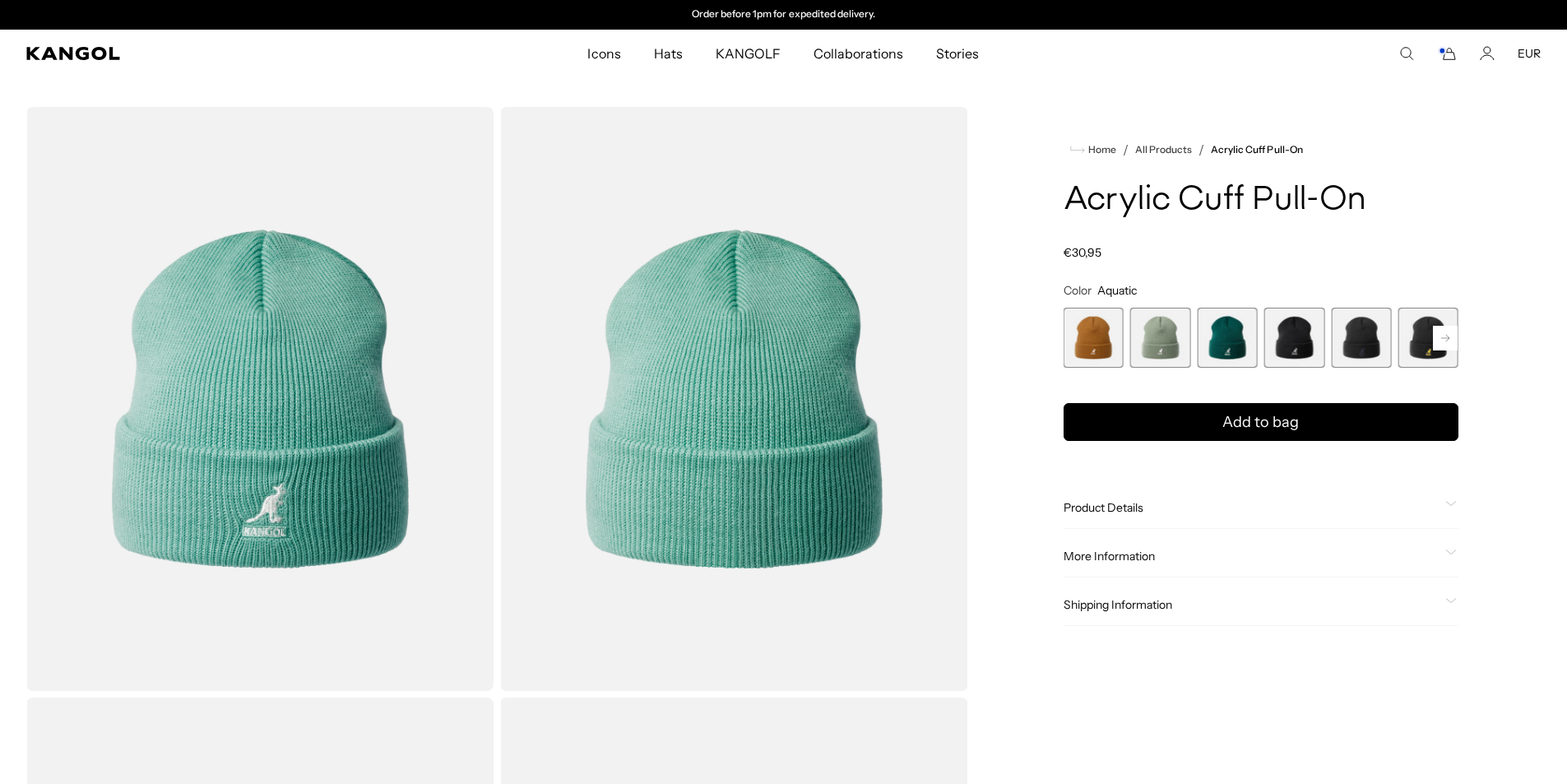
click at [1444, 335] on rect at bounding box center [1446, 338] width 25 height 25
click at [1366, 342] on span "8 of 13" at bounding box center [1361, 338] width 60 height 60
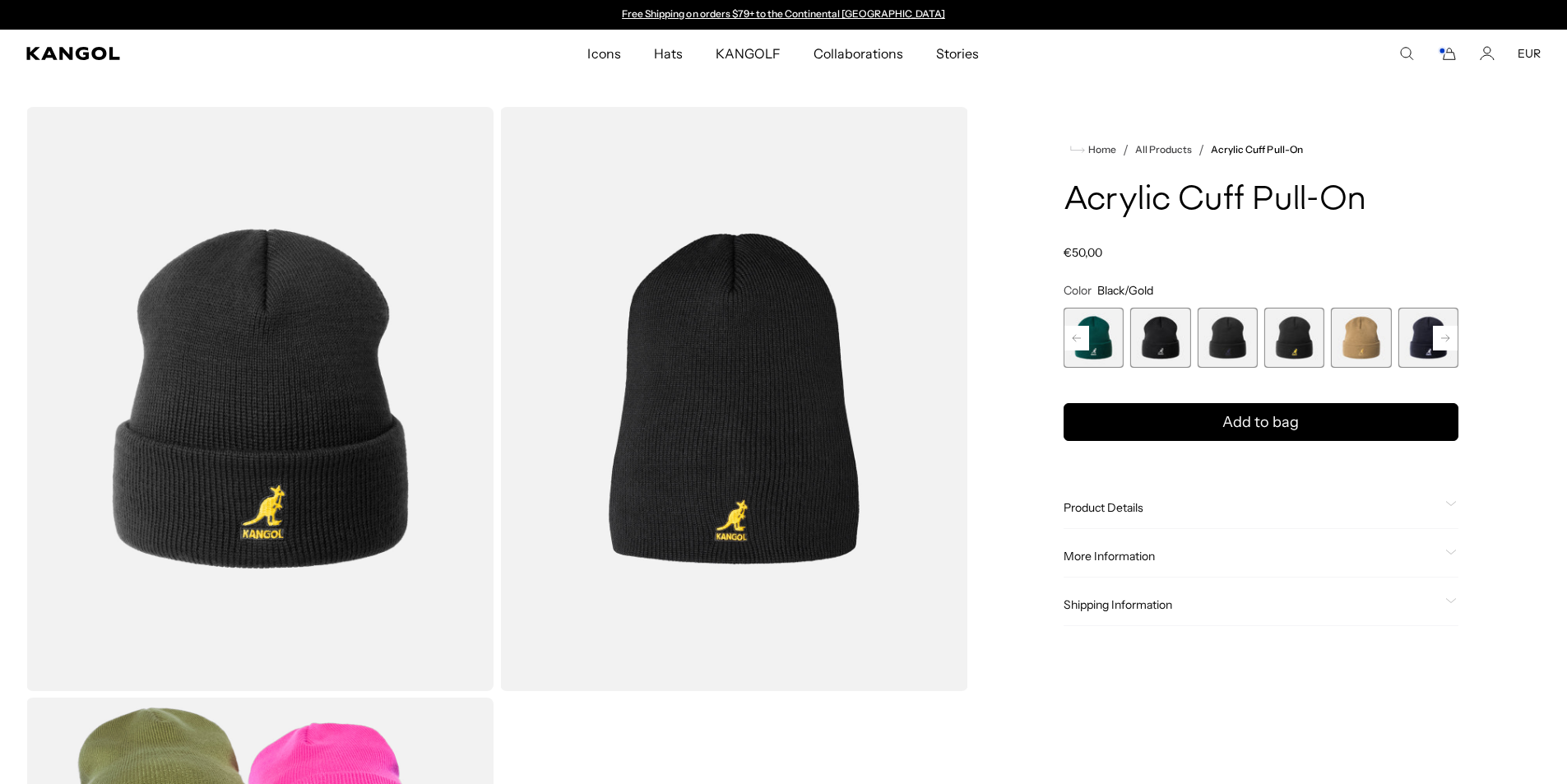
click at [1408, 58] on icon "Search here" at bounding box center [1407, 53] width 14 height 14
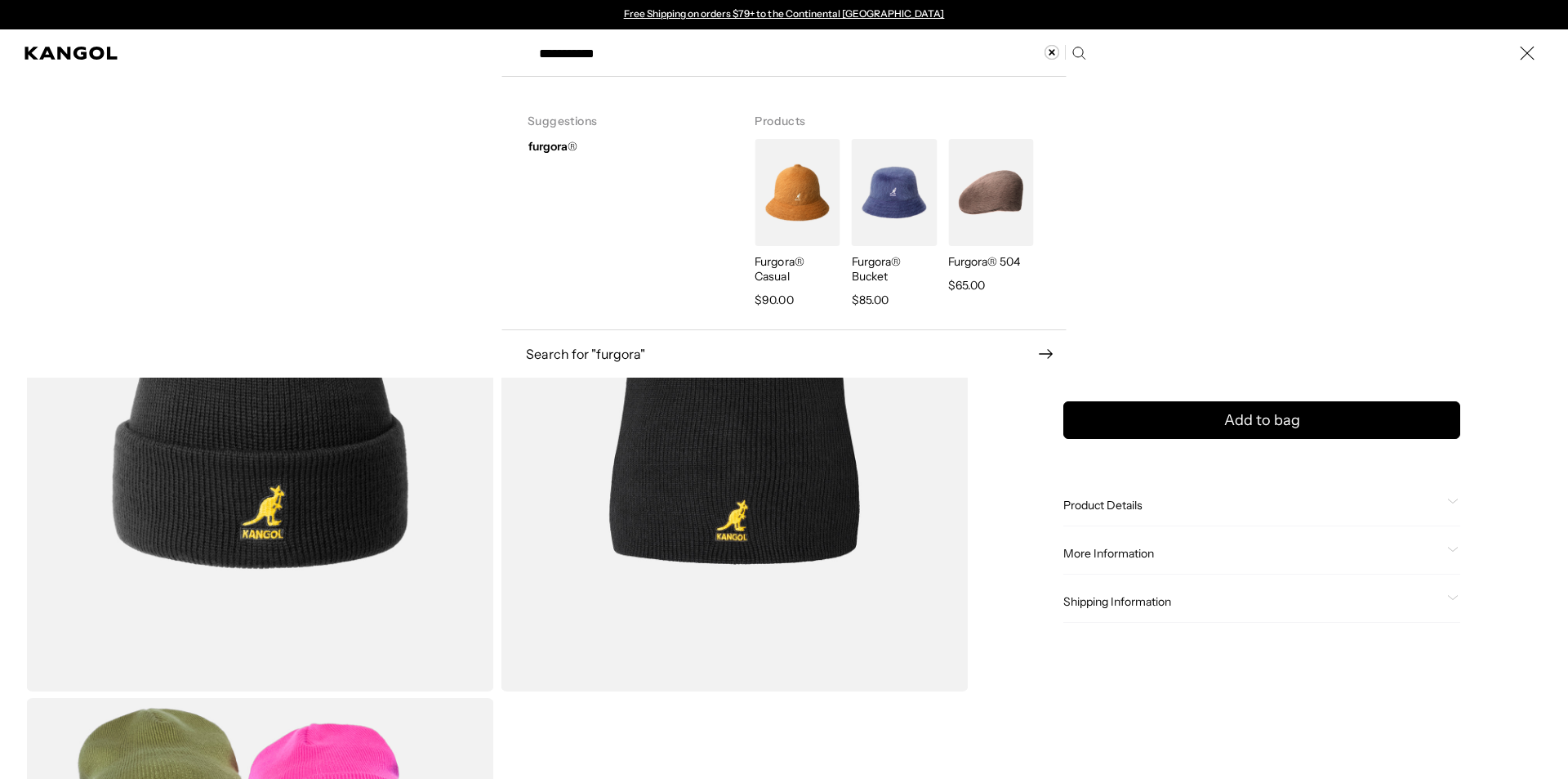
type input "**********"
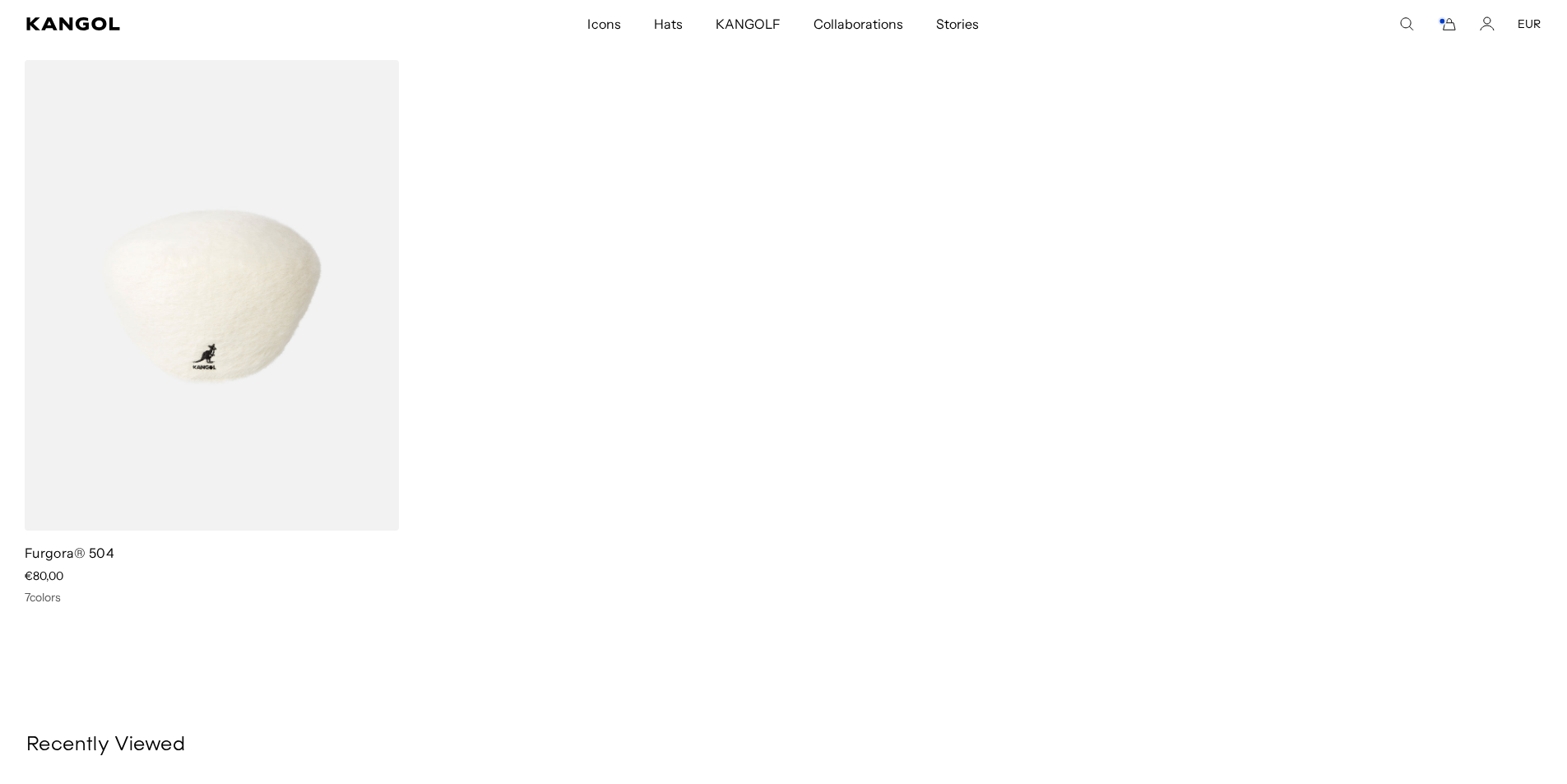
scroll to position [0, 339]
click at [129, 249] on img at bounding box center [212, 294] width 374 height 470
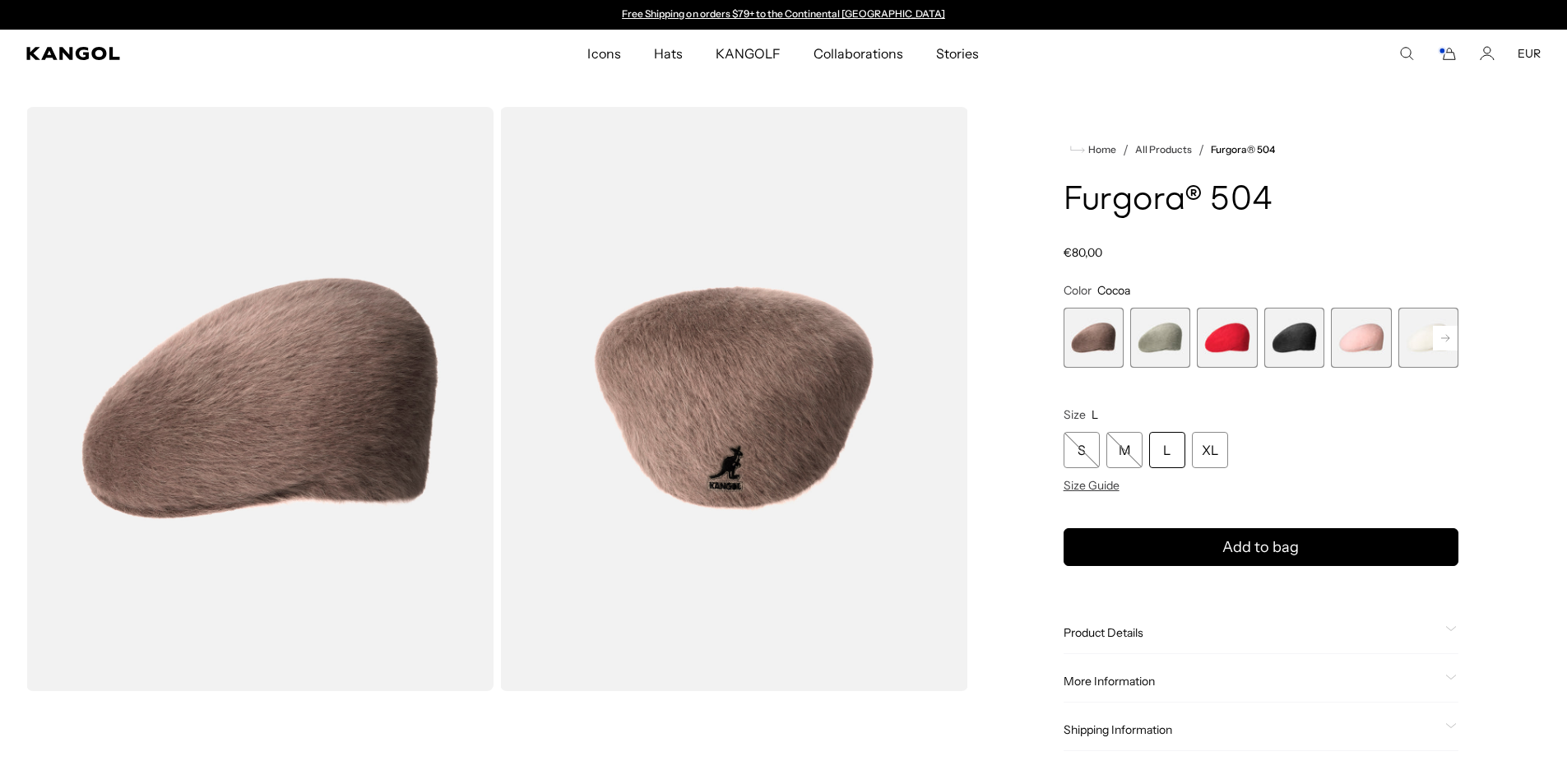
scroll to position [0, 339]
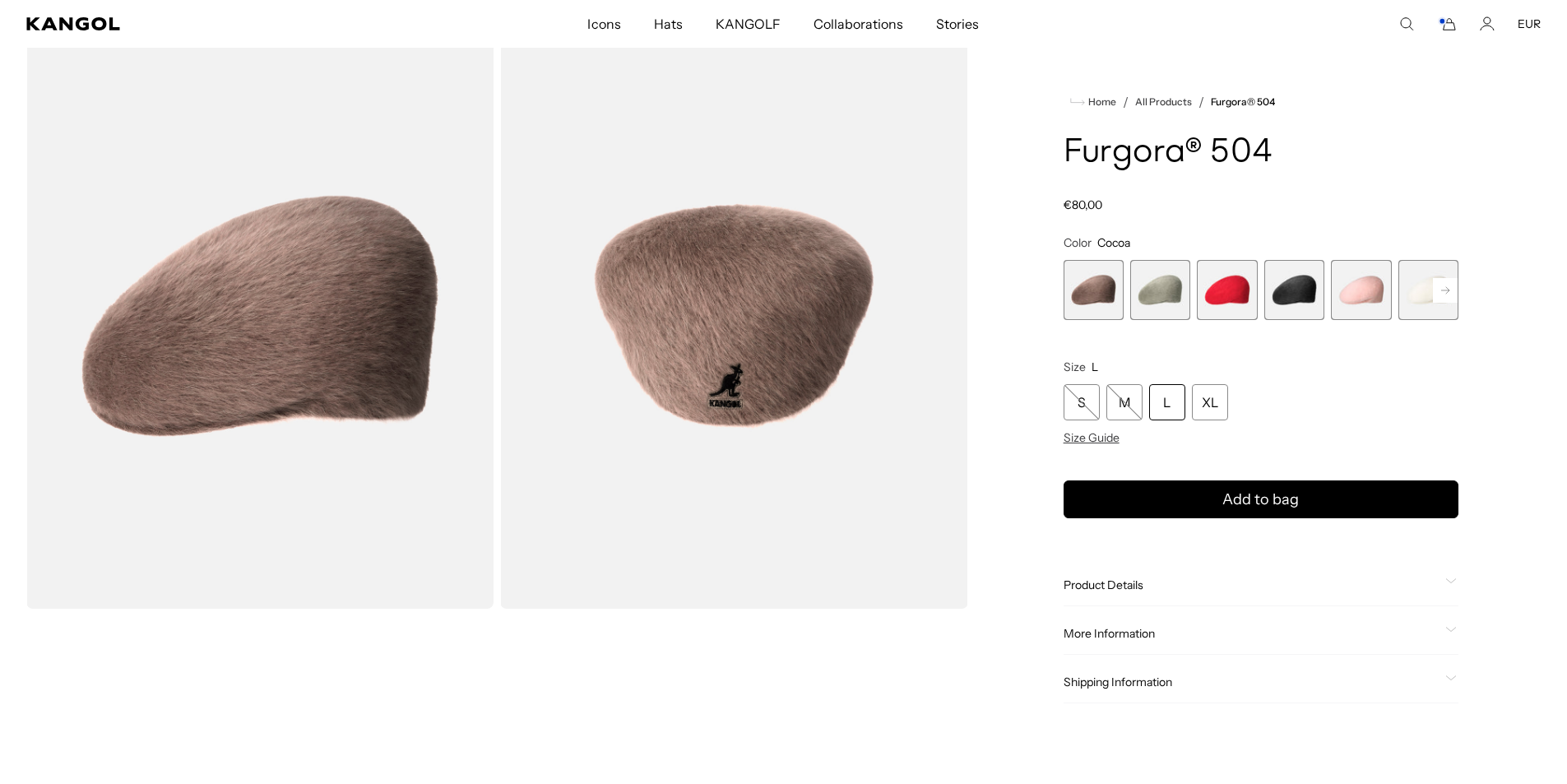
drag, startPoint x: 1450, startPoint y: 284, endPoint x: 1410, endPoint y: 285, distance: 40.0
click at [1450, 285] on rect at bounding box center [1446, 291] width 25 height 25
click at [1357, 296] on span "6 of 7" at bounding box center [1361, 290] width 60 height 60
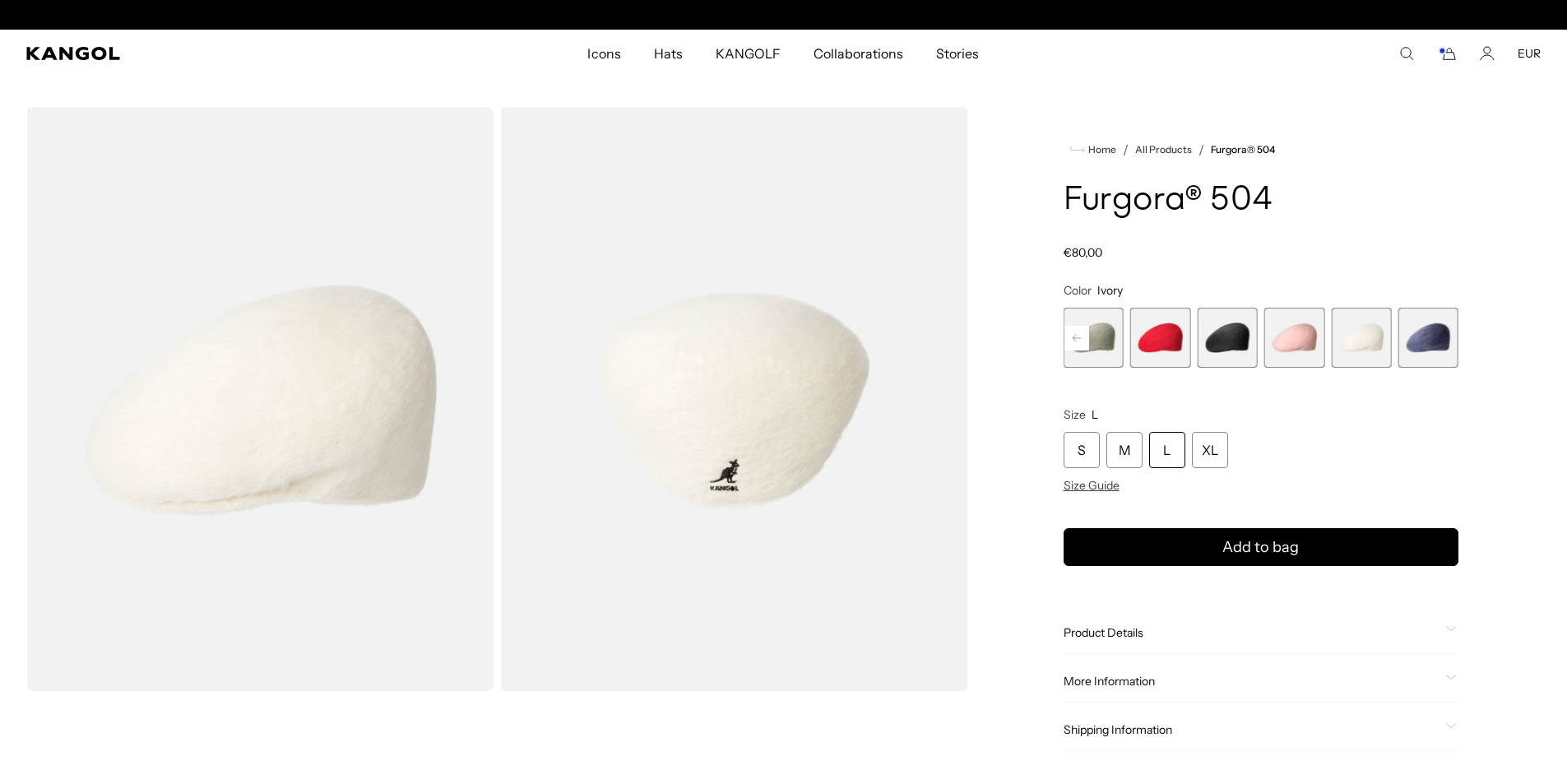
click at [1403, 60] on icon "Search here" at bounding box center [1407, 53] width 14 height 14
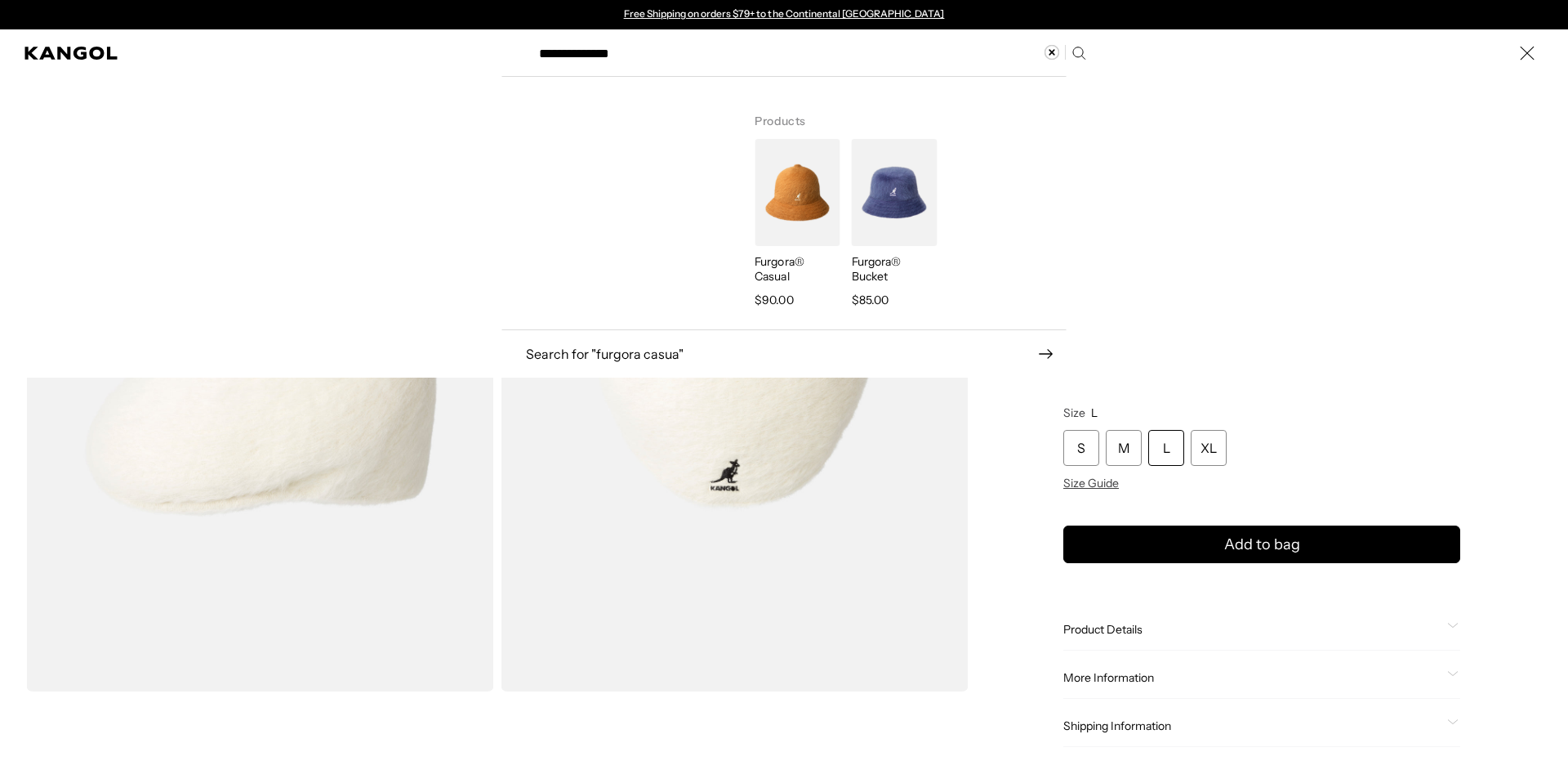
type input "**********"
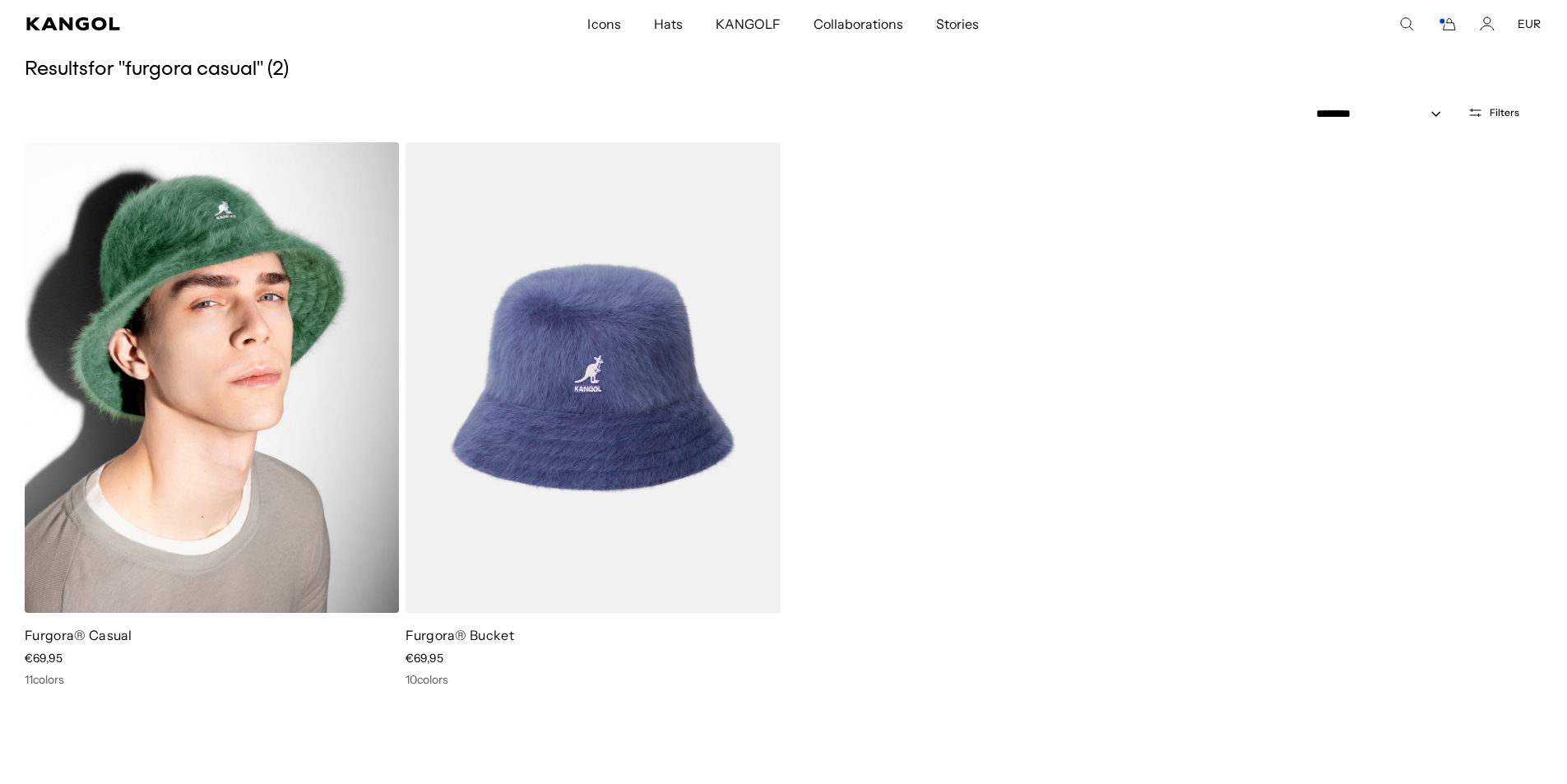
scroll to position [0, 339]
click at [267, 333] on img at bounding box center [212, 377] width 374 height 470
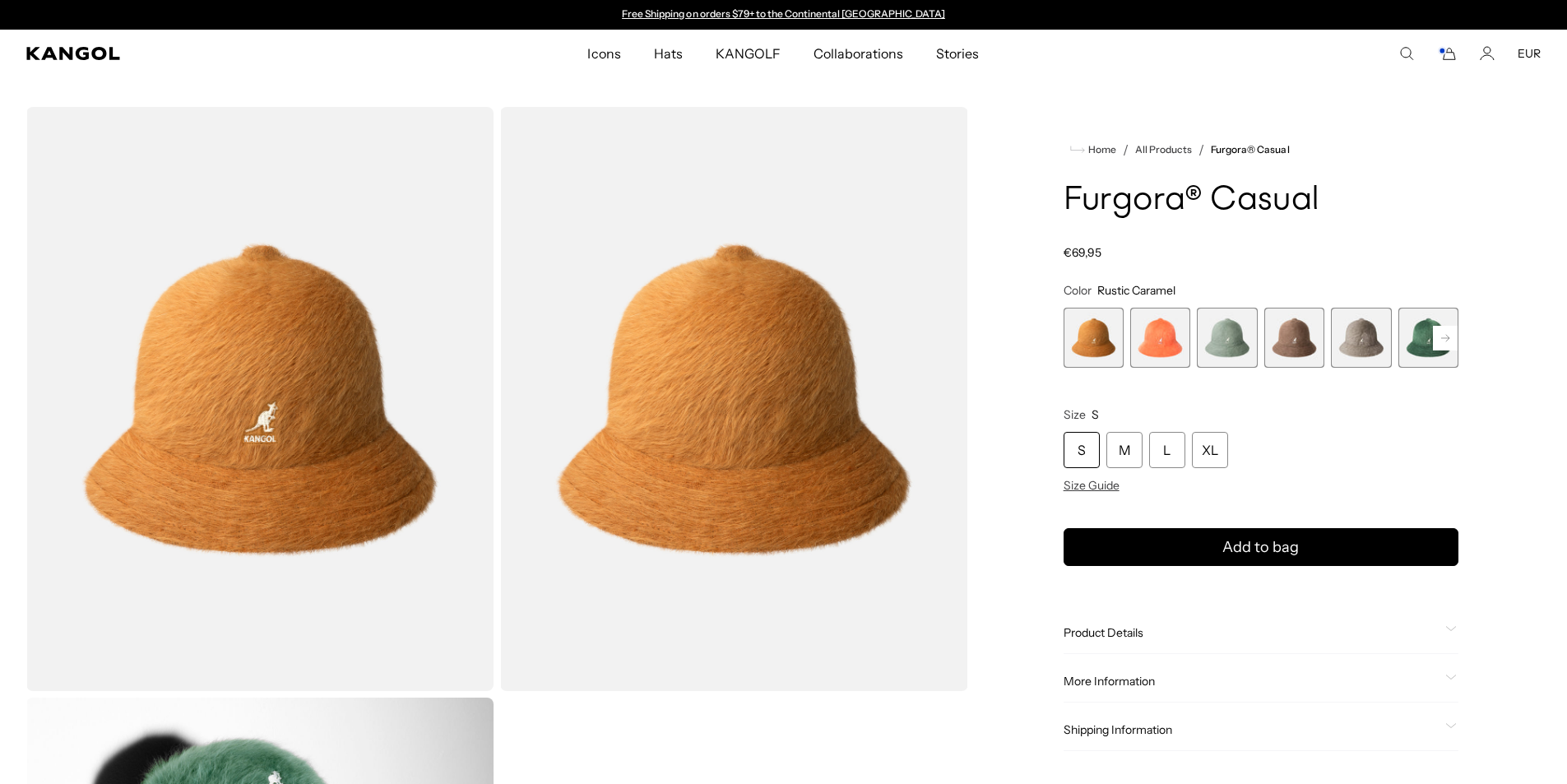
click at [1445, 335] on rect at bounding box center [1446, 338] width 25 height 25
click at [1446, 336] on rect at bounding box center [1446, 338] width 25 height 25
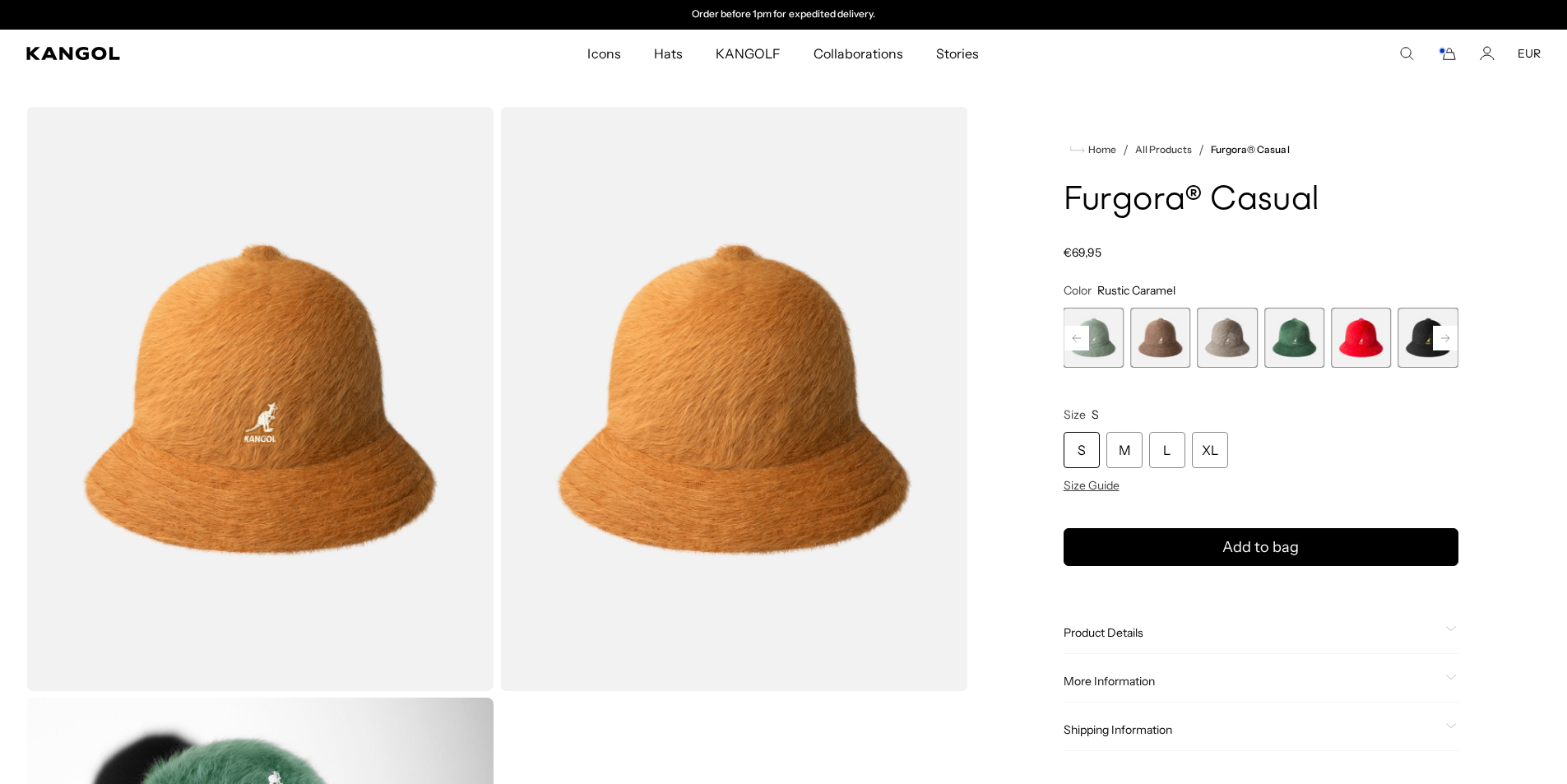
click at [1446, 337] on rect at bounding box center [1446, 338] width 25 height 25
click at [1446, 336] on rect at bounding box center [1446, 338] width 25 height 25
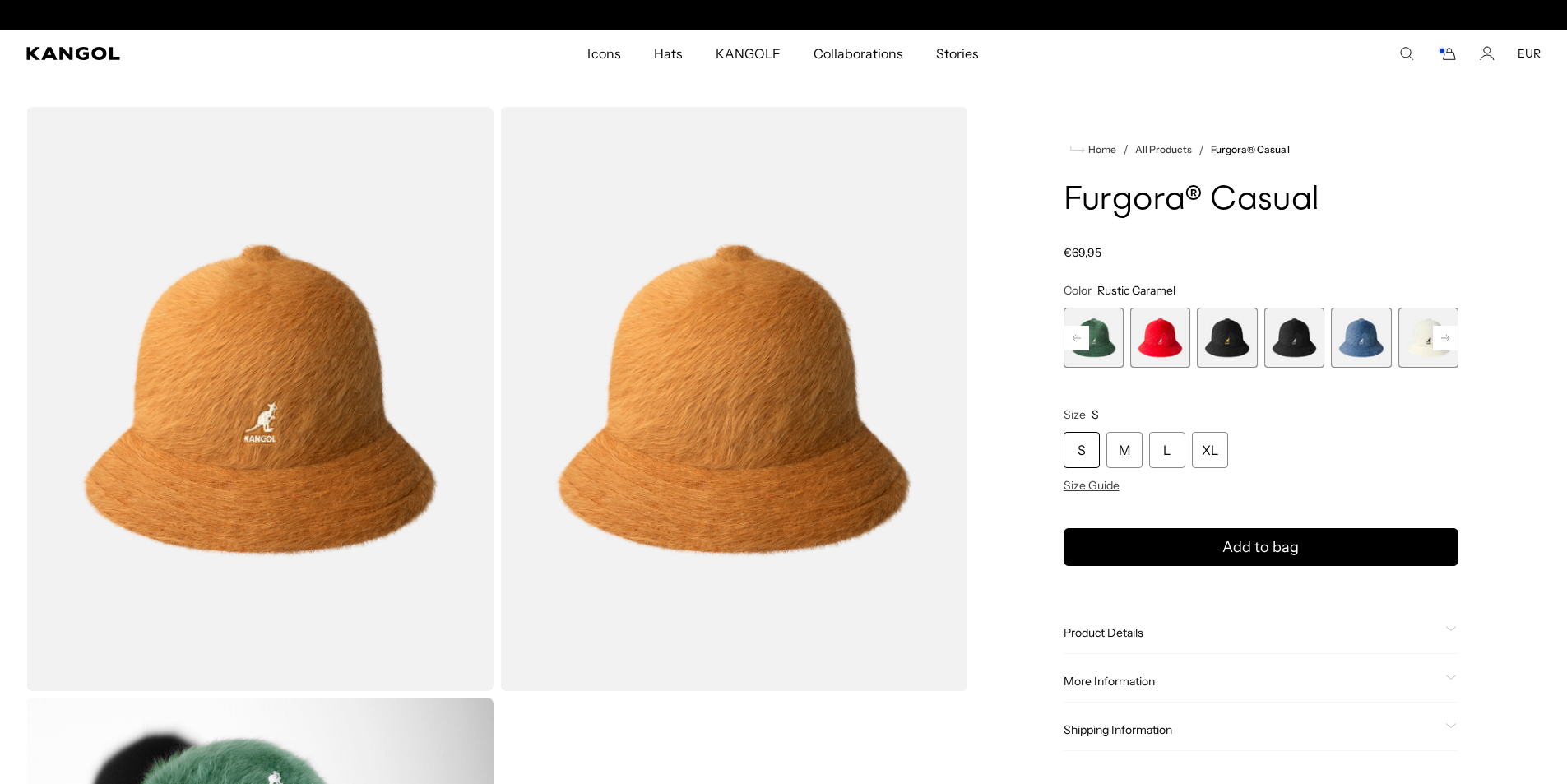
click at [1446, 336] on rect at bounding box center [1446, 338] width 25 height 25
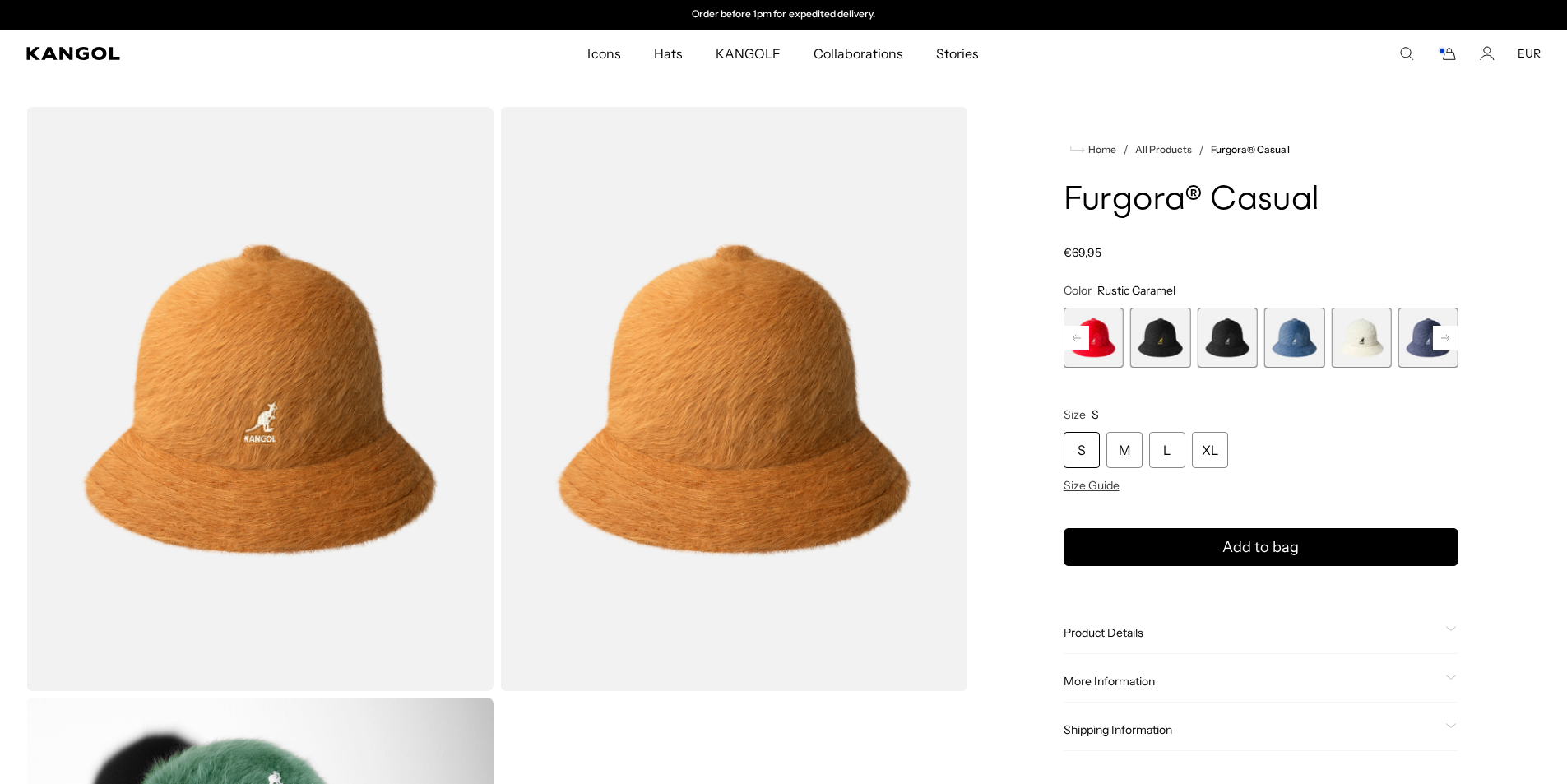
scroll to position [0, 0]
click at [1353, 341] on span "11 of 12" at bounding box center [1361, 338] width 60 height 60
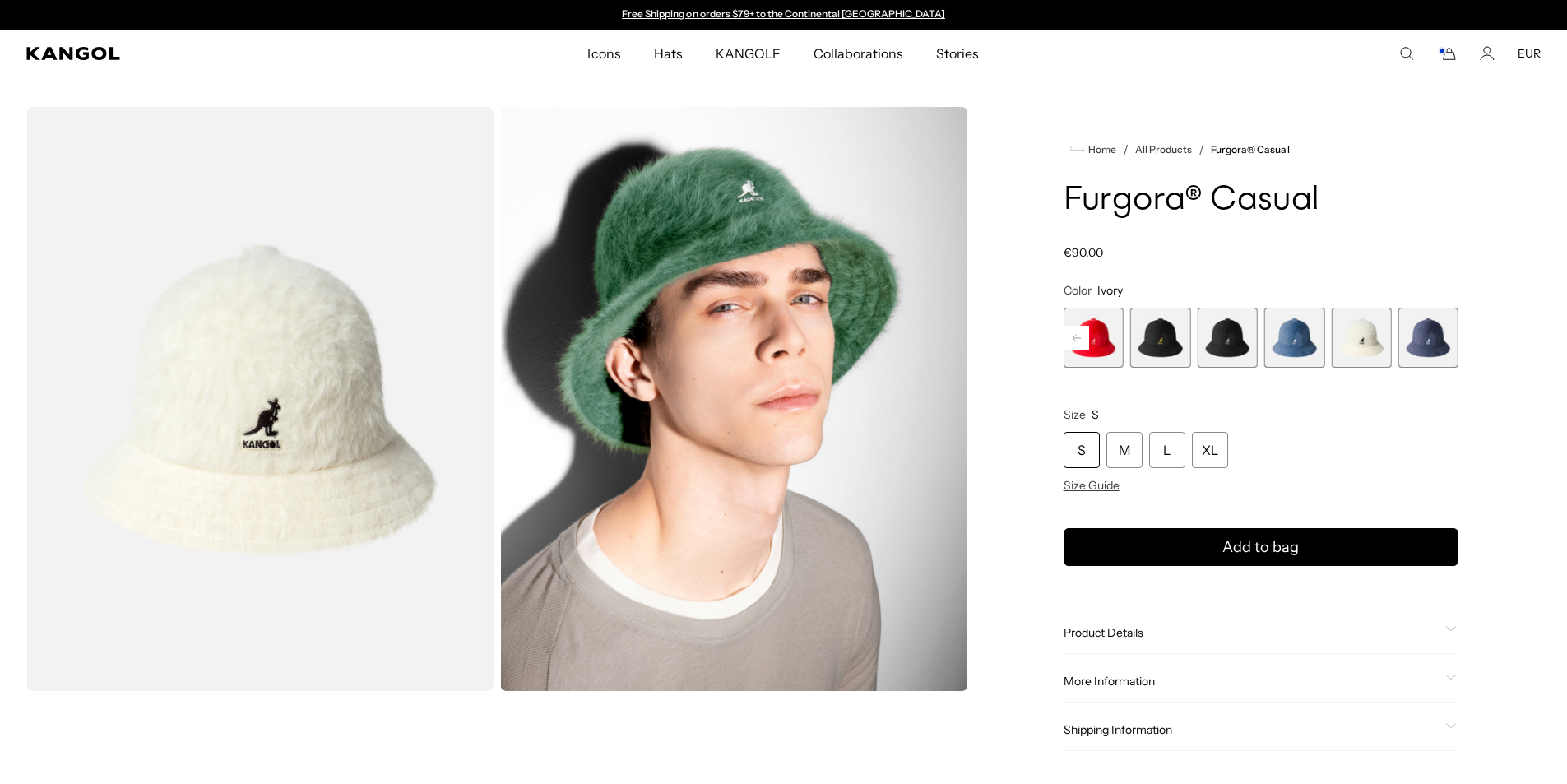
click at [1406, 52] on icon "Search here" at bounding box center [1407, 53] width 14 height 14
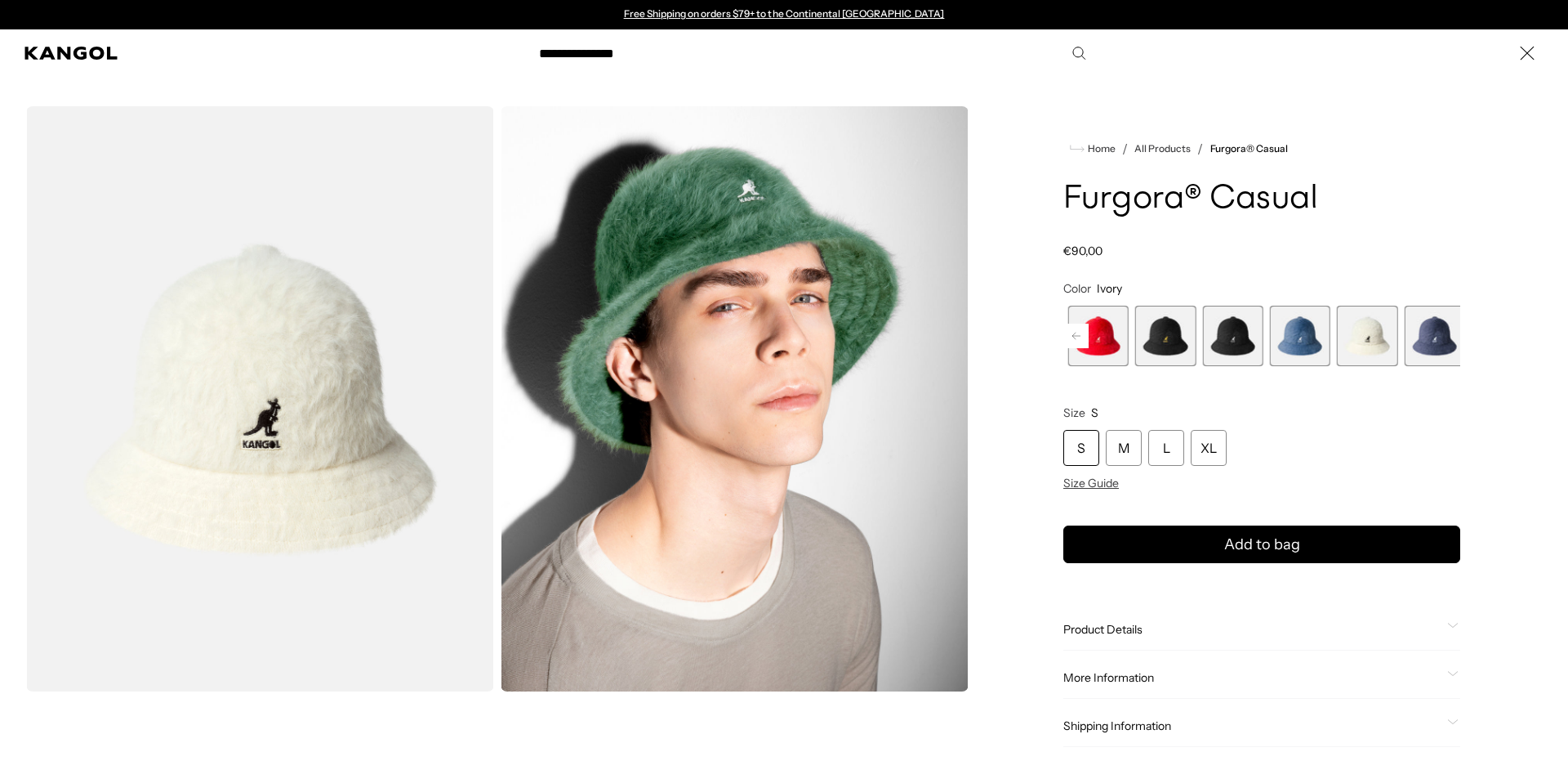
type input "**********"
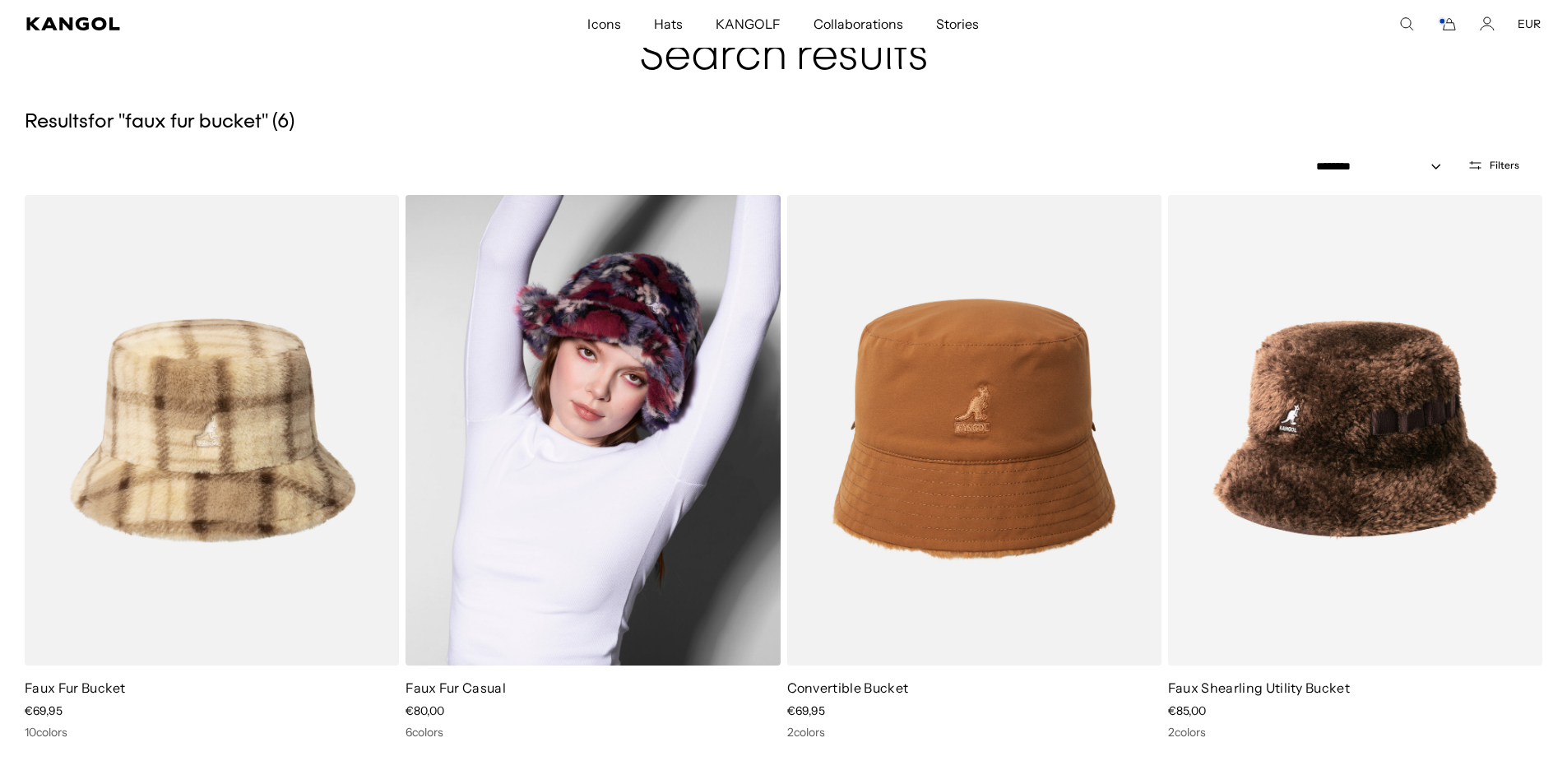
scroll to position [246, 0]
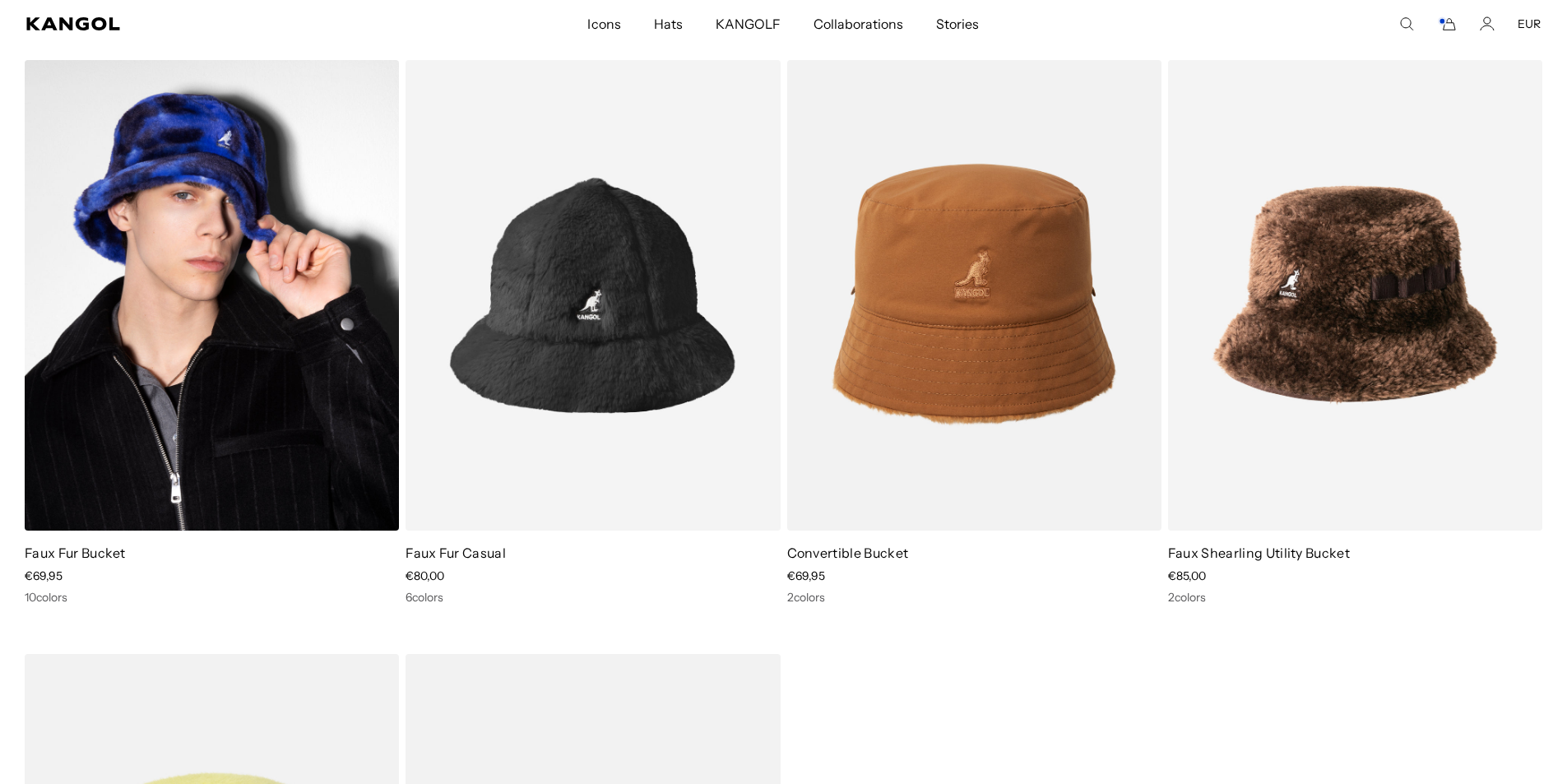
click at [254, 268] on img at bounding box center [212, 294] width 374 height 470
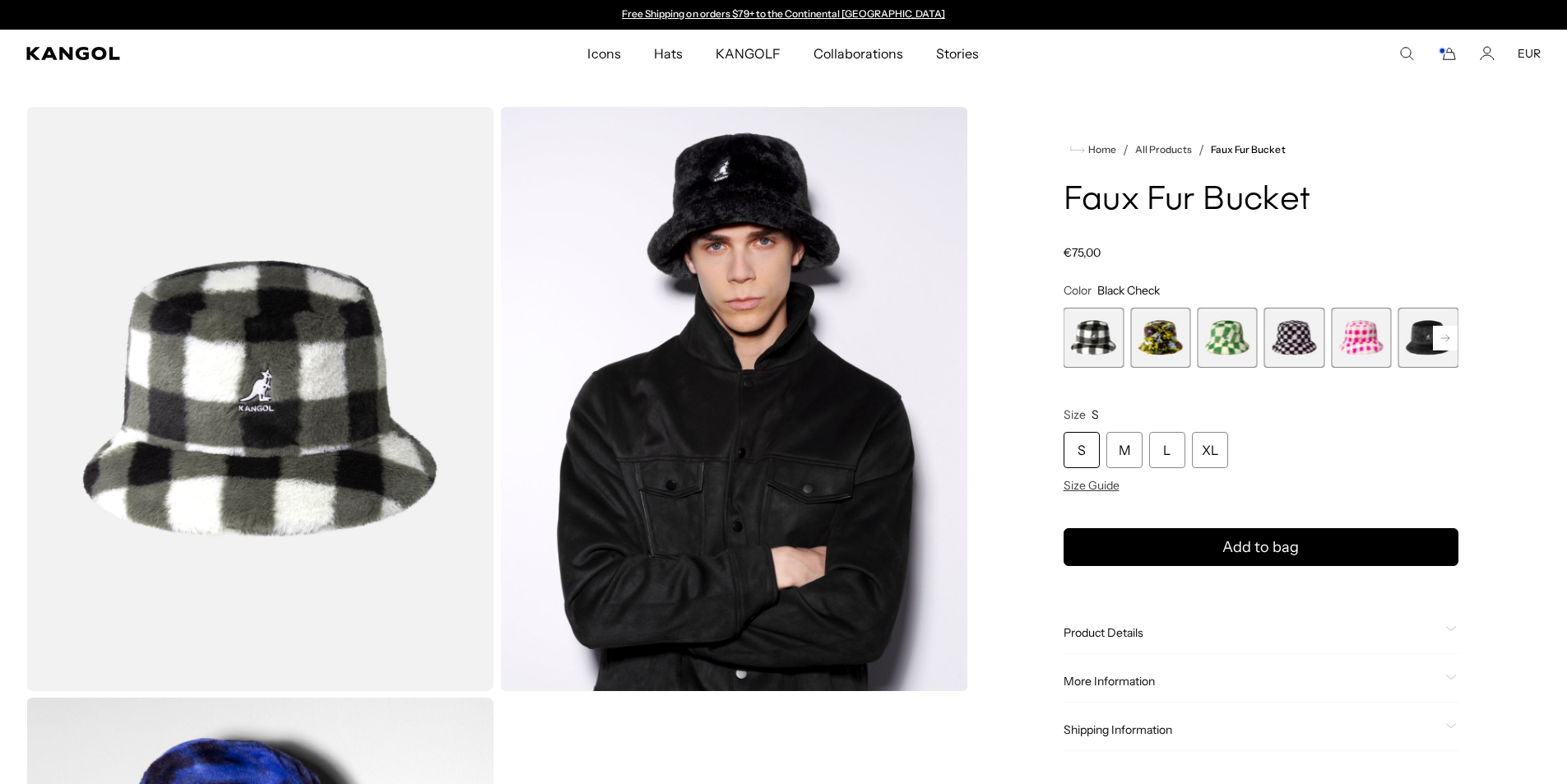
click at [1449, 335] on rect at bounding box center [1446, 338] width 25 height 25
click at [1355, 347] on span "11 of 12" at bounding box center [1361, 338] width 60 height 60
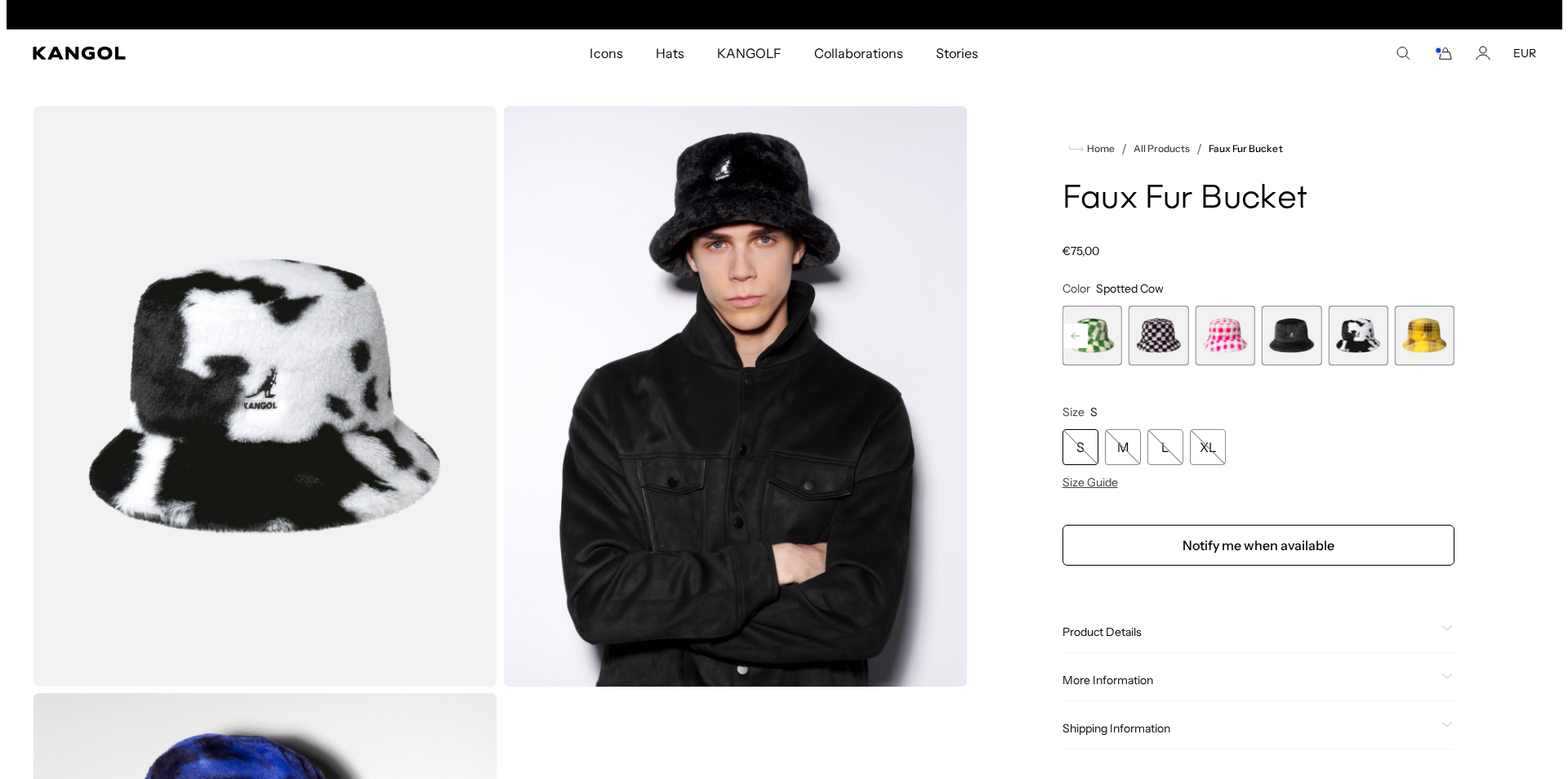
scroll to position [0, 337]
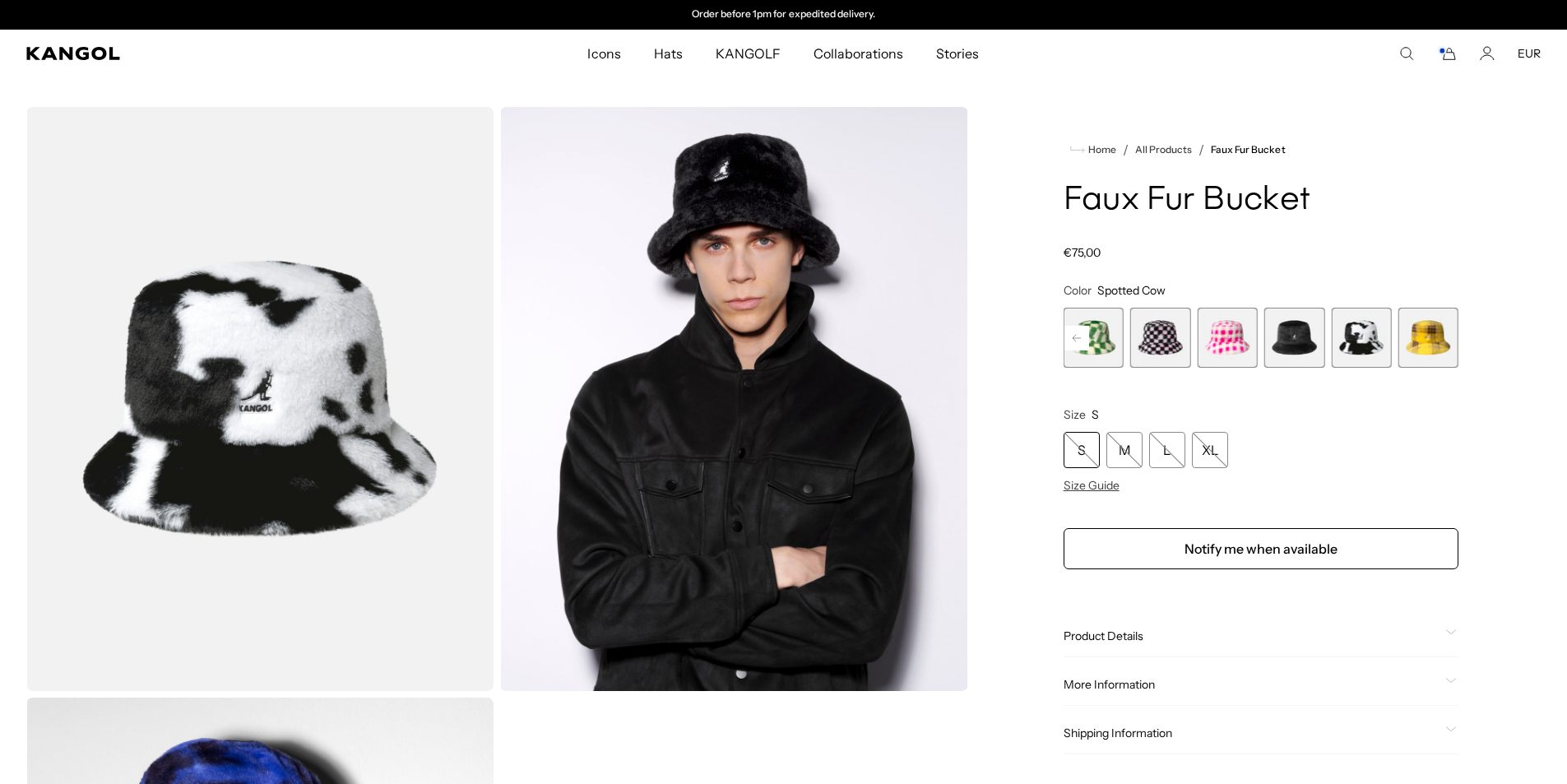
click at [1404, 52] on icon "Search here" at bounding box center [1407, 53] width 14 height 14
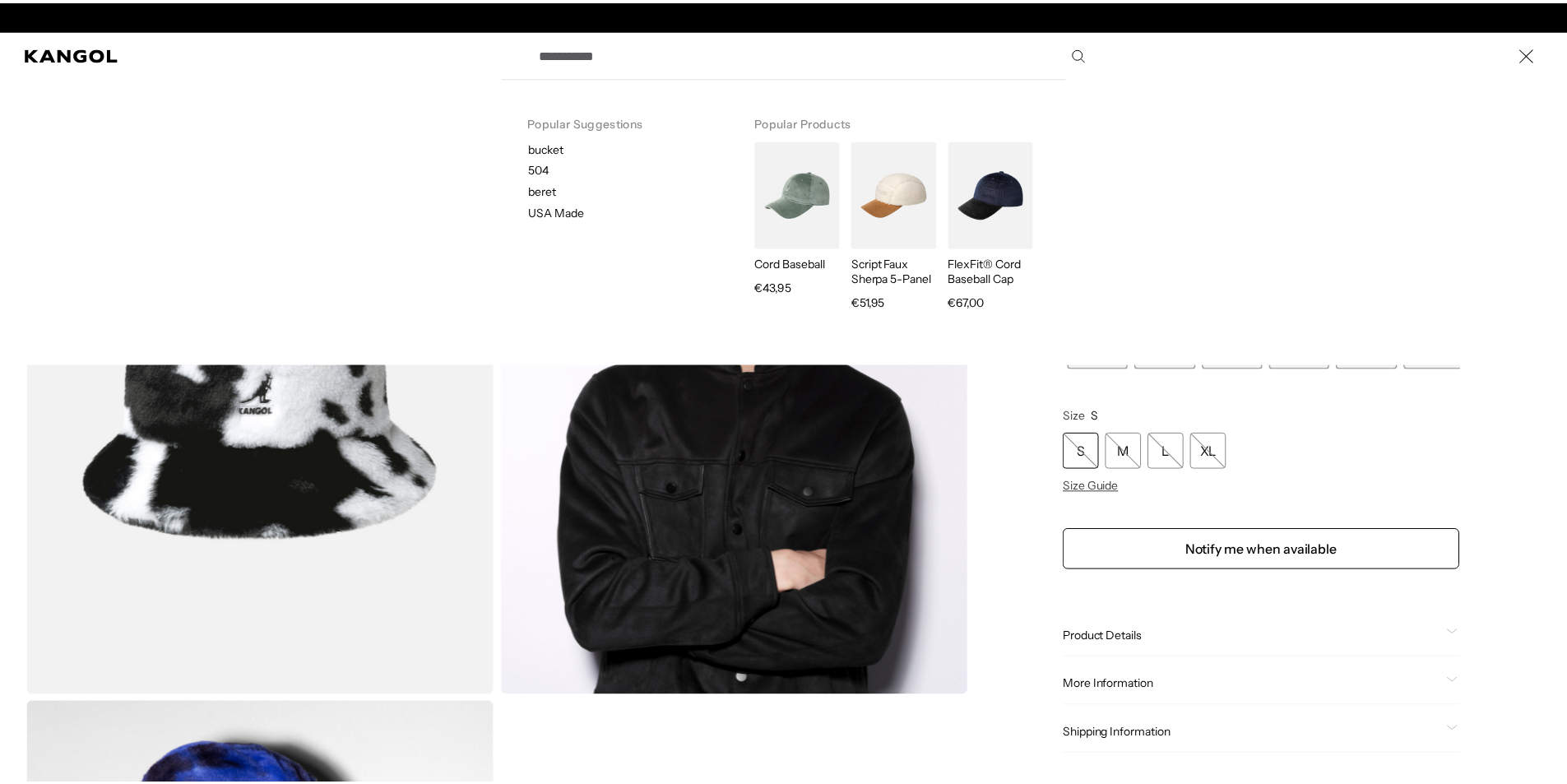
scroll to position [0, 0]
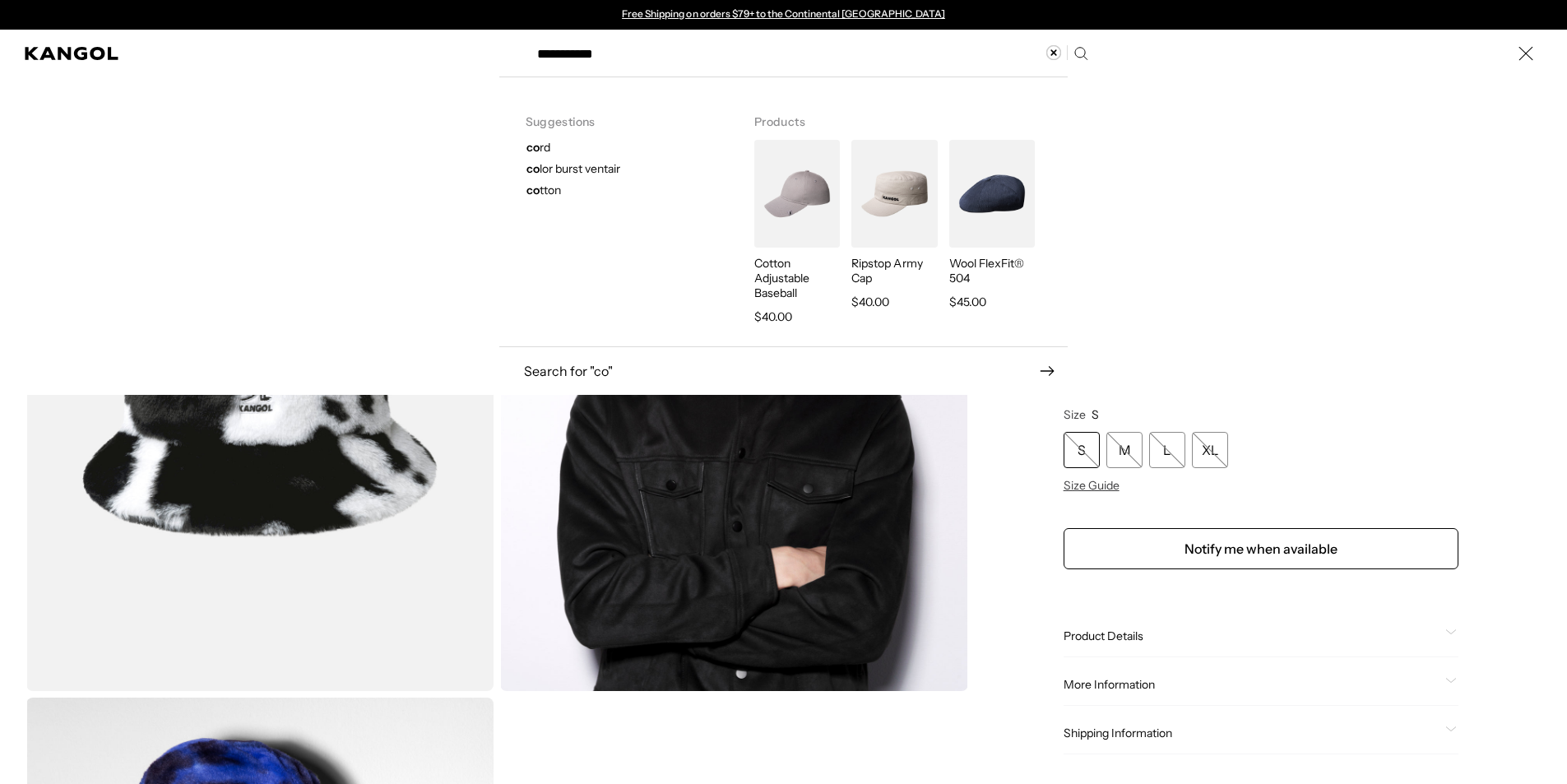
type input "**********"
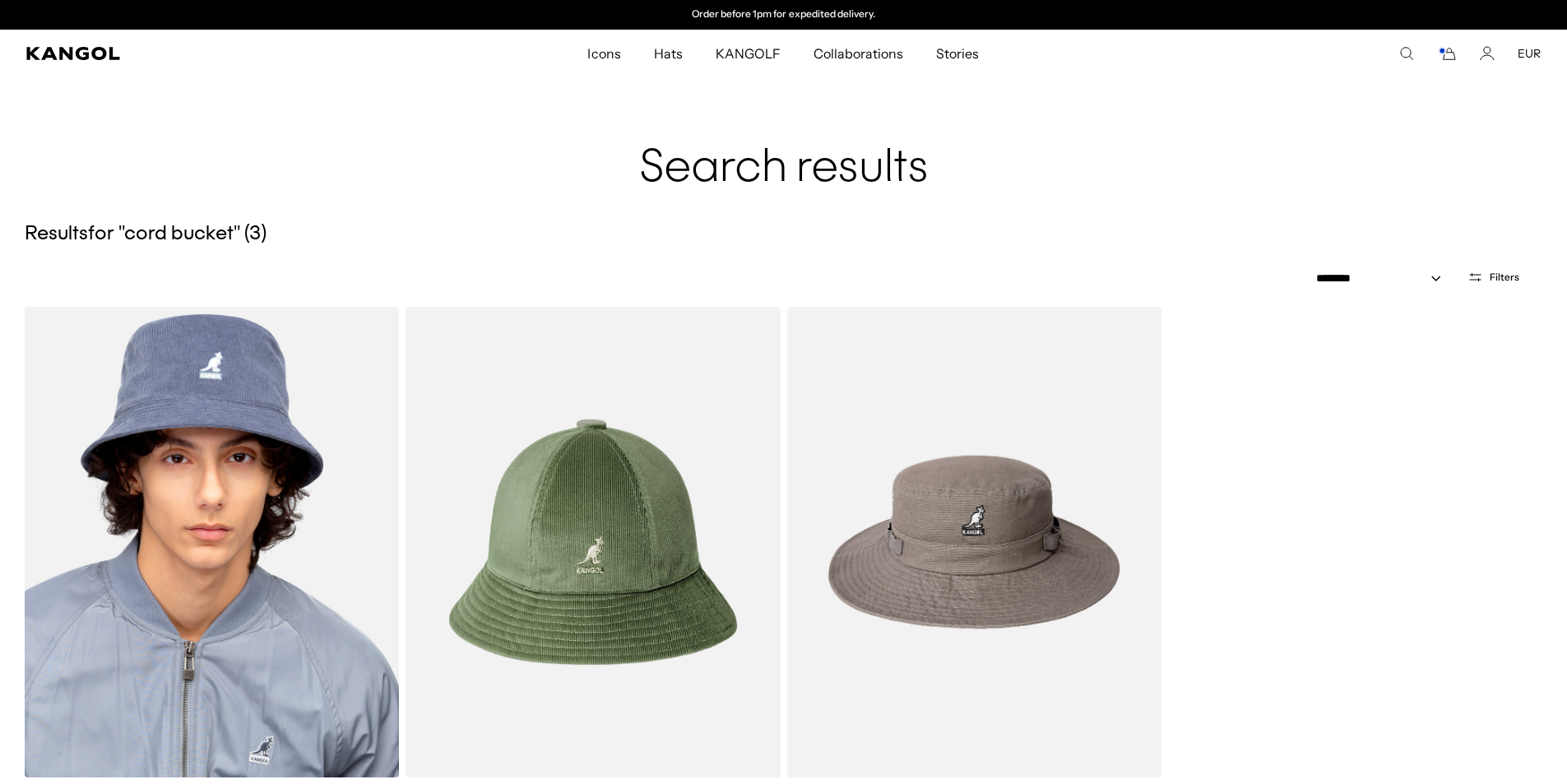
scroll to position [246, 0]
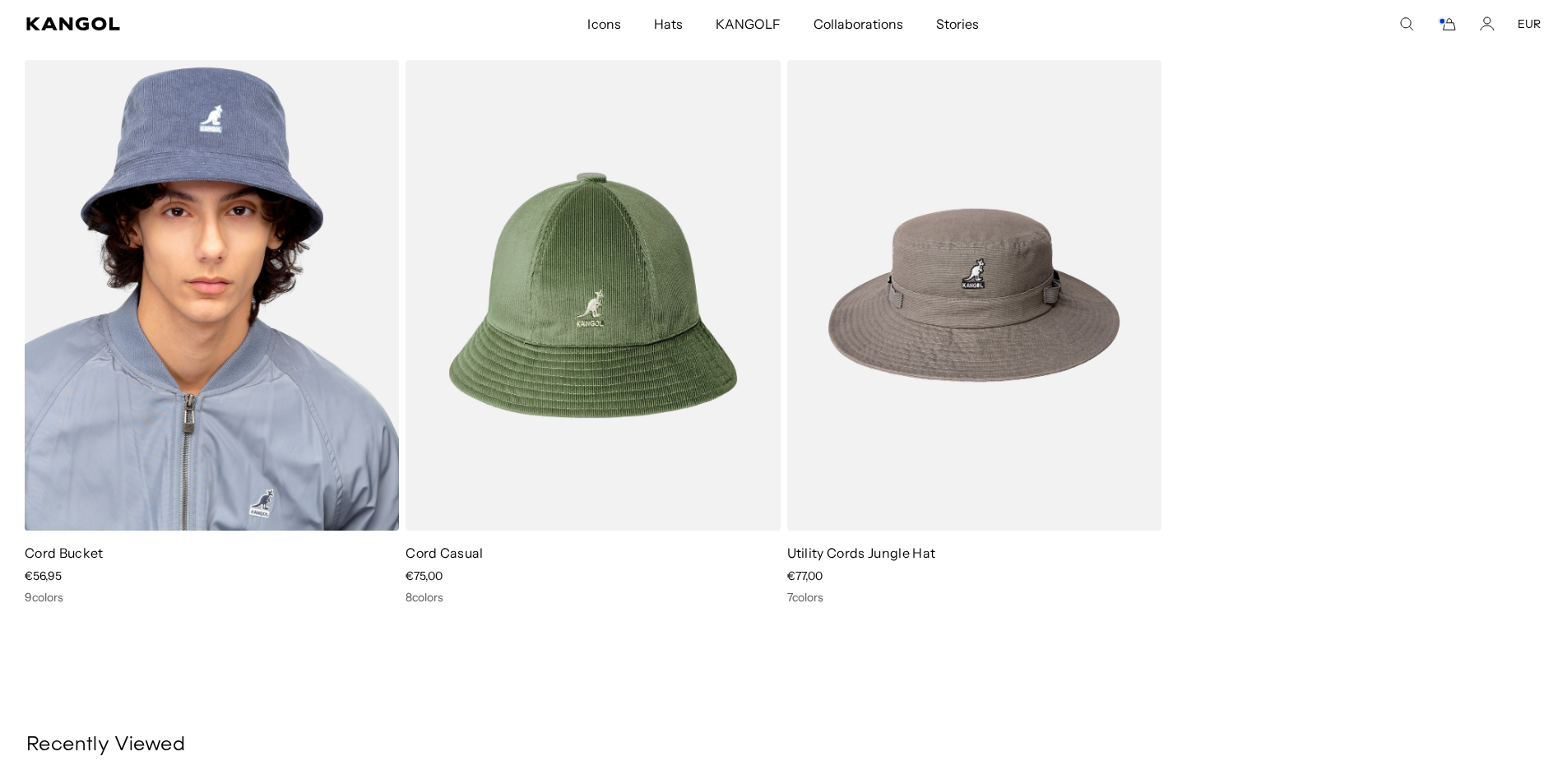
click at [198, 386] on img at bounding box center [212, 294] width 374 height 470
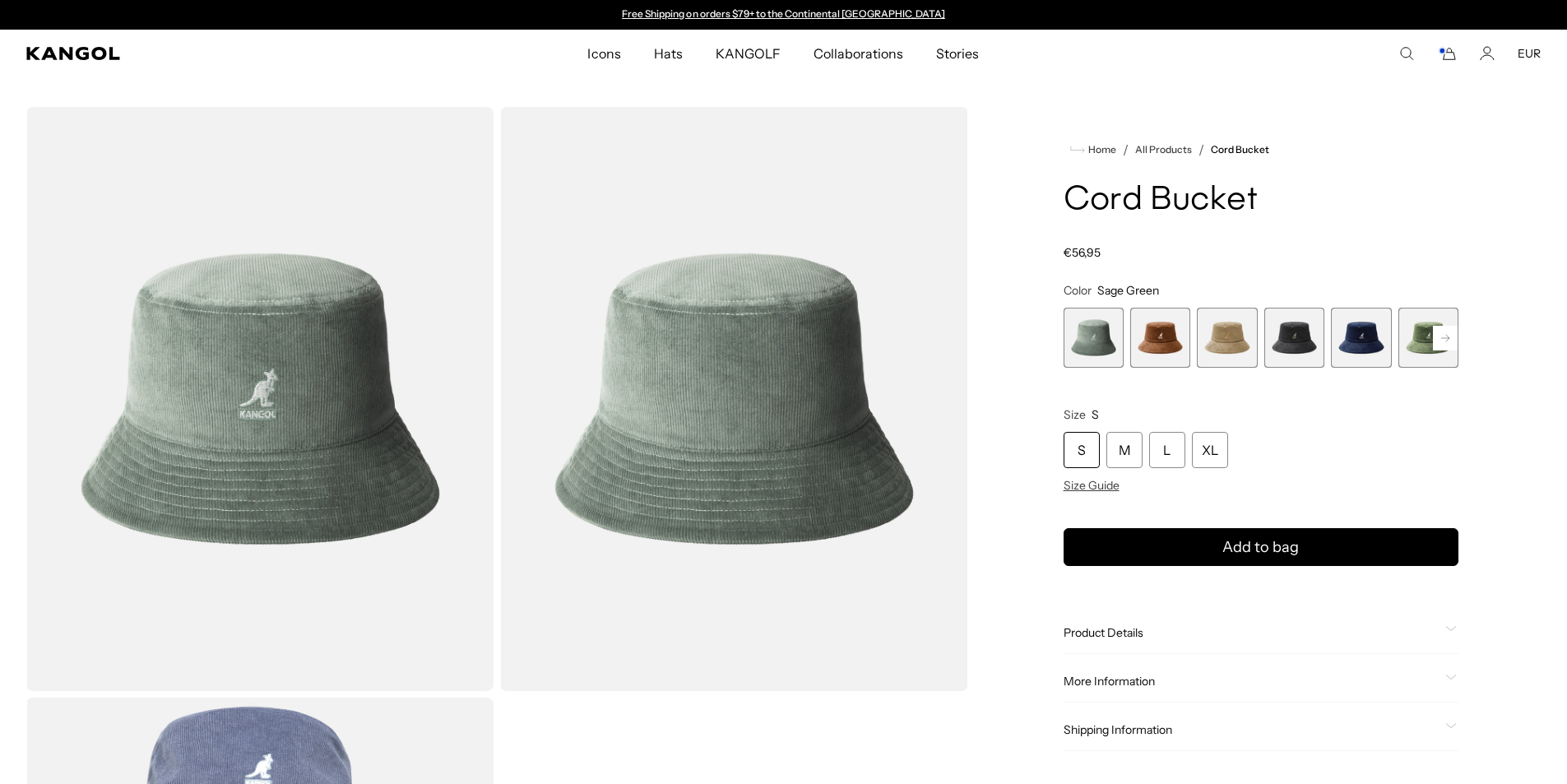
click at [1414, 50] on icon "Search here" at bounding box center [1407, 53] width 14 height 14
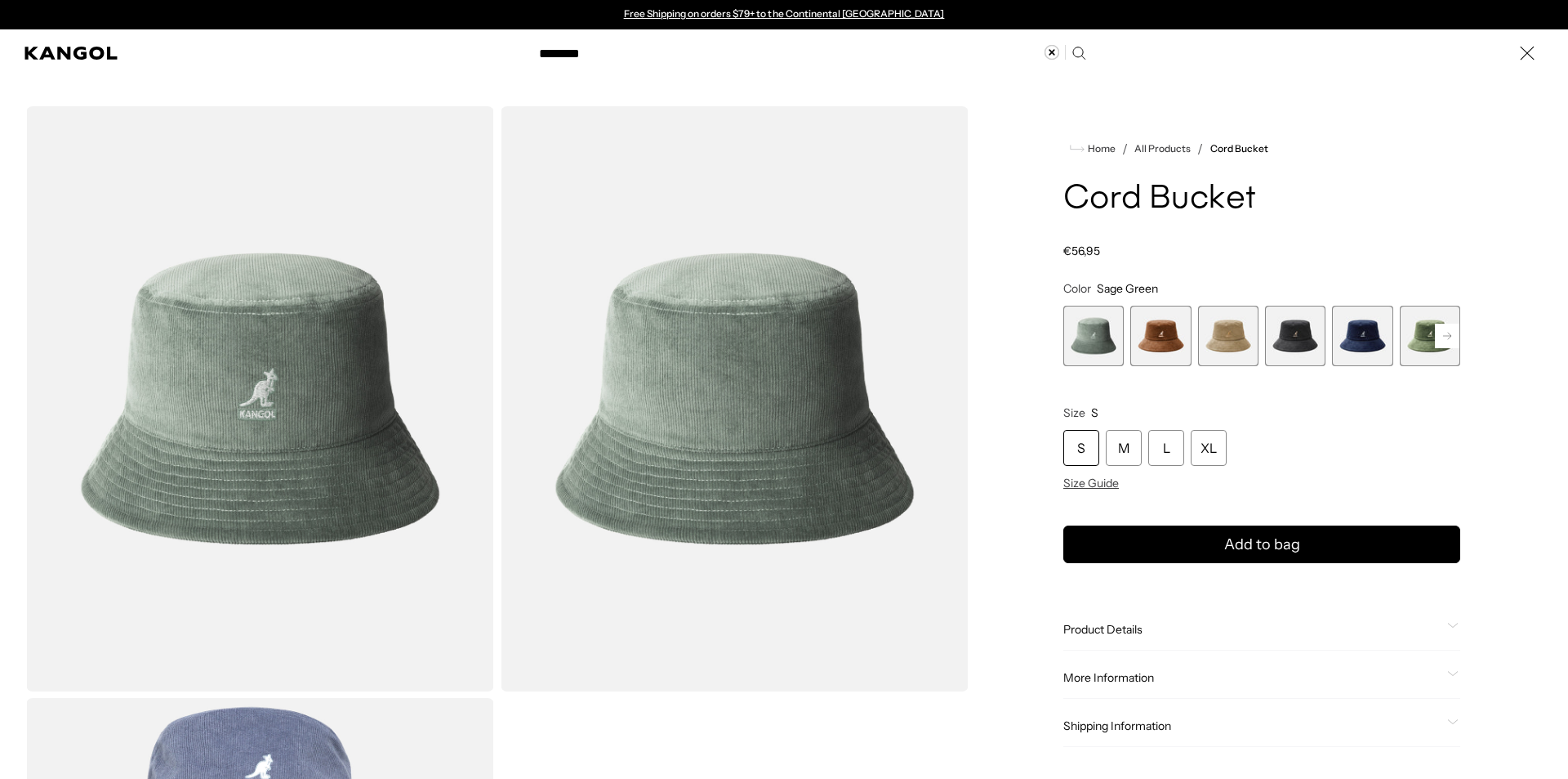
type input "********"
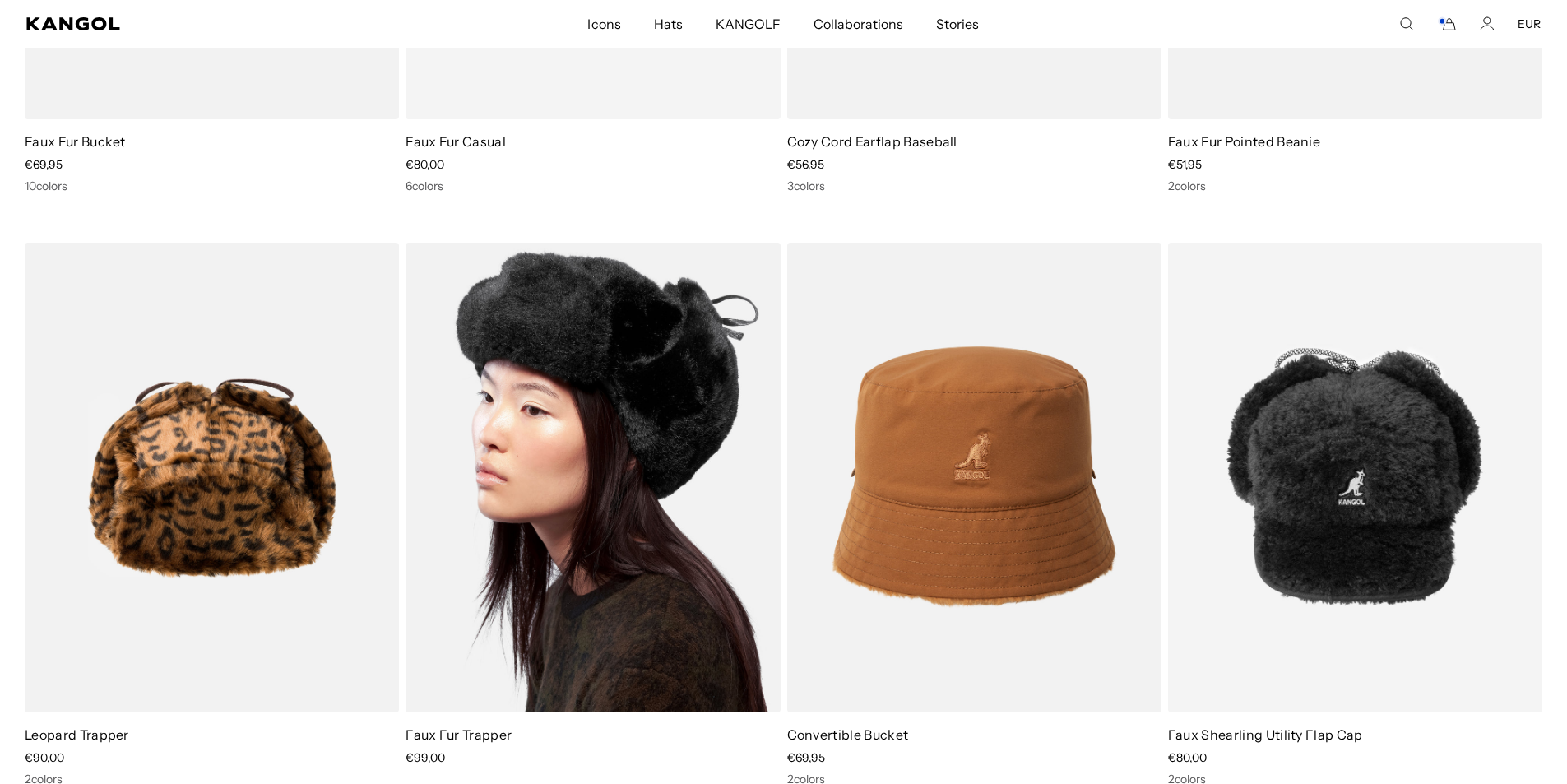
scroll to position [740, 0]
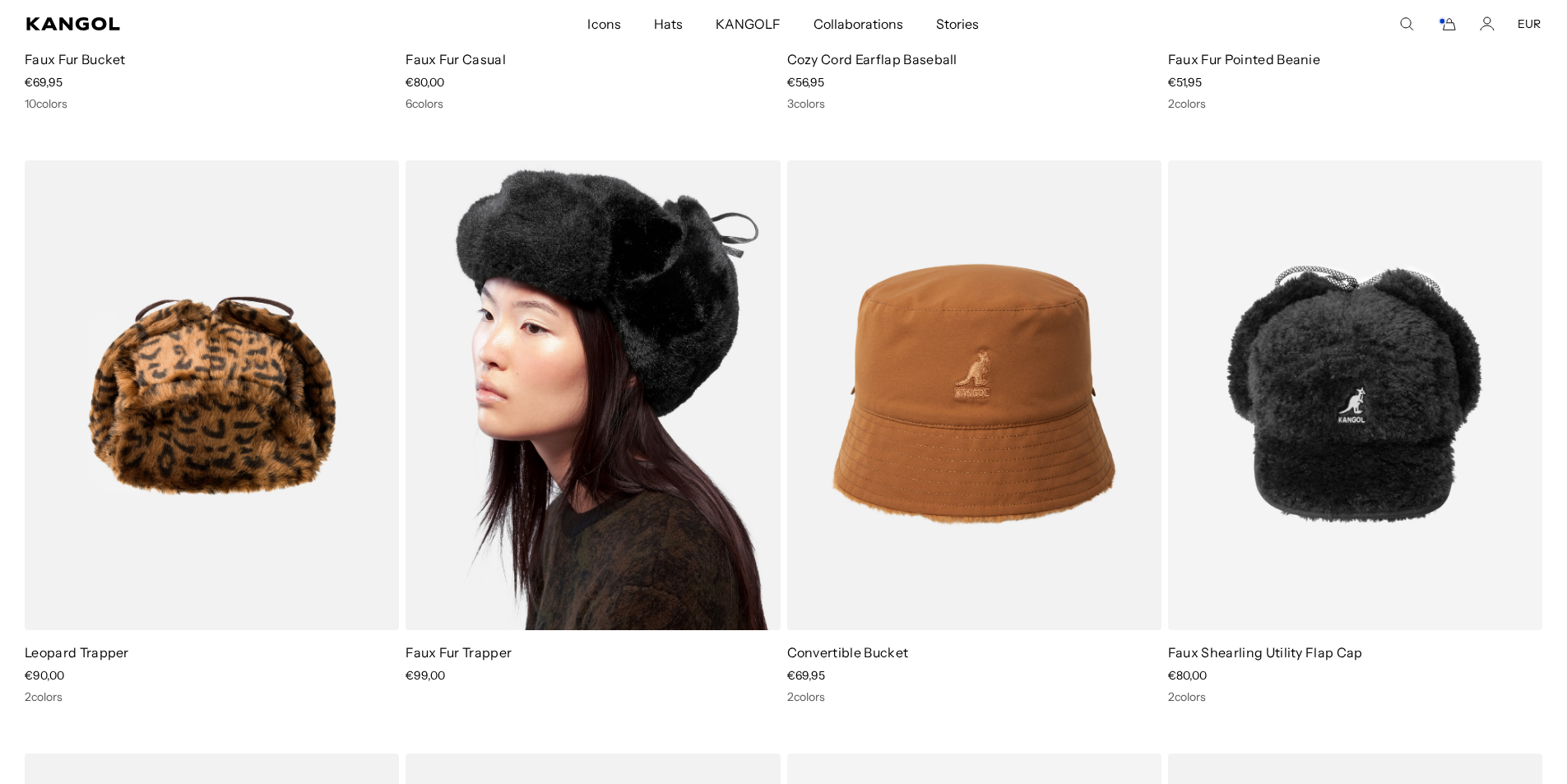
click at [602, 424] on img at bounding box center [592, 395] width 374 height 470
